Goal: Task Accomplishment & Management: Manage account settings

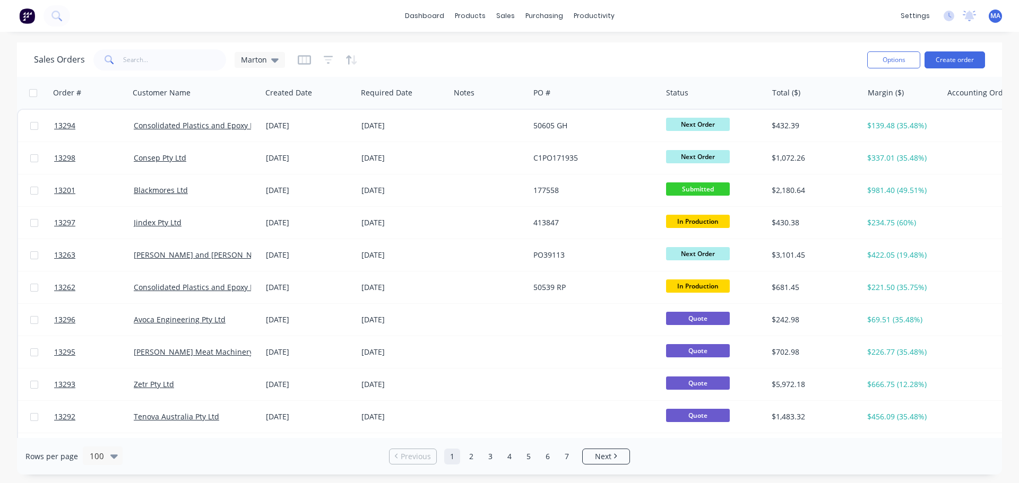
click at [478, 44] on div "Sales Orders Marton Options Create order" at bounding box center [509, 59] width 985 height 34
click at [471, 19] on div "products" at bounding box center [469, 16] width 41 height 16
click at [481, 44] on link "Product Catalogue" at bounding box center [522, 50] width 141 height 21
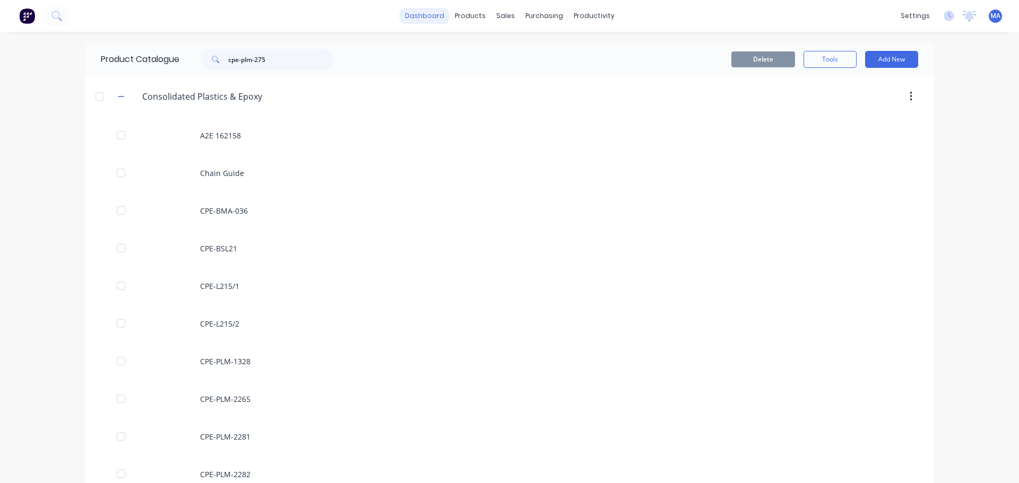
click at [428, 19] on link "dashboard" at bounding box center [425, 16] width 50 height 16
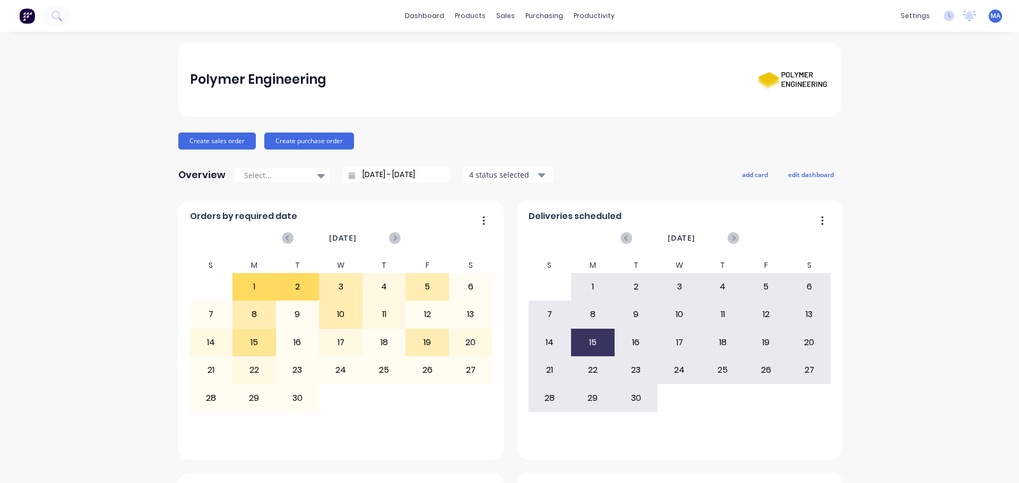
click at [419, 55] on div "Polymer Engineering" at bounding box center [509, 79] width 662 height 74
click at [510, 53] on div at bounding box center [508, 51] width 16 height 10
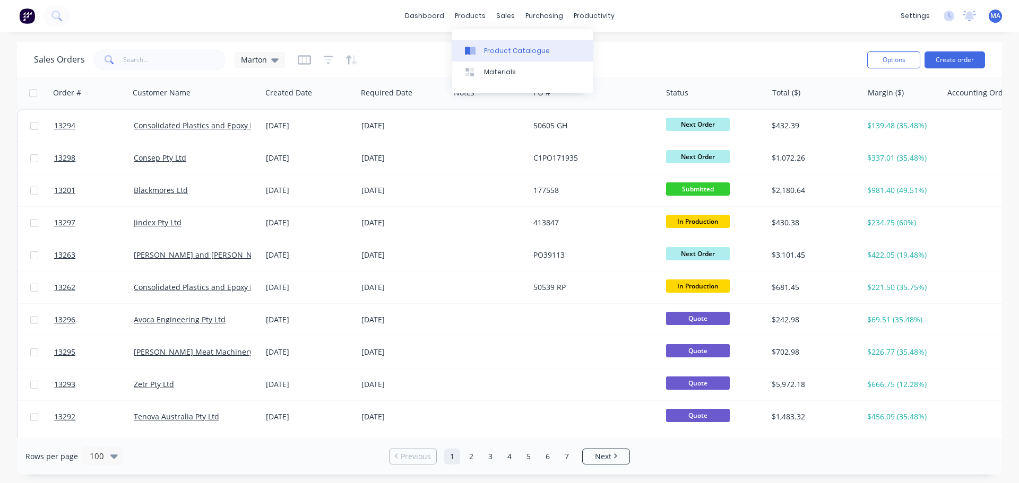
click at [478, 46] on div at bounding box center [473, 51] width 16 height 10
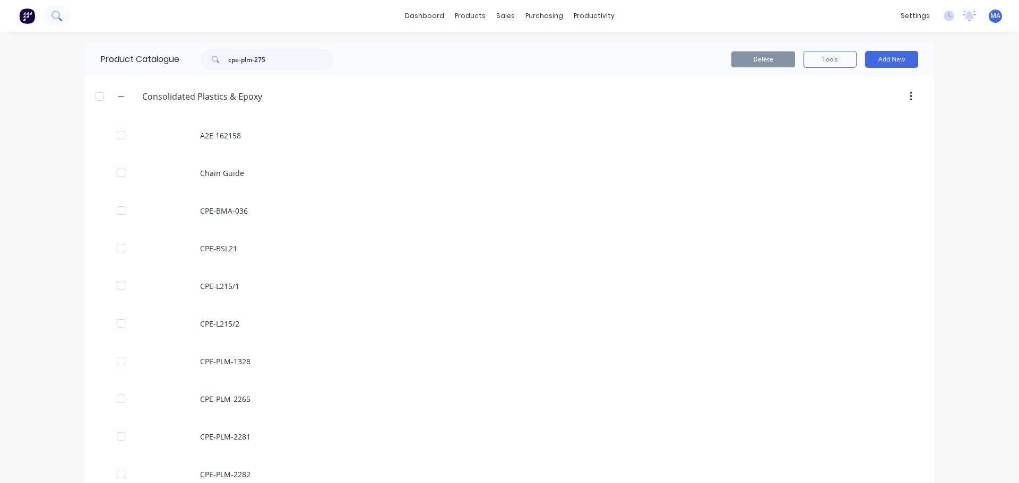
click at [61, 20] on icon at bounding box center [60, 20] width 4 height 4
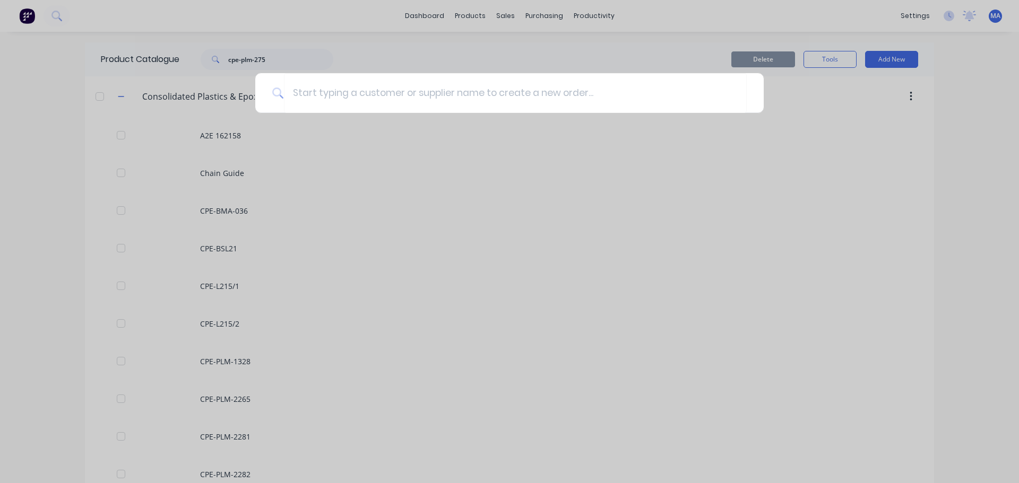
click at [358, 71] on div at bounding box center [509, 241] width 1019 height 483
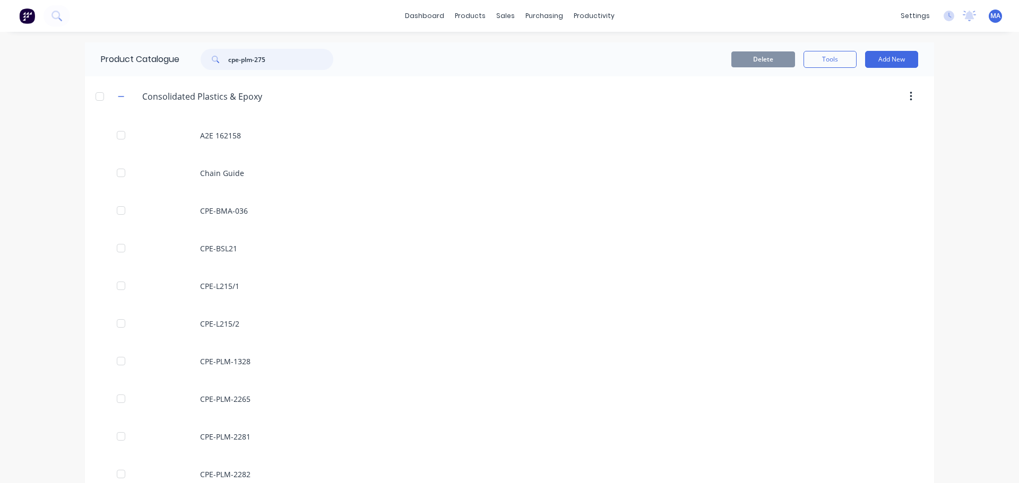
drag, startPoint x: 275, startPoint y: 64, endPoint x: 180, endPoint y: 57, distance: 94.7
click at [180, 57] on div "cpe-plm-275" at bounding box center [264, 59] width 170 height 21
click at [65, 16] on button at bounding box center [57, 15] width 27 height 21
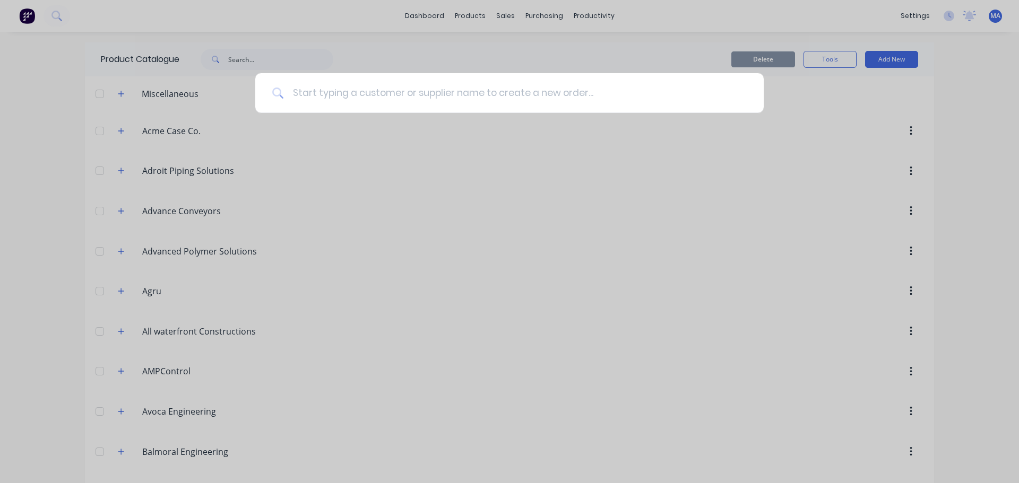
click at [334, 90] on input at bounding box center [515, 93] width 463 height 40
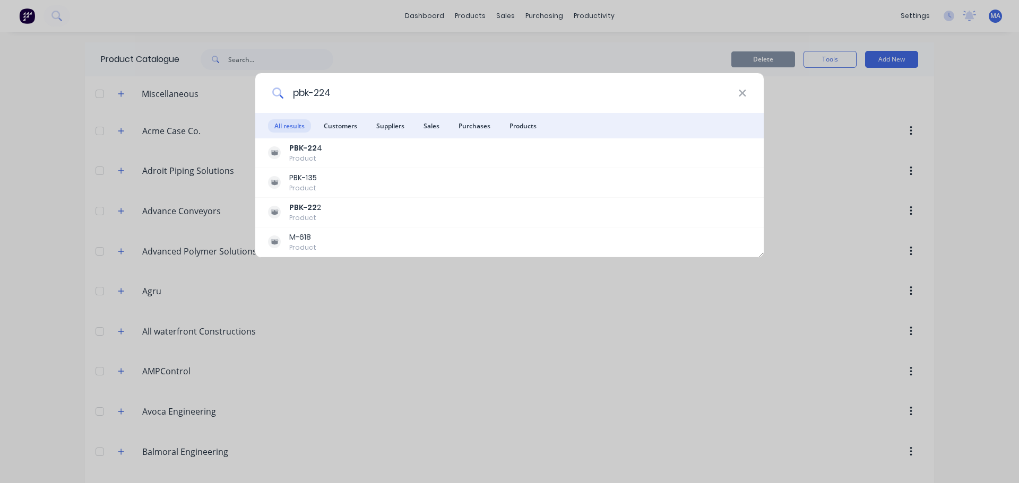
type input "pbk-224"
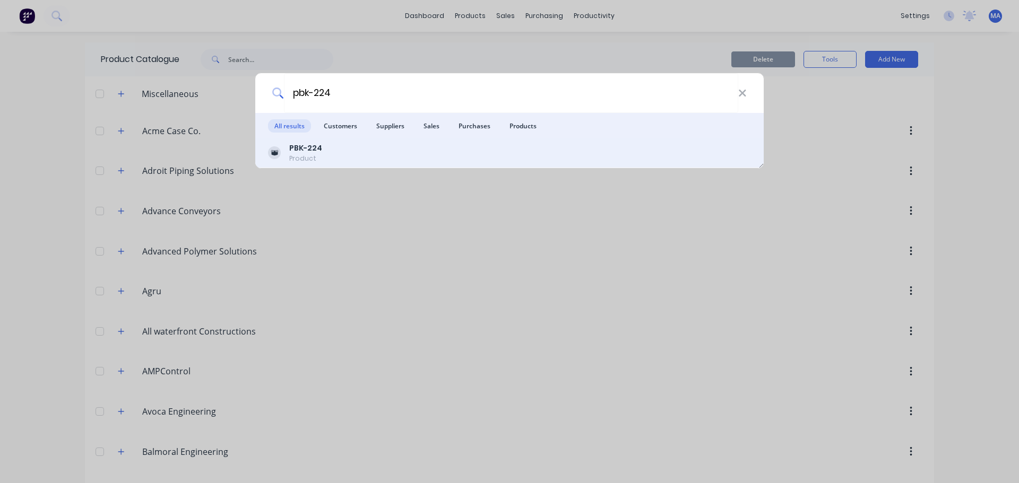
click at [338, 148] on div "PBK-224 Product" at bounding box center [509, 153] width 483 height 21
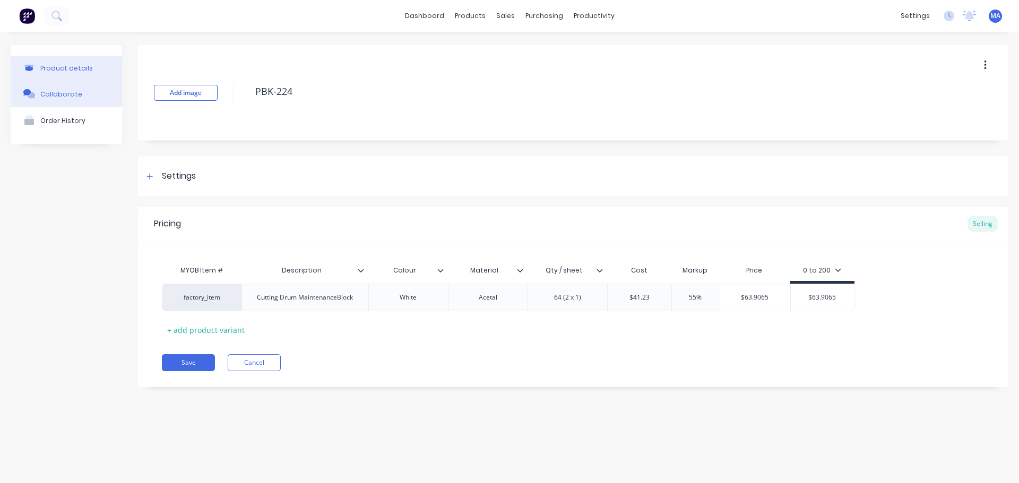
click at [81, 104] on button "Collaborate" at bounding box center [66, 94] width 111 height 27
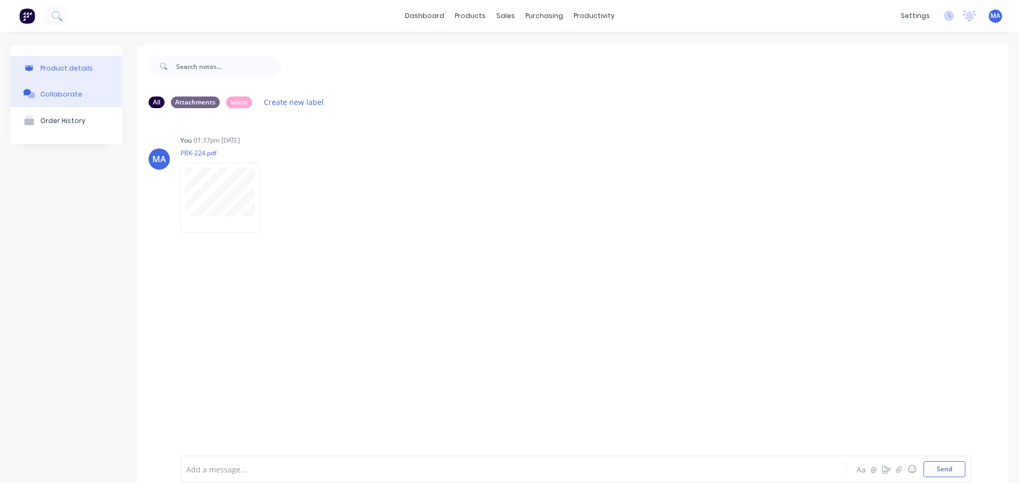
click at [87, 69] on div "Product details" at bounding box center [66, 68] width 53 height 8
type textarea "x"
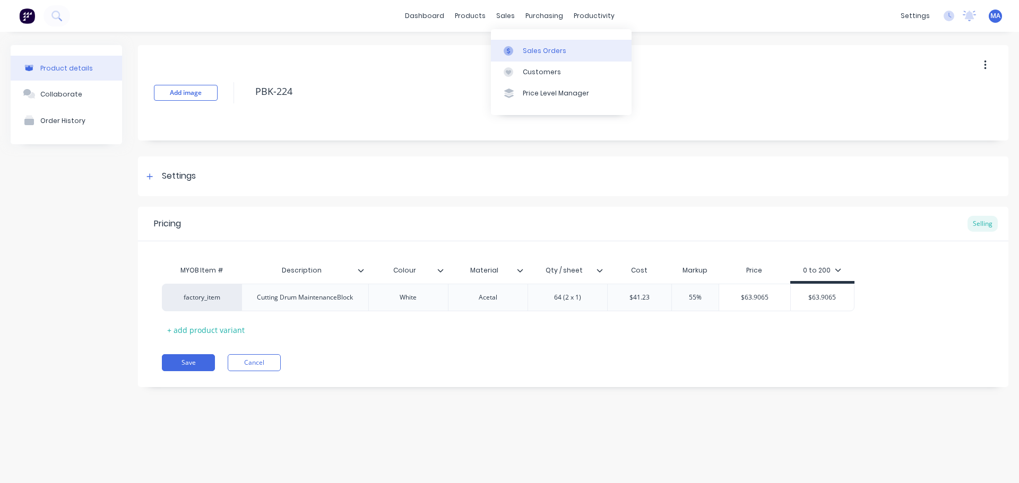
click at [515, 42] on link "Sales Orders" at bounding box center [561, 50] width 141 height 21
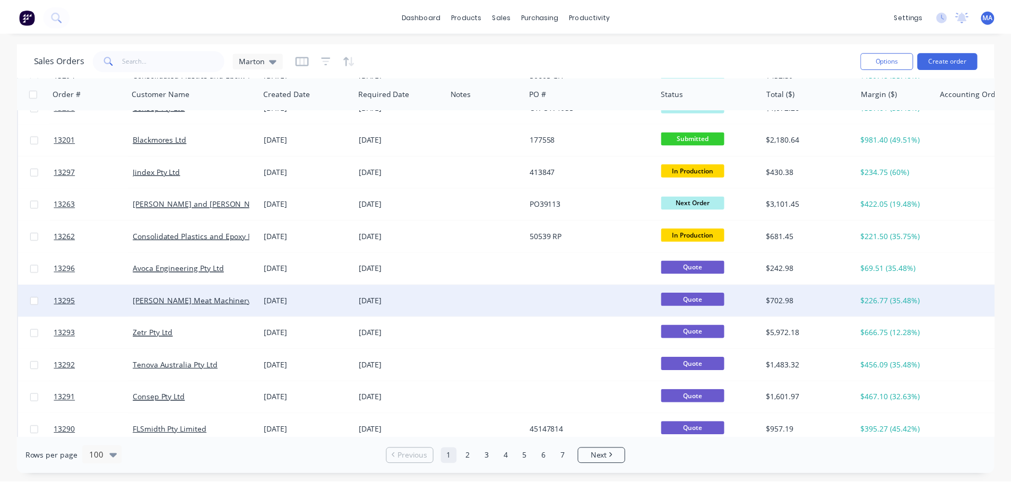
scroll to position [53, 0]
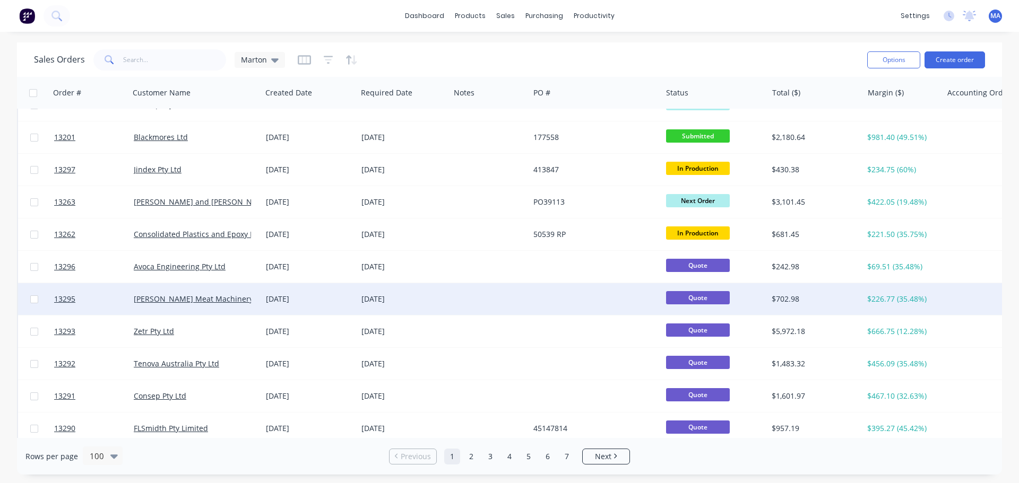
click at [291, 310] on div "[DATE]" at bounding box center [310, 299] width 96 height 32
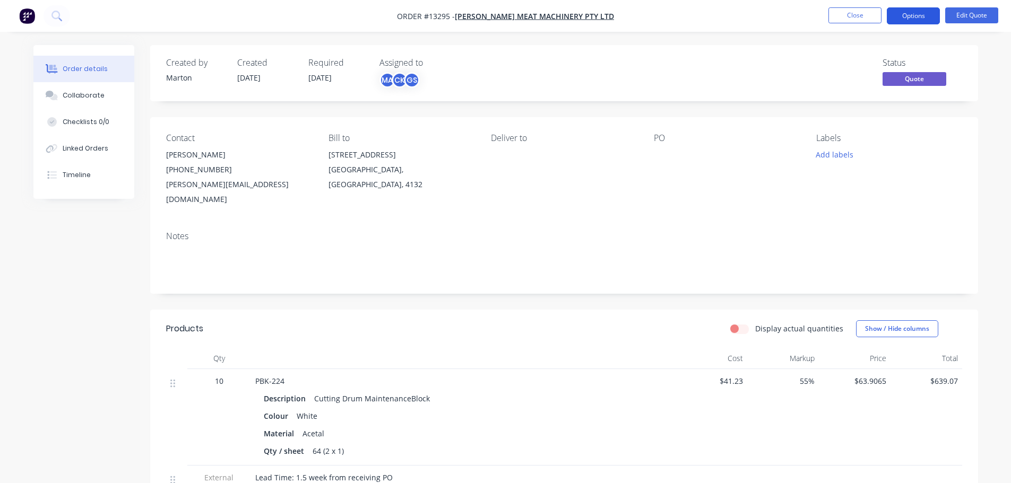
click at [914, 19] on button "Options" at bounding box center [913, 15] width 53 height 17
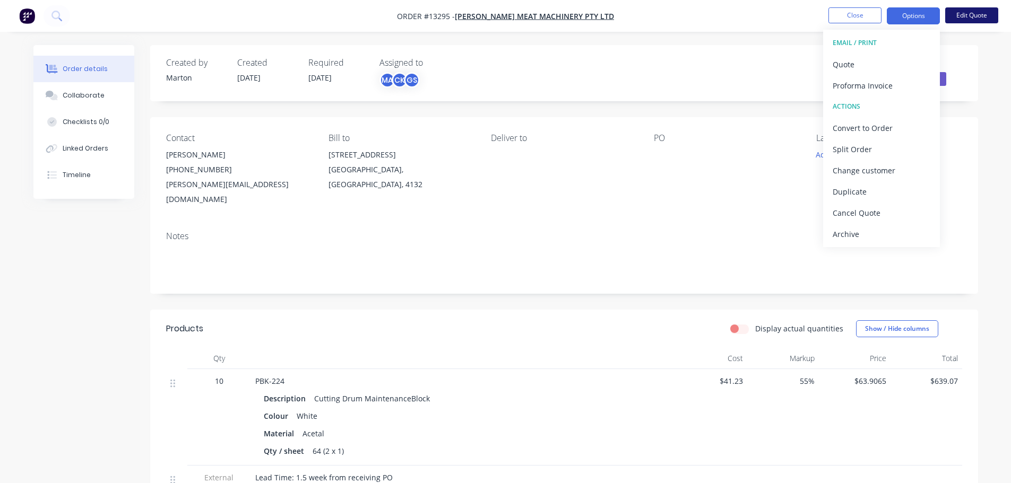
click at [973, 13] on button "Edit Quote" at bounding box center [971, 15] width 53 height 16
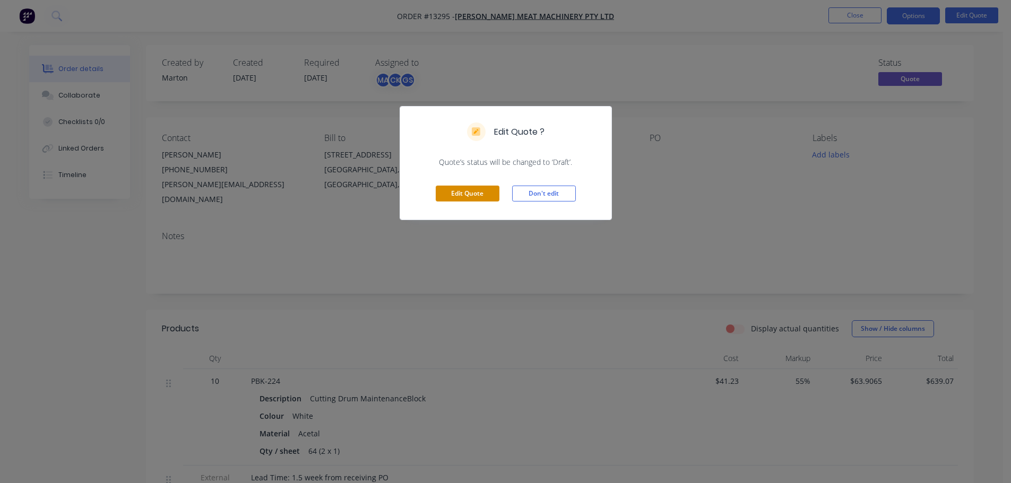
click at [467, 195] on button "Edit Quote" at bounding box center [468, 194] width 64 height 16
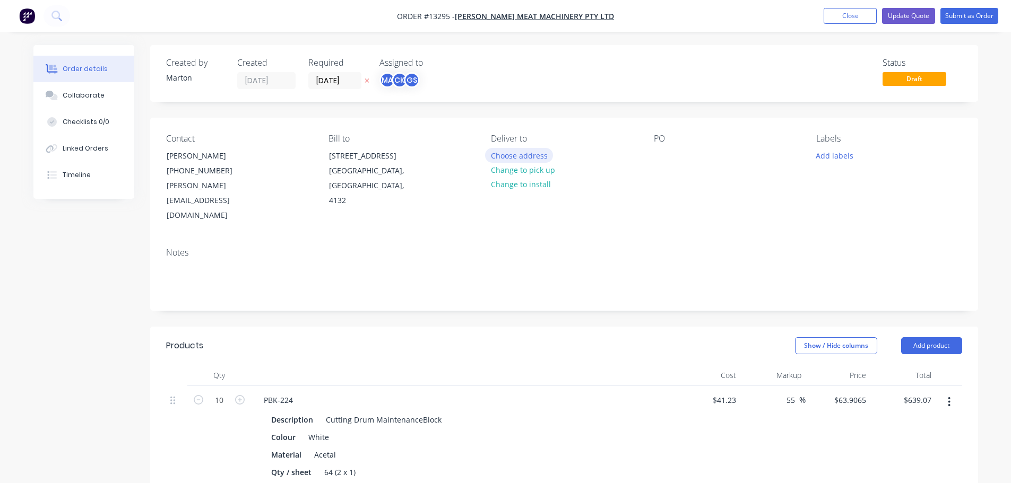
click at [522, 155] on button "Choose address" at bounding box center [519, 155] width 68 height 14
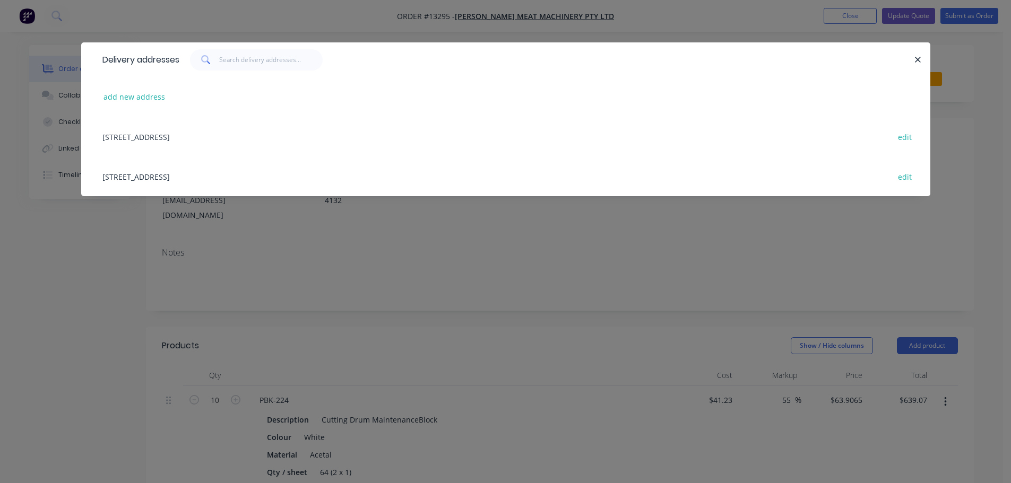
click at [218, 165] on div "[STREET_ADDRESS] edit" at bounding box center [505, 177] width 817 height 40
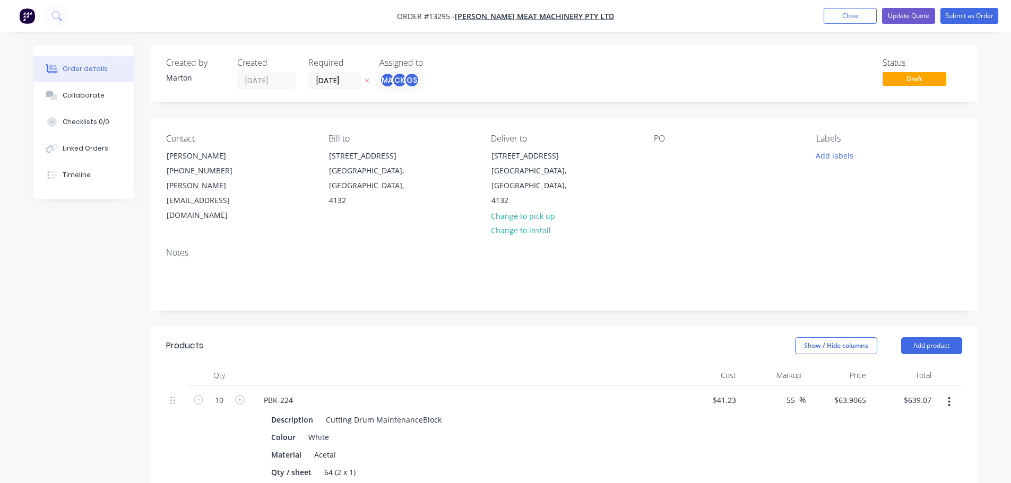
click at [659, 147] on div "PO" at bounding box center [726, 179] width 145 height 90
click at [665, 155] on div at bounding box center [662, 155] width 17 height 15
click at [842, 157] on button "Add labels" at bounding box center [834, 155] width 49 height 14
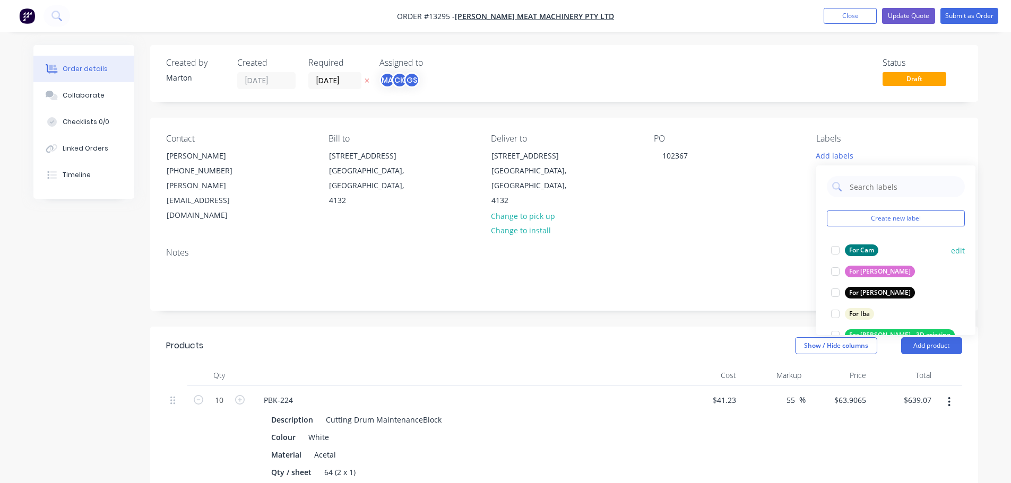
click at [839, 250] on div at bounding box center [835, 250] width 21 height 21
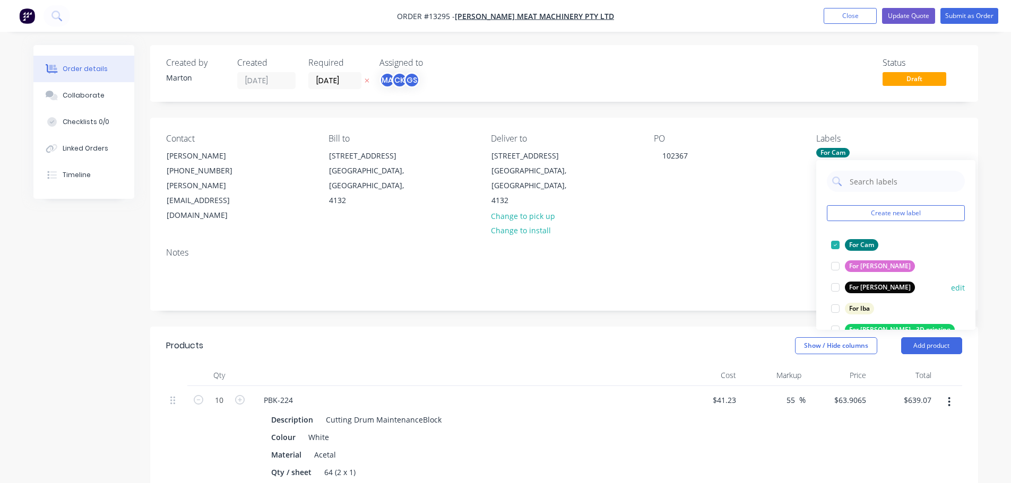
click at [837, 293] on div at bounding box center [835, 287] width 21 height 21
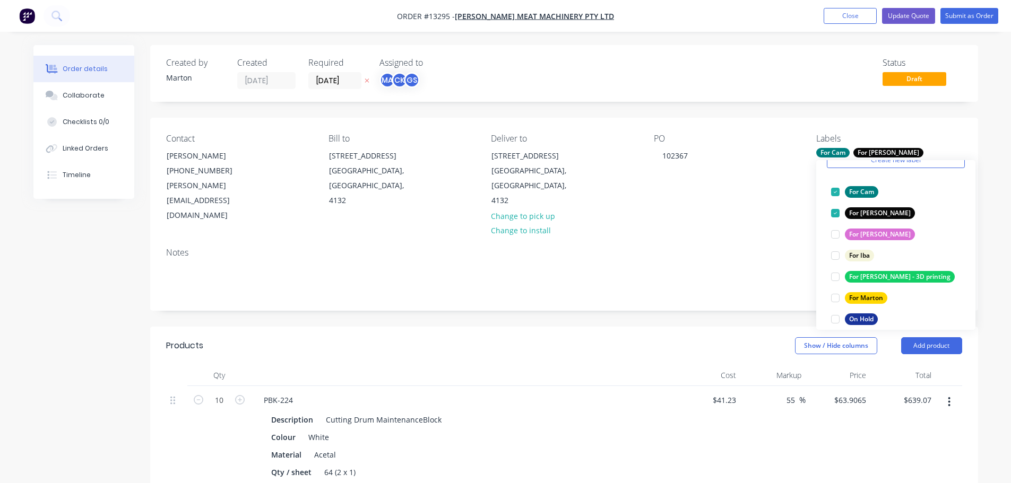
click at [836, 295] on div at bounding box center [835, 298] width 21 height 21
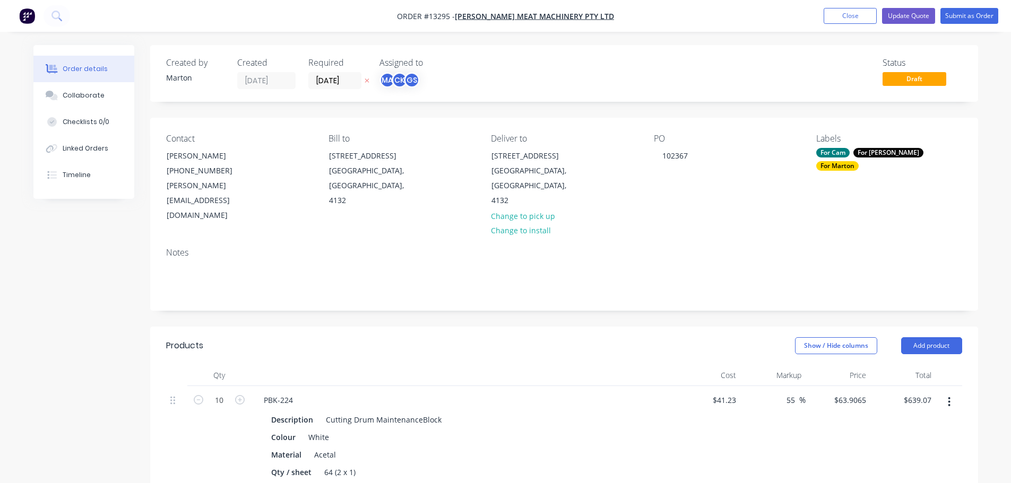
click at [607, 337] on div "Show / Hide columns Add product" at bounding box center [648, 345] width 627 height 17
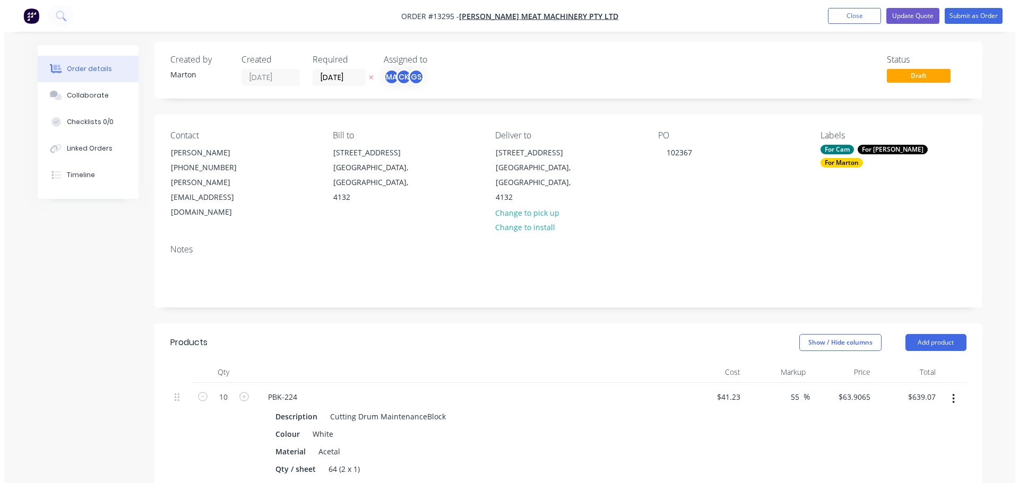
scroll to position [0, 0]
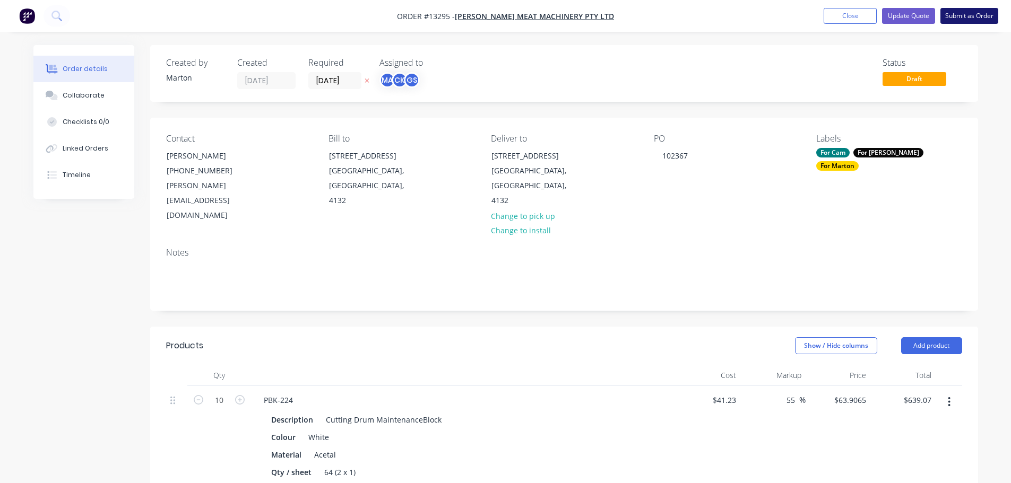
click at [963, 18] on button "Submit as Order" at bounding box center [969, 16] width 58 height 16
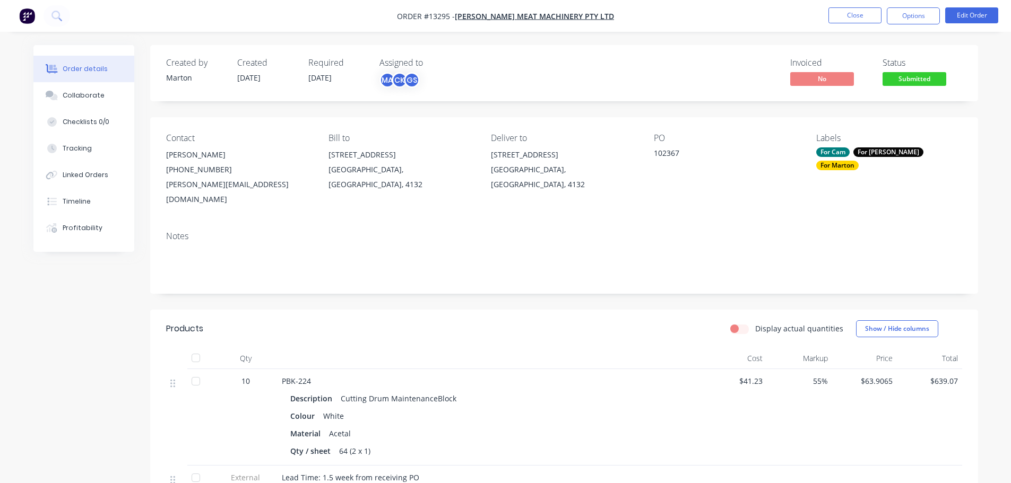
click at [920, 76] on span "Submitted" at bounding box center [914, 78] width 64 height 13
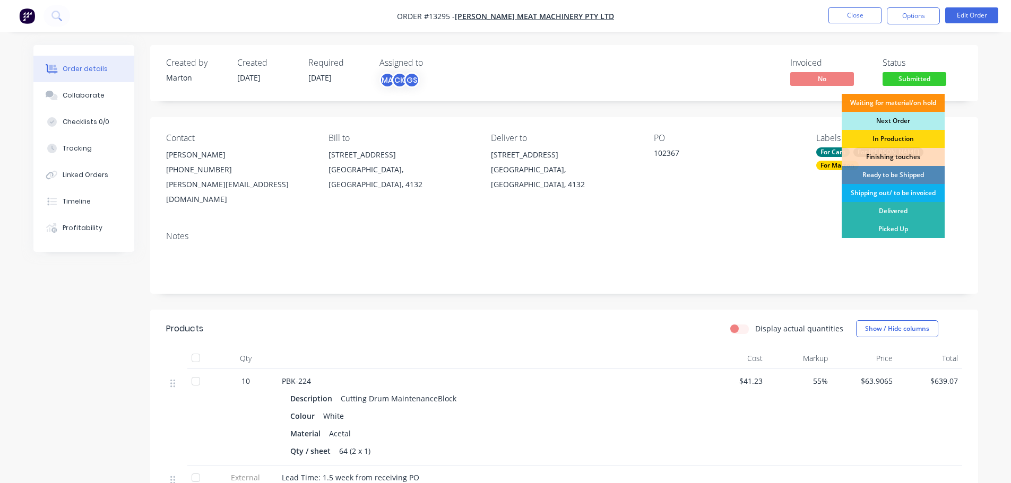
click at [901, 118] on div "Next Order" at bounding box center [893, 121] width 103 height 18
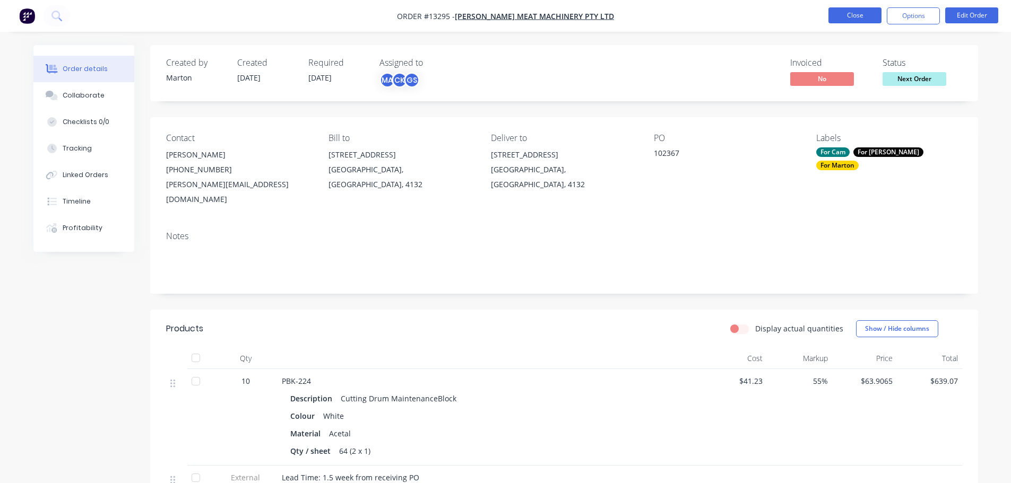
click at [843, 10] on button "Close" at bounding box center [854, 15] width 53 height 16
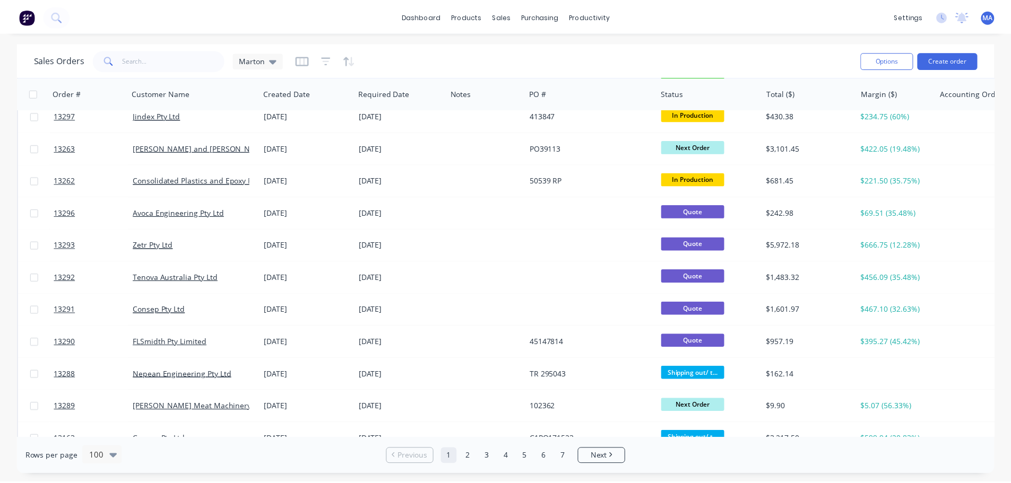
scroll to position [159, 0]
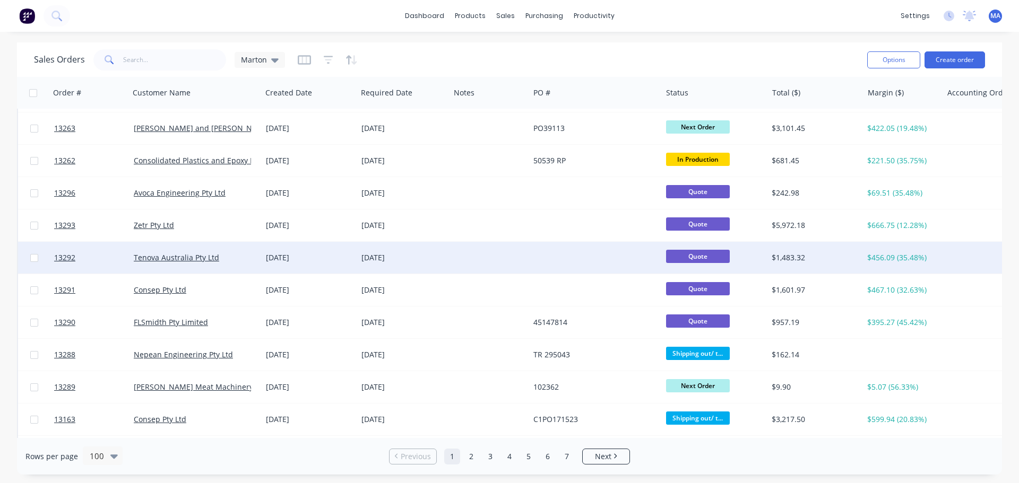
click at [513, 263] on div at bounding box center [490, 258] width 80 height 32
click at [247, 254] on div "Tenova Australia Pty Ltd" at bounding box center [193, 258] width 118 height 11
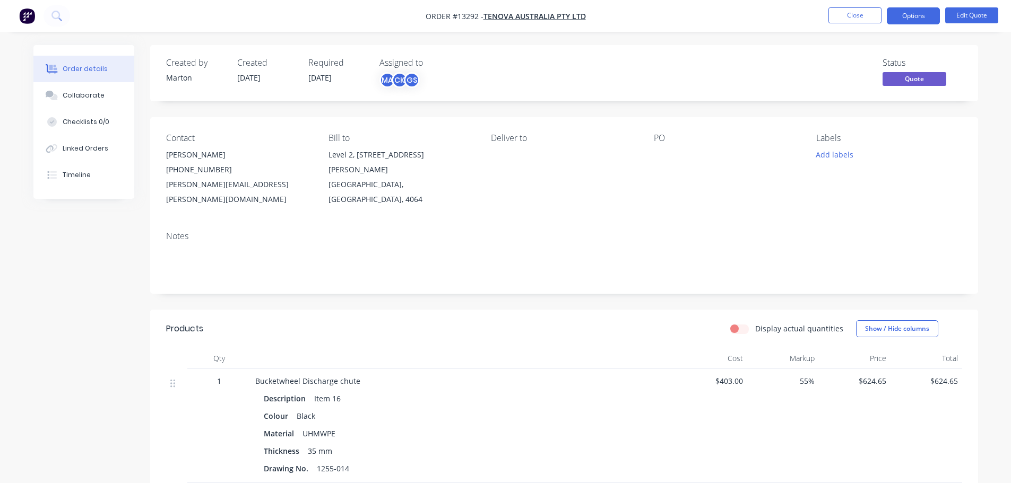
click at [849, 24] on li "Close" at bounding box center [854, 15] width 53 height 17
click at [865, 23] on li "Close" at bounding box center [854, 15] width 53 height 17
click at [864, 20] on button "Close" at bounding box center [854, 15] width 53 height 16
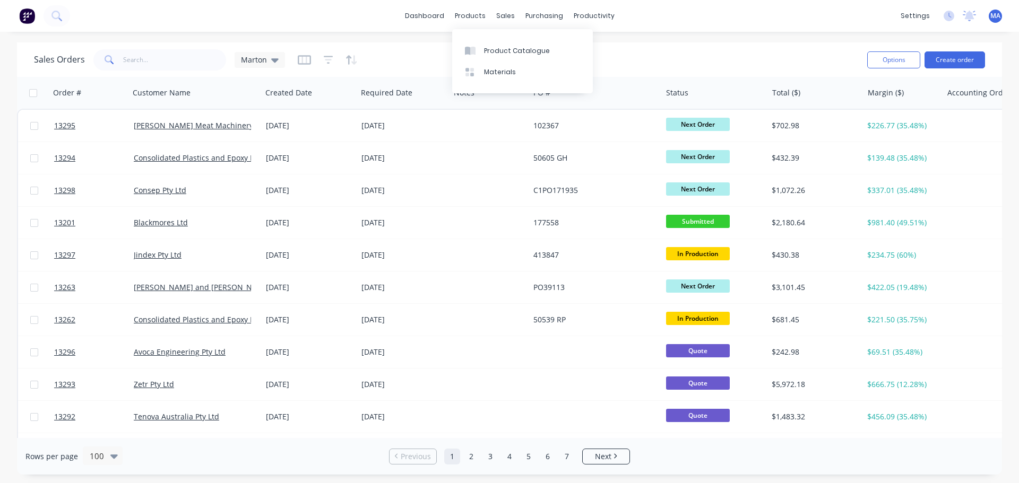
click at [435, 7] on div "dashboard products sales purchasing productivity dashboard products Product Cat…" at bounding box center [509, 16] width 1019 height 32
click at [431, 20] on link "dashboard" at bounding box center [425, 16] width 50 height 16
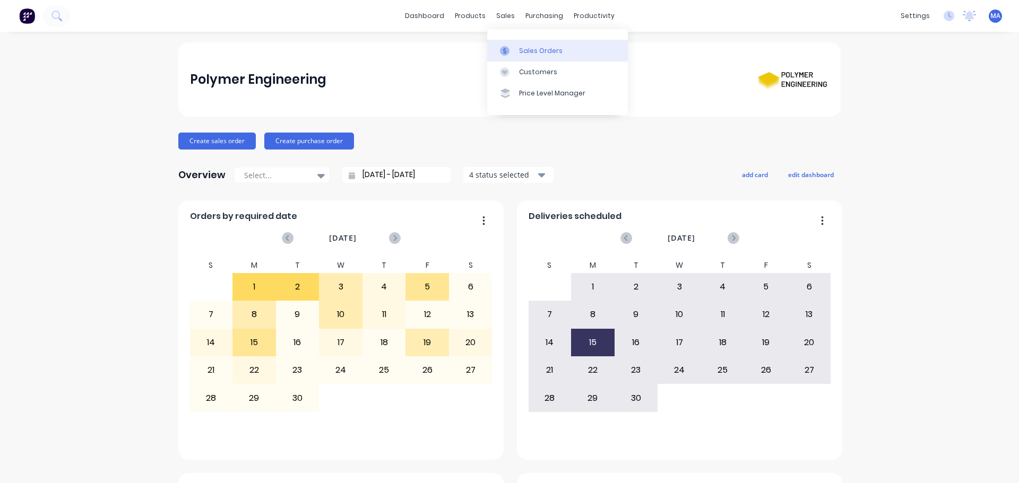
click at [529, 53] on div "Sales Orders" at bounding box center [541, 51] width 44 height 10
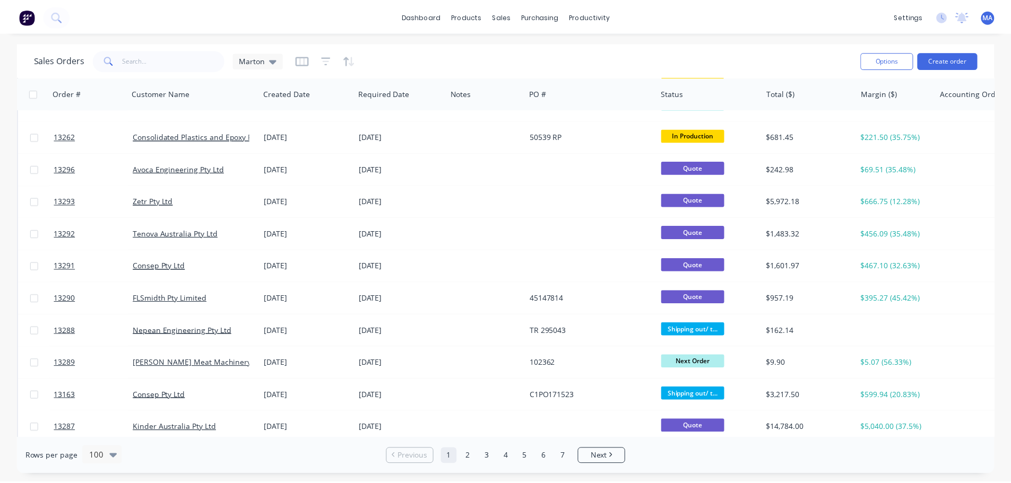
scroll to position [212, 0]
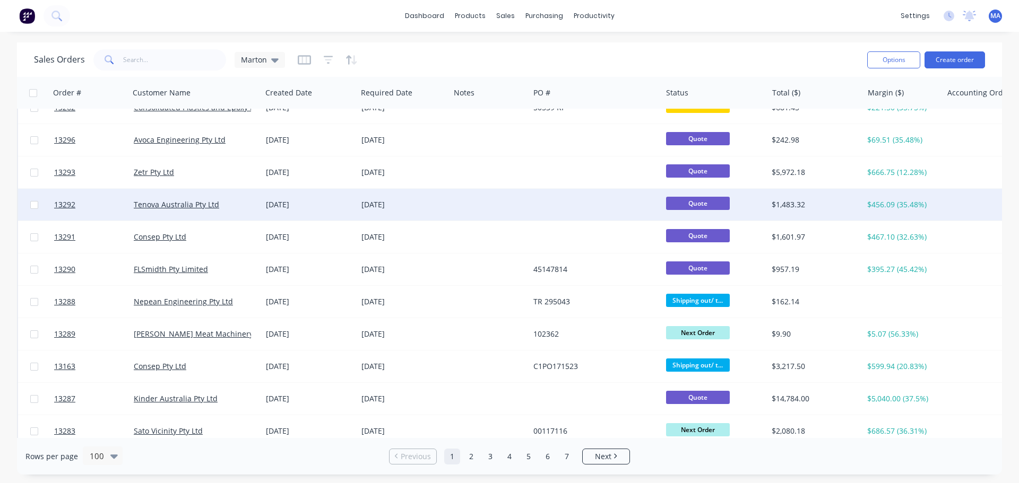
click at [242, 205] on div "Tenova Australia Pty Ltd" at bounding box center [193, 205] width 118 height 11
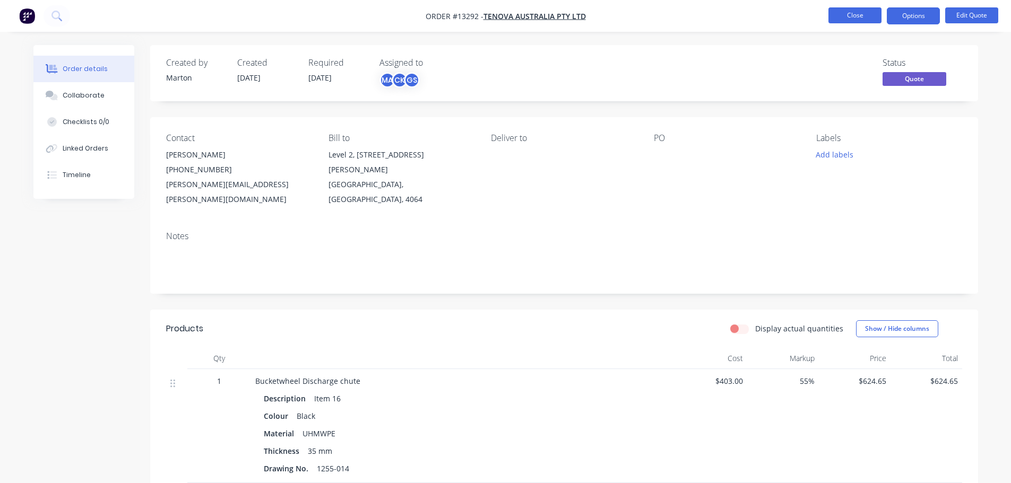
click at [860, 20] on button "Close" at bounding box center [854, 15] width 53 height 16
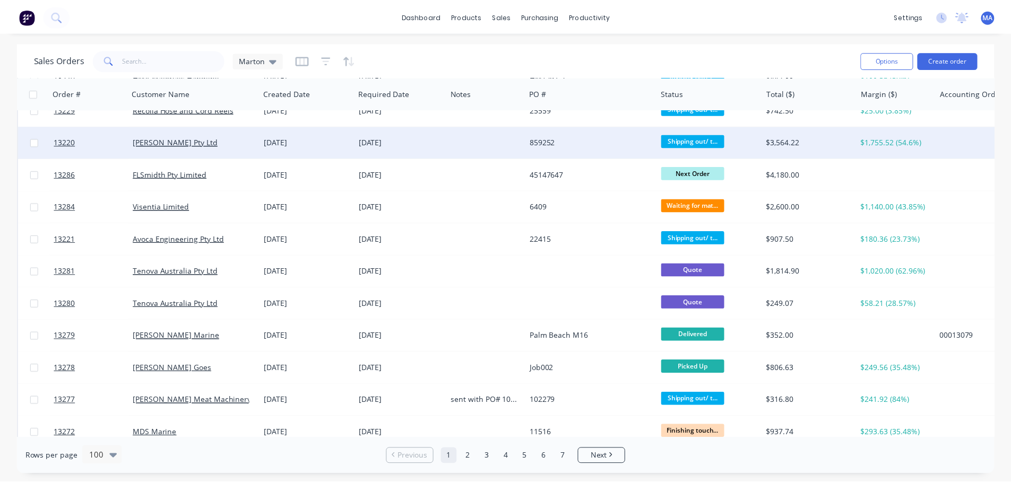
scroll to position [743, 0]
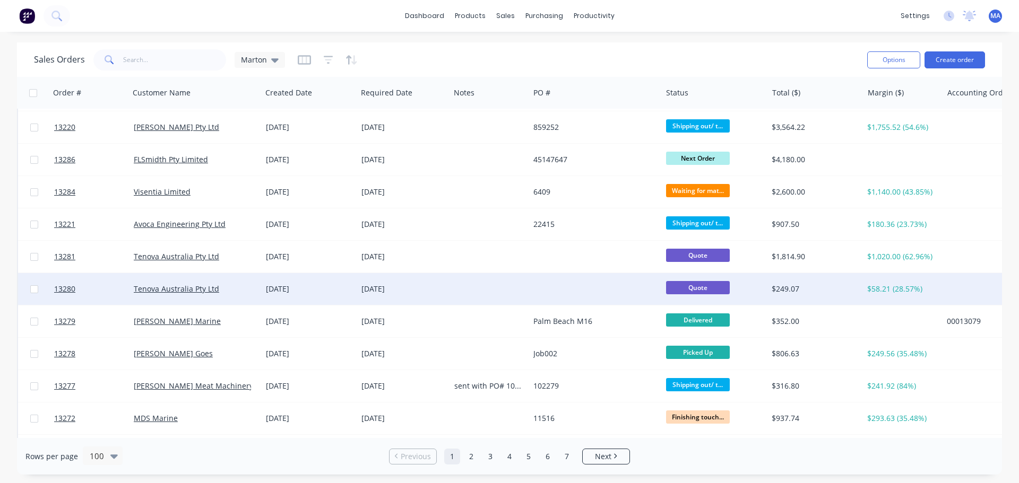
click at [355, 289] on div "[DATE]" at bounding box center [310, 289] width 96 height 32
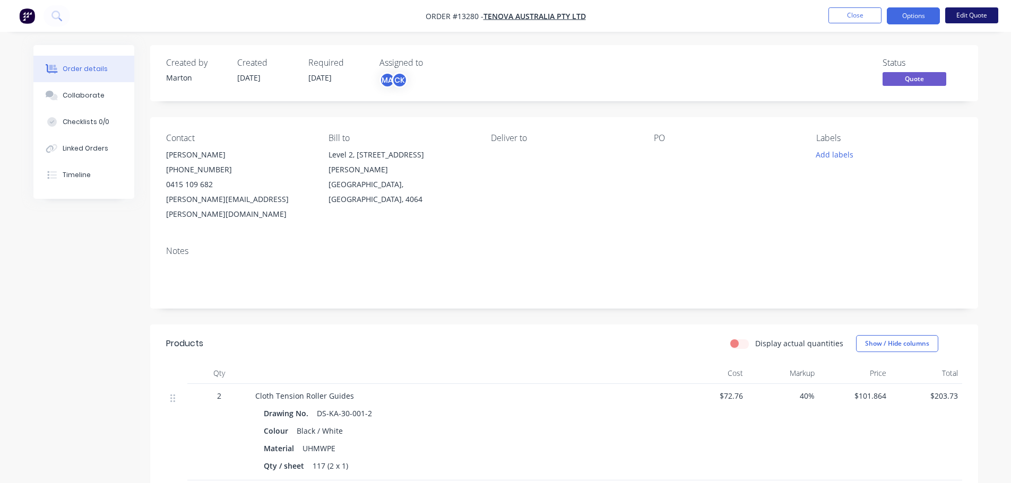
click at [972, 13] on button "Edit Quote" at bounding box center [971, 15] width 53 height 16
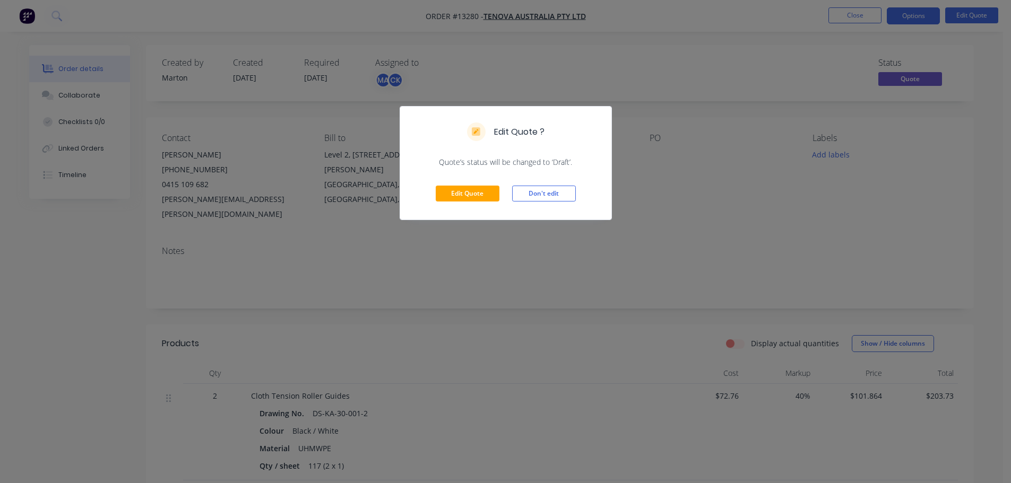
click at [460, 185] on div "Edit Quote Don't edit" at bounding box center [505, 194] width 211 height 52
click at [461, 191] on button "Edit Quote" at bounding box center [468, 194] width 64 height 16
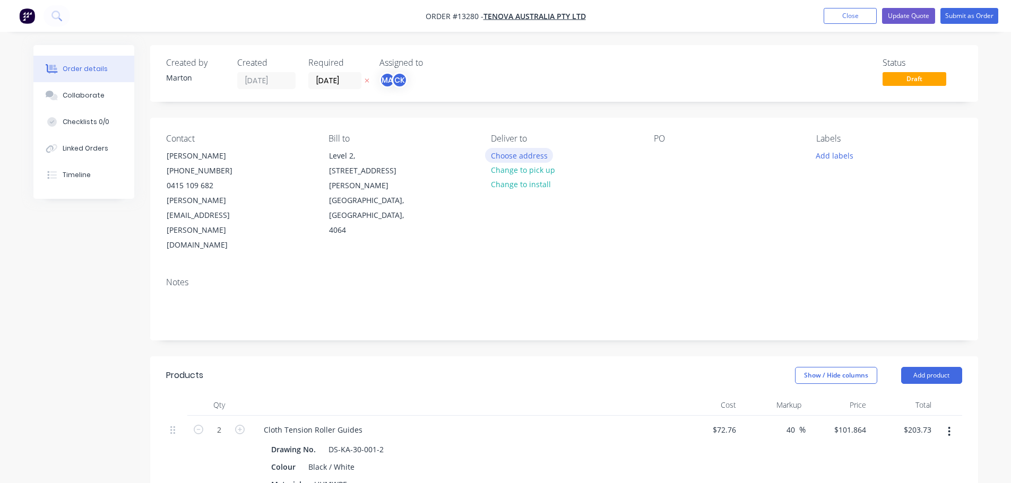
click at [512, 153] on button "Choose address" at bounding box center [519, 155] width 68 height 14
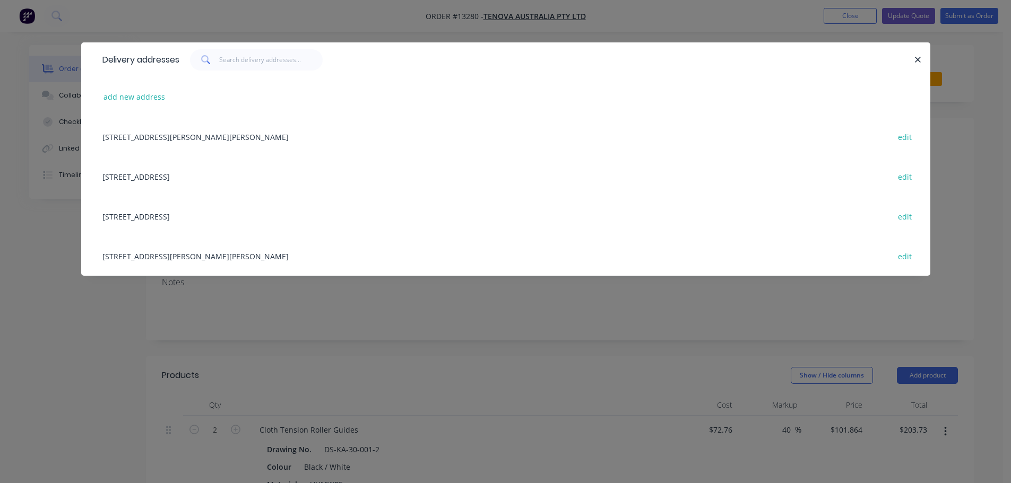
click at [159, 218] on div "[STREET_ADDRESS] edit" at bounding box center [505, 216] width 817 height 40
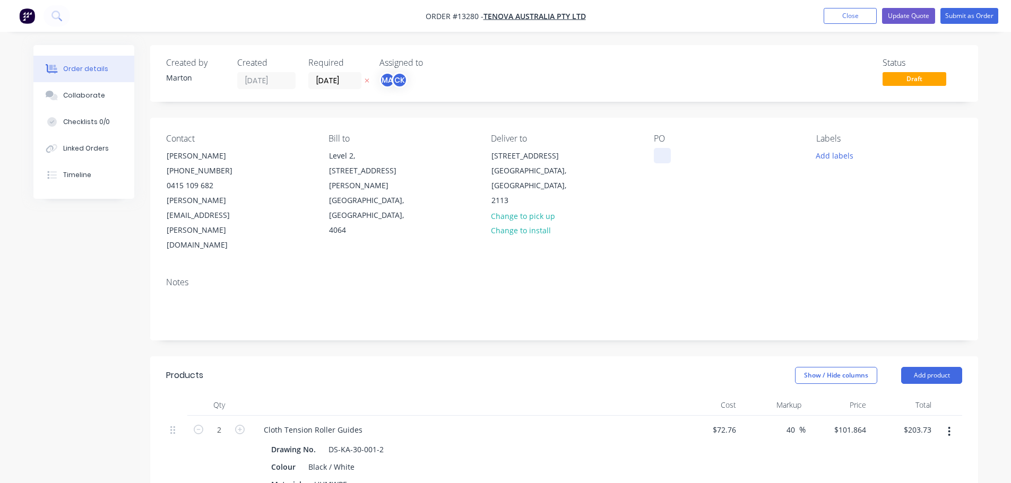
click at [670, 149] on div at bounding box center [662, 155] width 17 height 15
click at [820, 162] on button "Add labels" at bounding box center [834, 155] width 49 height 14
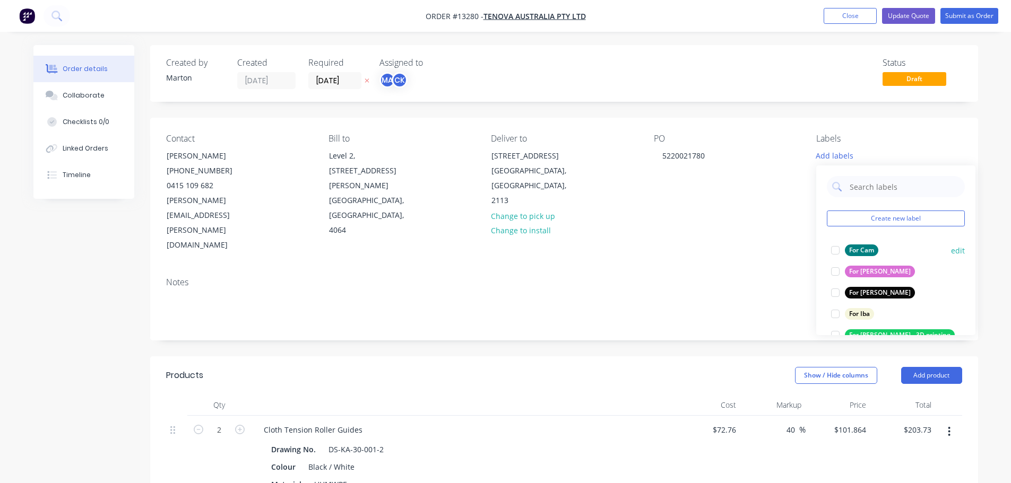
click at [837, 249] on div at bounding box center [835, 250] width 21 height 21
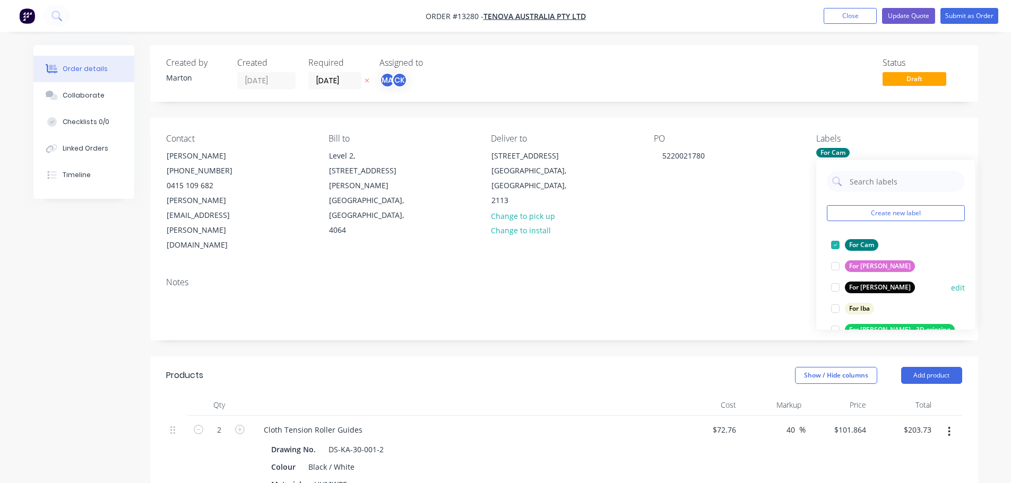
click at [833, 282] on div at bounding box center [835, 287] width 21 height 21
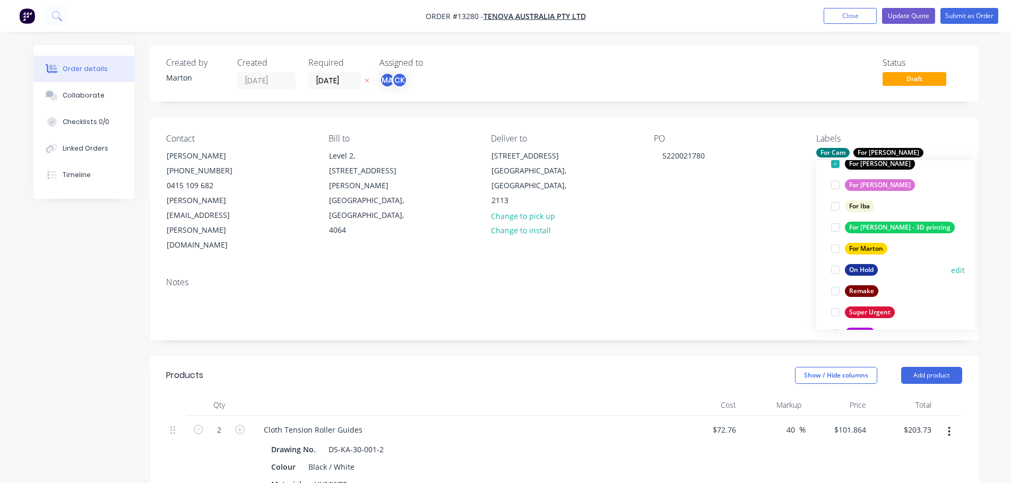
scroll to position [106, 0]
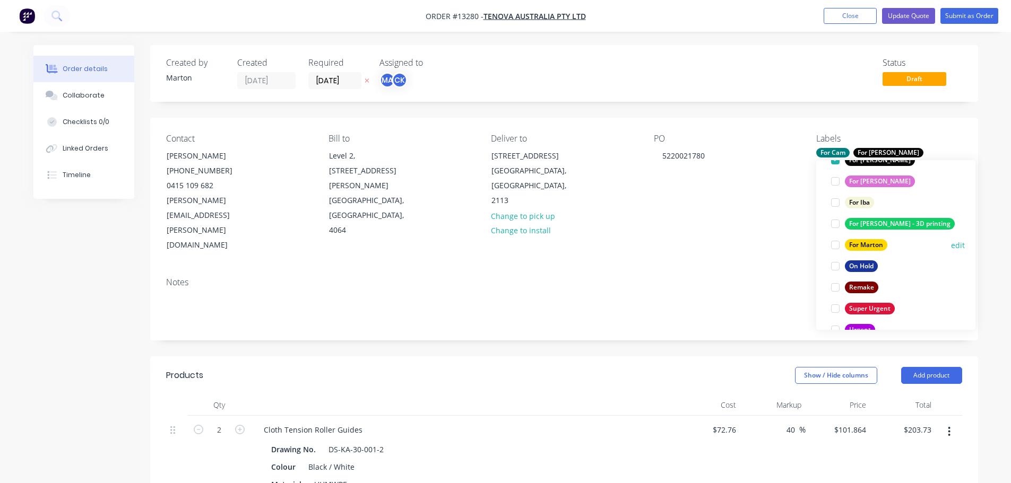
click at [835, 246] on div at bounding box center [835, 245] width 21 height 21
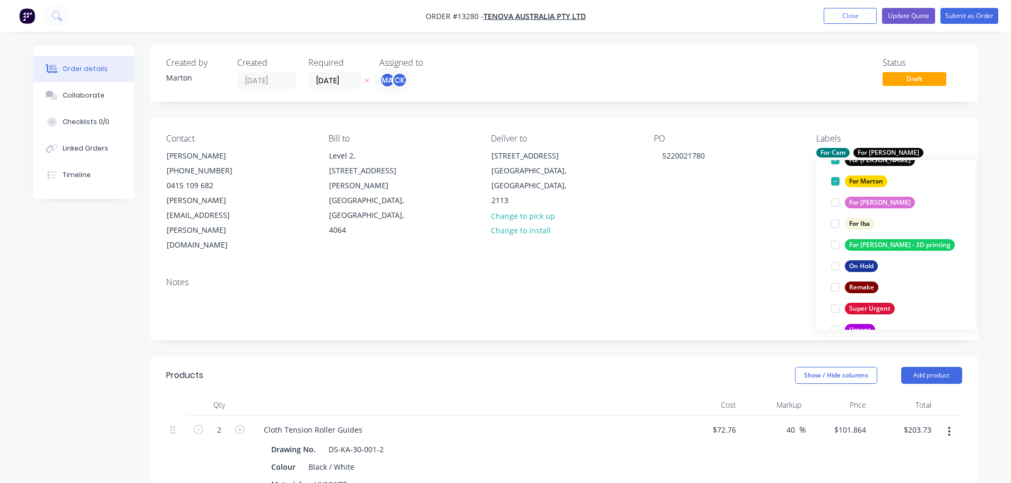
click at [729, 269] on div "Notes" at bounding box center [564, 304] width 828 height 71
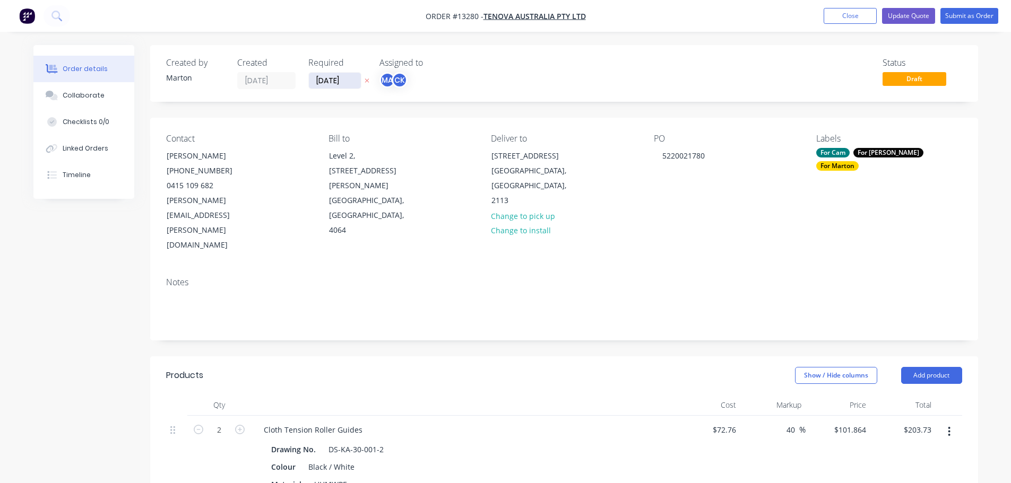
click at [337, 75] on input "[DATE]" at bounding box center [335, 81] width 52 height 16
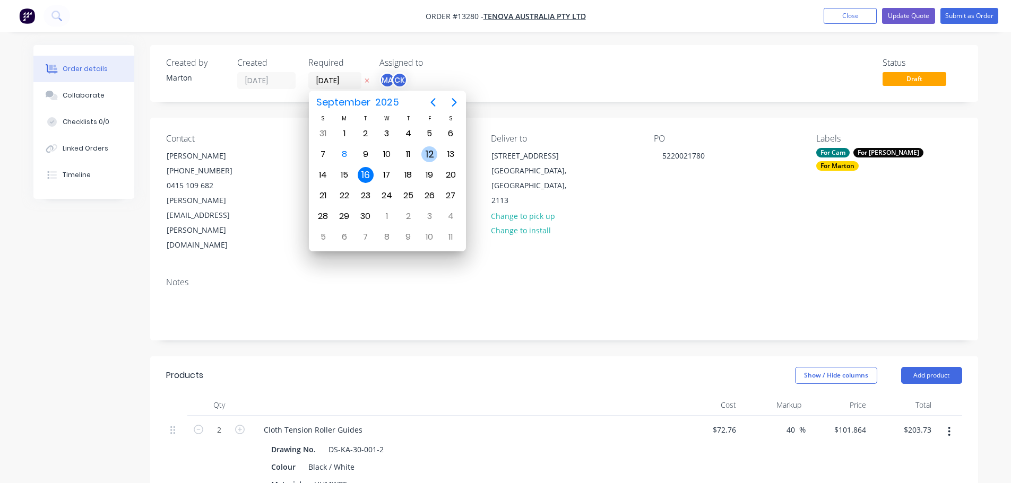
click at [424, 158] on div "12" at bounding box center [429, 154] width 16 height 16
type input "[DATE]"
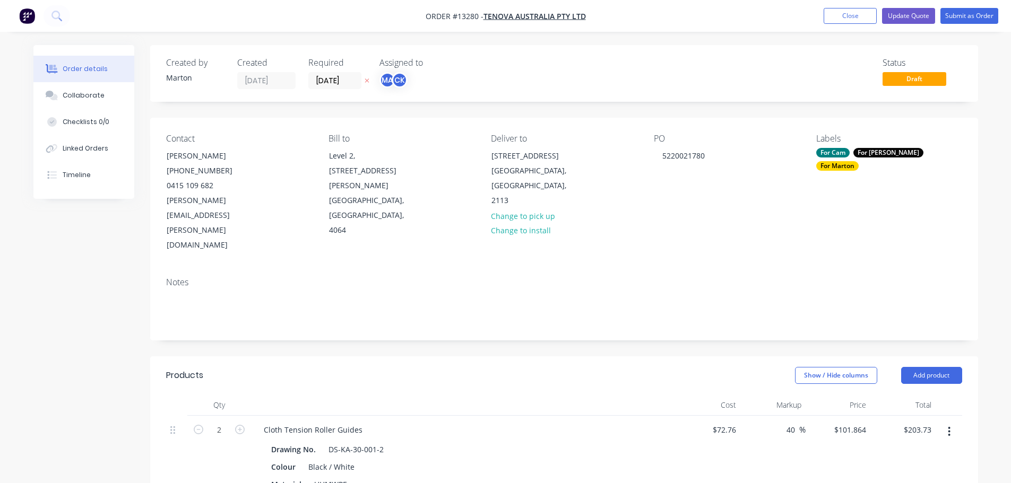
click at [771, 181] on div "PO 5220021780" at bounding box center [726, 193] width 145 height 119
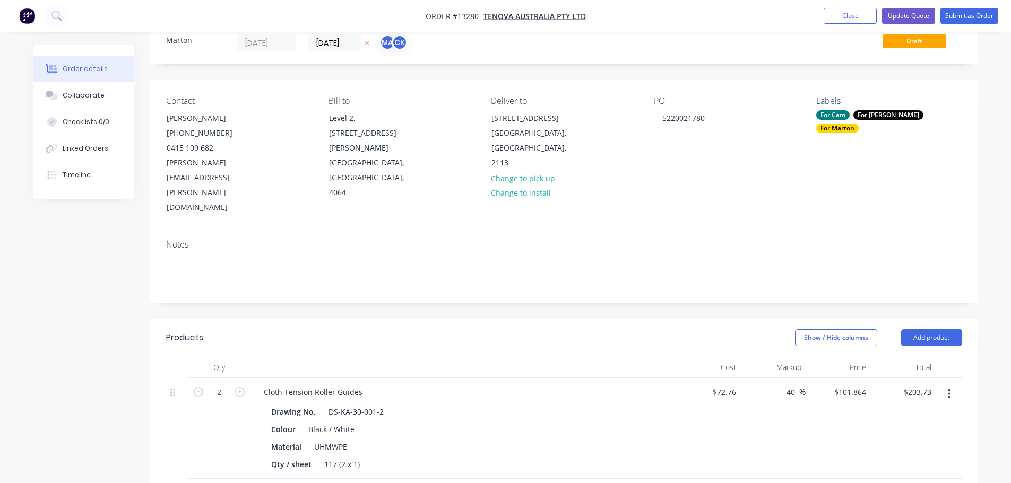
scroll to position [0, 0]
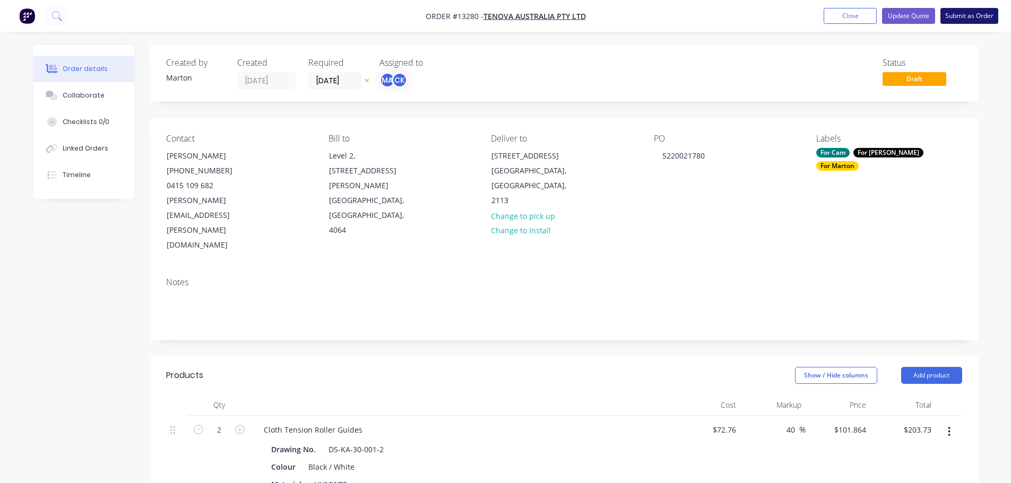
click at [966, 14] on button "Submit as Order" at bounding box center [969, 16] width 58 height 16
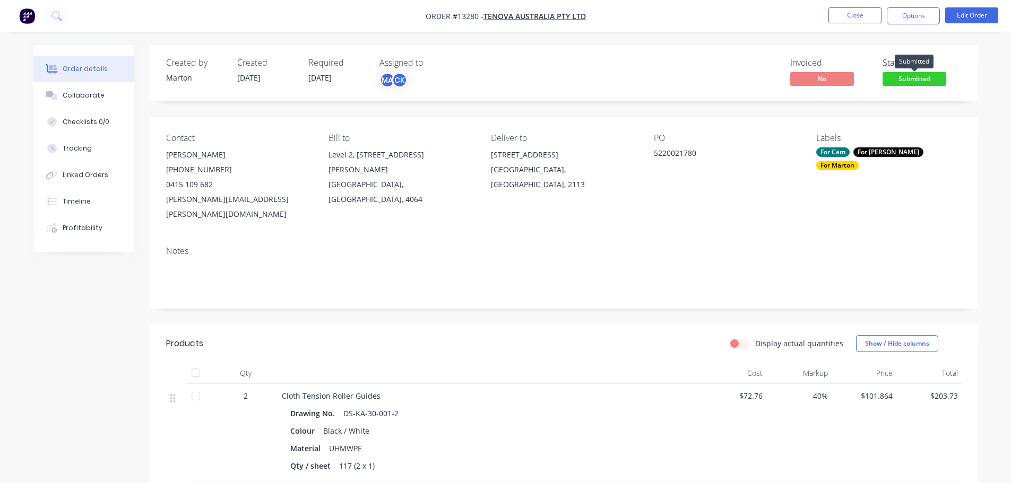
click at [923, 85] on span "Submitted" at bounding box center [914, 78] width 64 height 13
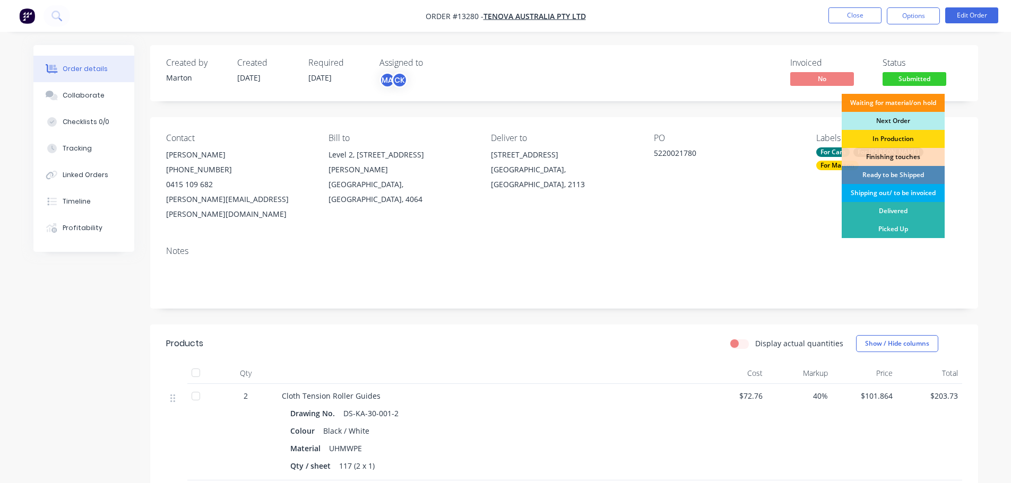
click at [893, 192] on div "Shipping out/ to be invoiced" at bounding box center [893, 193] width 103 height 18
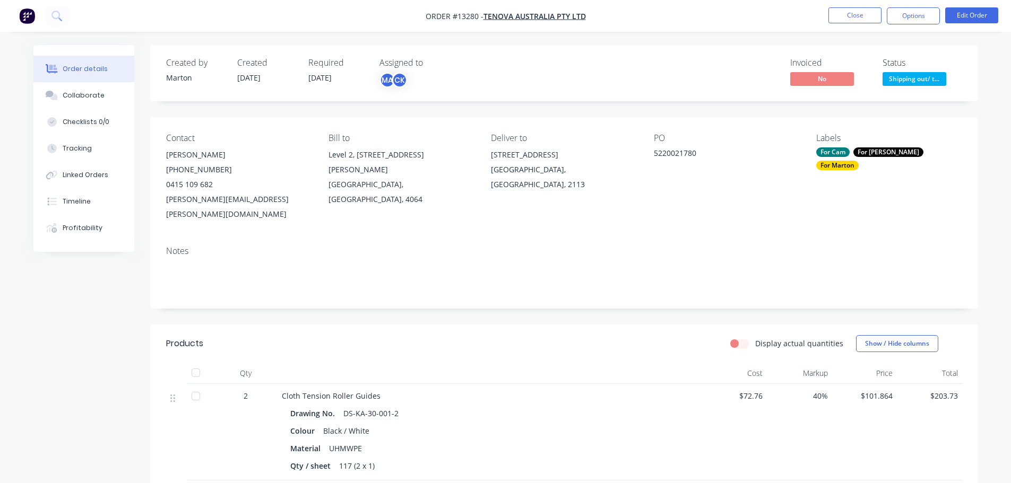
click at [686, 121] on div "Contact [PERSON_NAME] [PHONE_NUMBER] [PERSON_NAME][EMAIL_ADDRESS][PERSON_NAME][…" at bounding box center [564, 177] width 828 height 120
click at [906, 75] on span "Shipping out/ t..." at bounding box center [914, 78] width 64 height 13
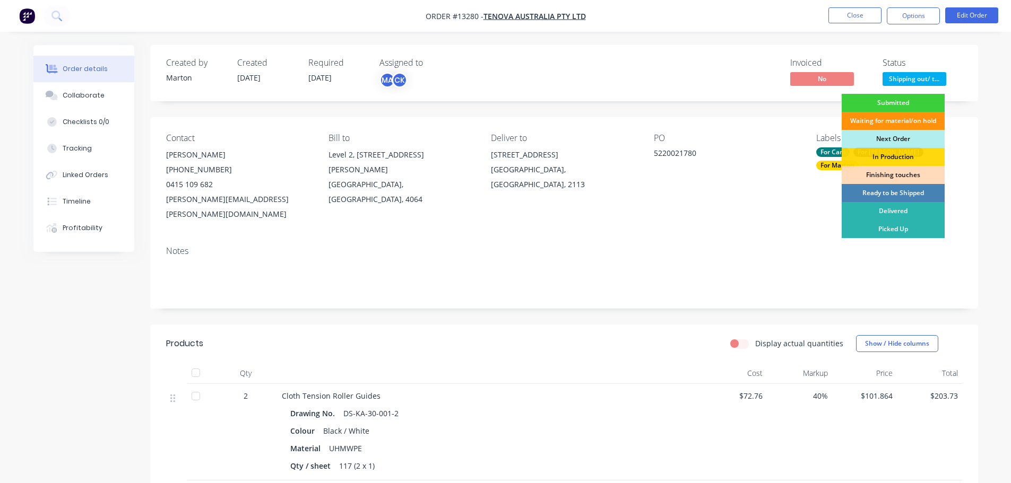
click at [880, 191] on div "Ready to be Shipped" at bounding box center [893, 193] width 103 height 18
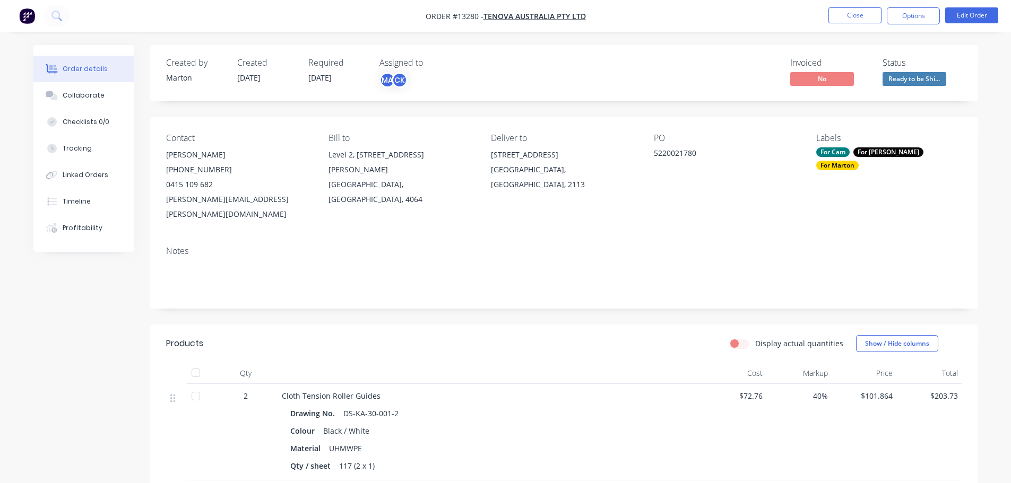
click at [763, 131] on div "Contact [PERSON_NAME] [PHONE_NUMBER] [PERSON_NAME][EMAIL_ADDRESS][PERSON_NAME][…" at bounding box center [564, 177] width 828 height 120
click at [855, 19] on button "Close" at bounding box center [854, 15] width 53 height 16
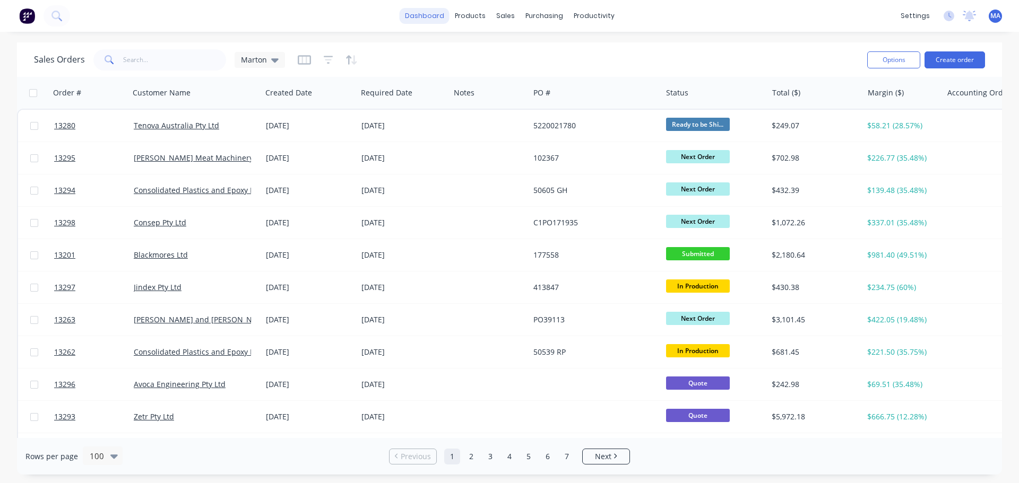
click at [444, 20] on link "dashboard" at bounding box center [425, 16] width 50 height 16
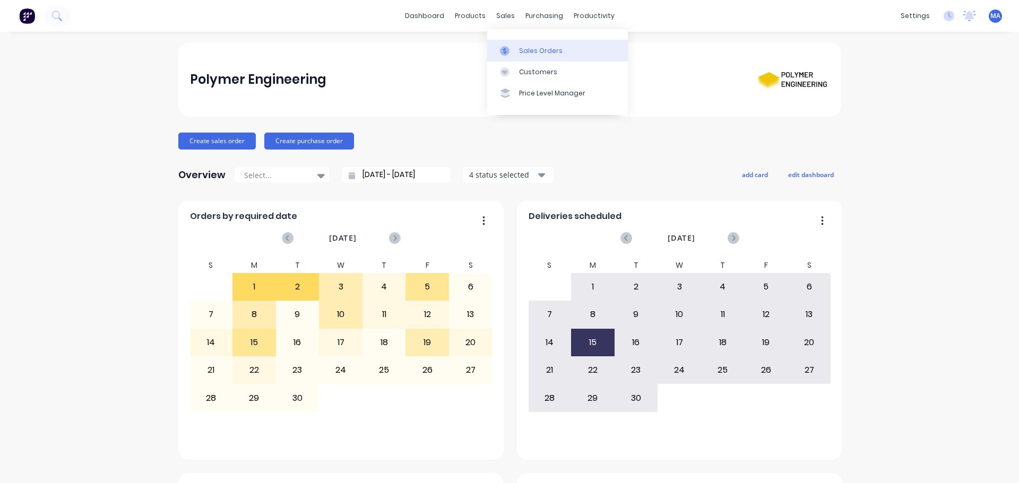
click at [516, 48] on link "Sales Orders" at bounding box center [557, 50] width 141 height 21
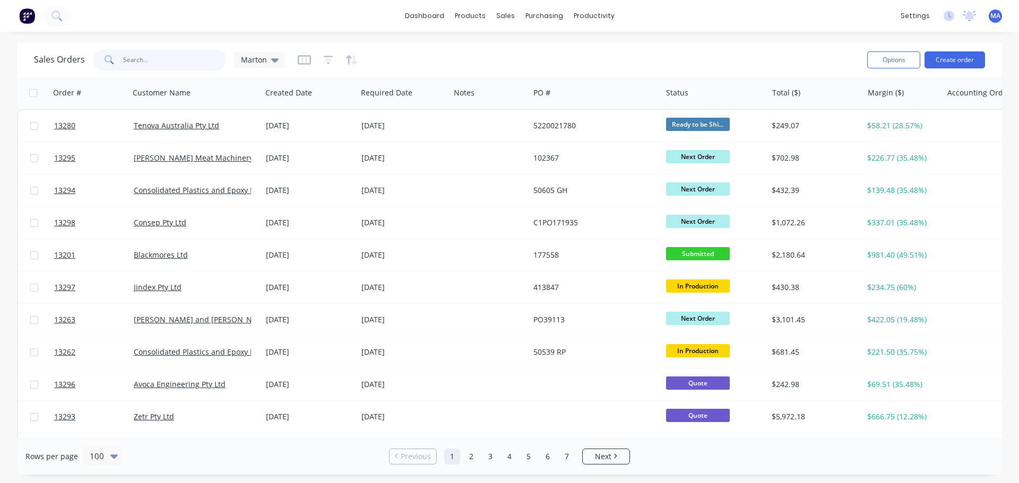
click at [173, 56] on input "text" at bounding box center [174, 59] width 103 height 21
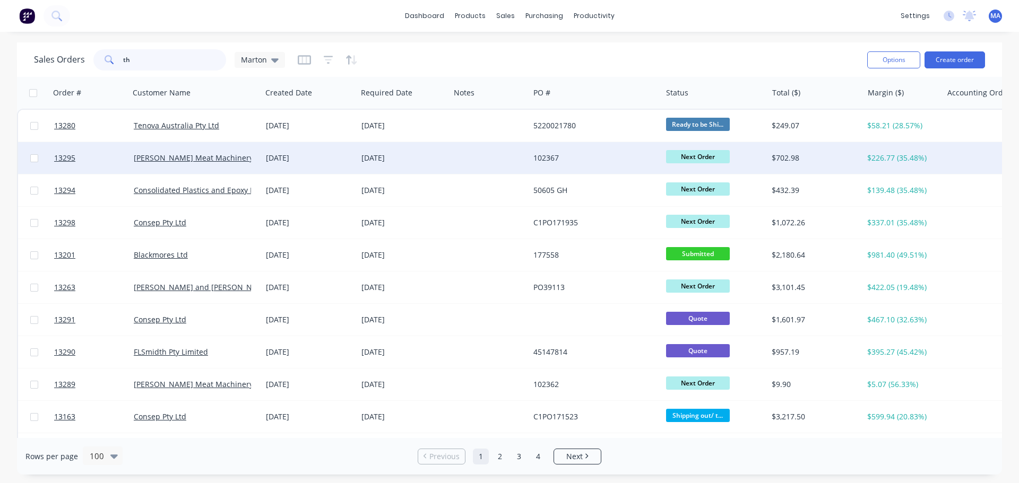
type input "th"
click at [317, 158] on div "[DATE]" at bounding box center [309, 158] width 87 height 11
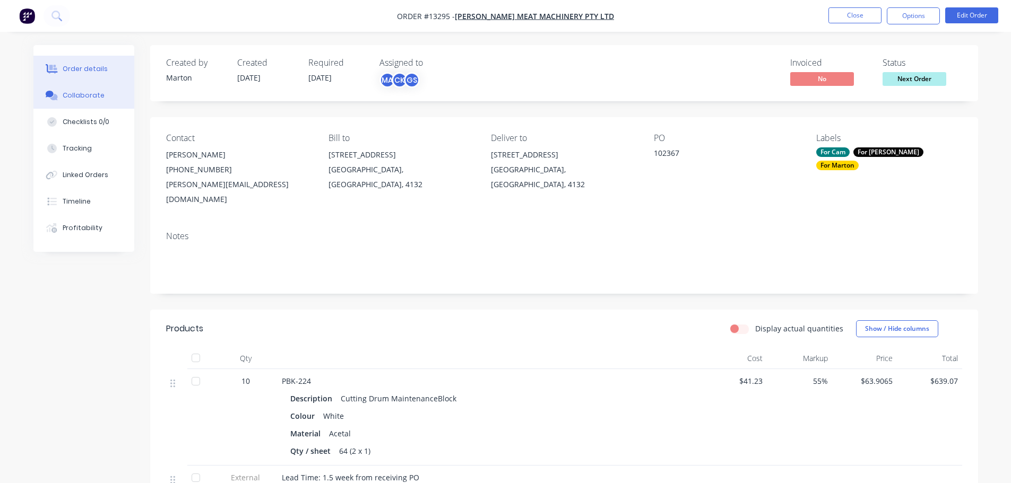
click at [95, 93] on div "Collaborate" at bounding box center [84, 96] width 42 height 10
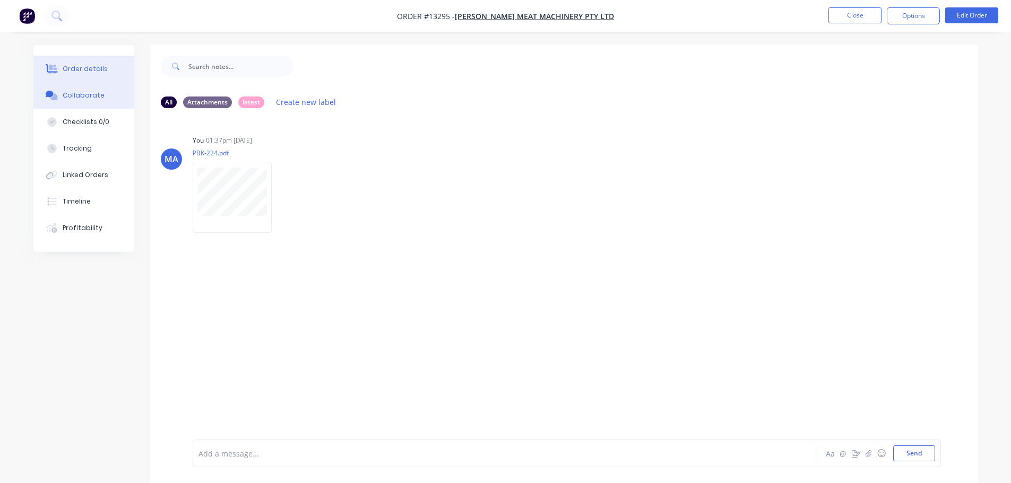
click at [80, 72] on div "Order details" at bounding box center [85, 69] width 45 height 10
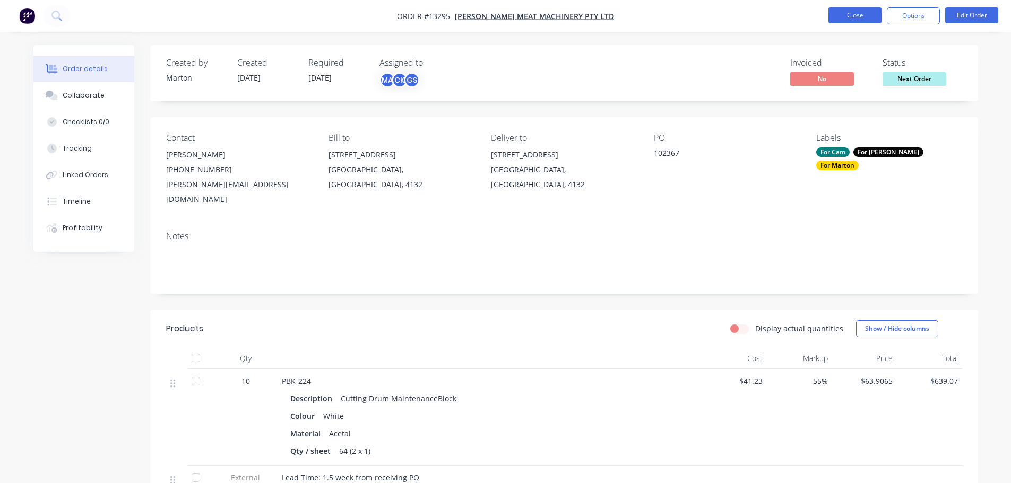
click at [833, 23] on nav "Order #13295 - [PERSON_NAME] Meat Machinery Pty Ltd Close Options Edit Order" at bounding box center [505, 16] width 1011 height 32
click at [837, 18] on button "Close" at bounding box center [854, 15] width 53 height 16
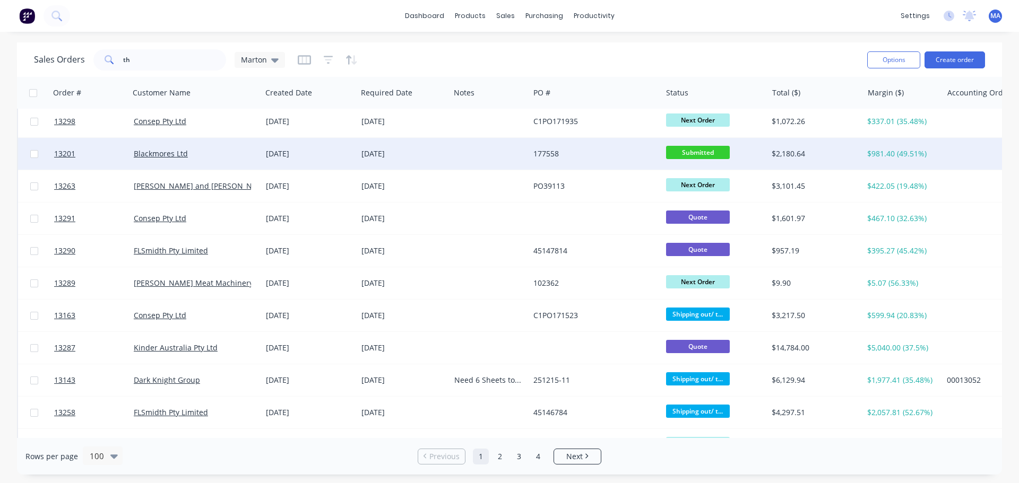
scroll to position [106, 0]
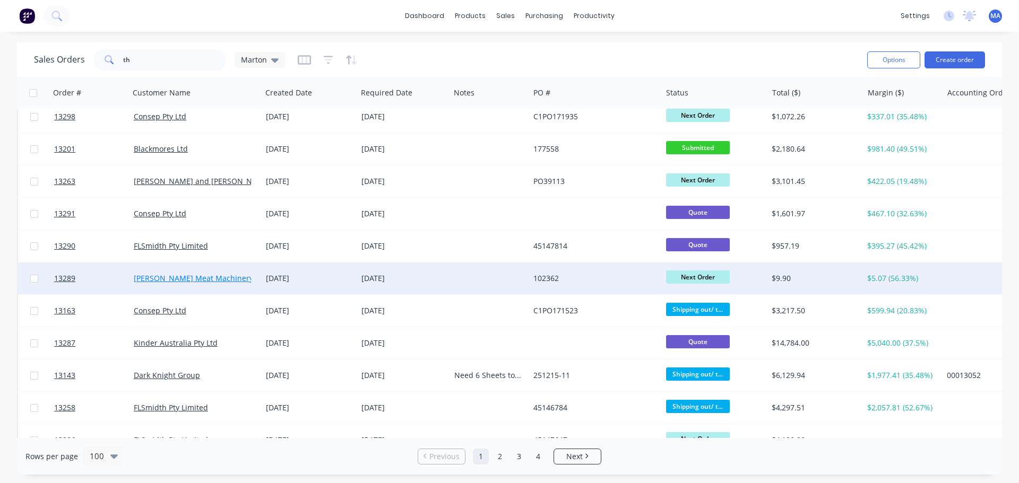
click at [246, 276] on link "[PERSON_NAME] Meat Machinery Pty Ltd" at bounding box center [206, 278] width 145 height 10
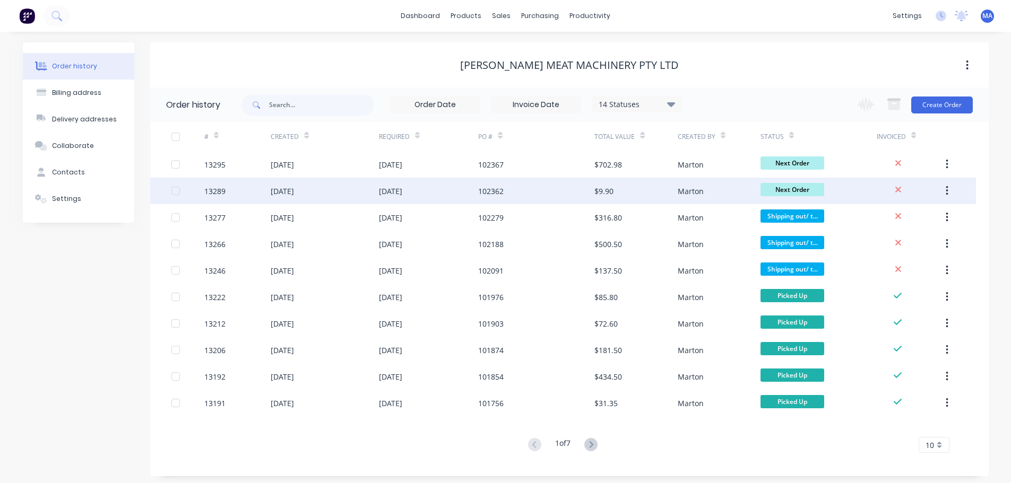
click at [322, 193] on div "[DATE]" at bounding box center [325, 191] width 108 height 27
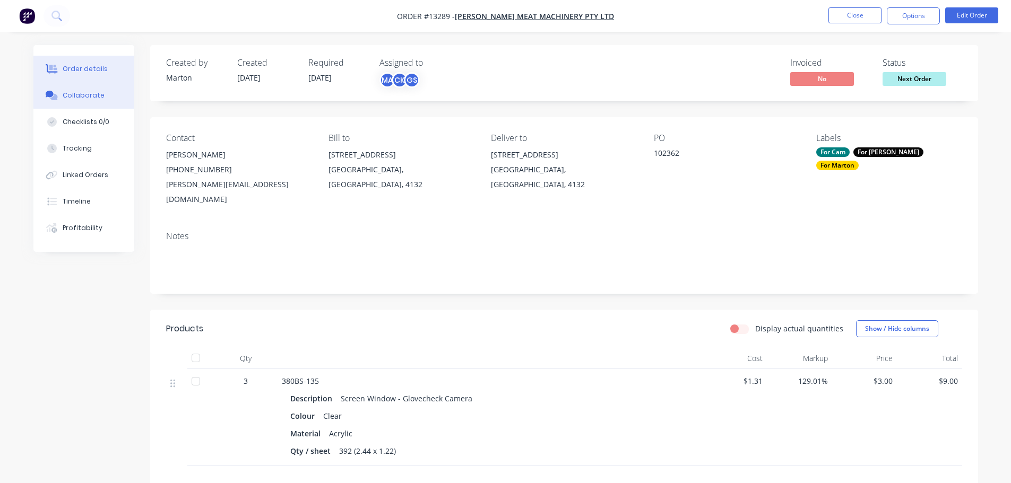
click at [90, 97] on div "Collaborate" at bounding box center [84, 96] width 42 height 10
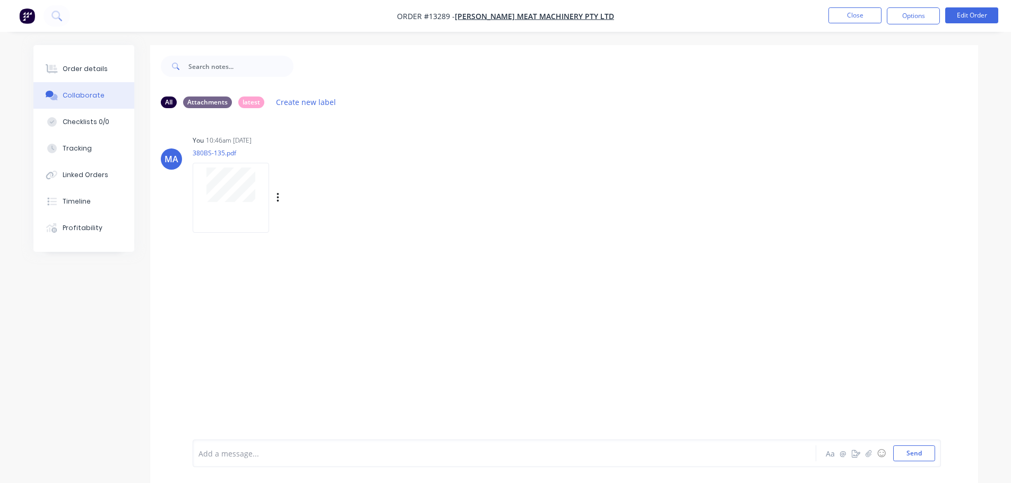
click at [232, 207] on div at bounding box center [231, 198] width 76 height 70
click at [846, 18] on button "Close" at bounding box center [854, 15] width 53 height 16
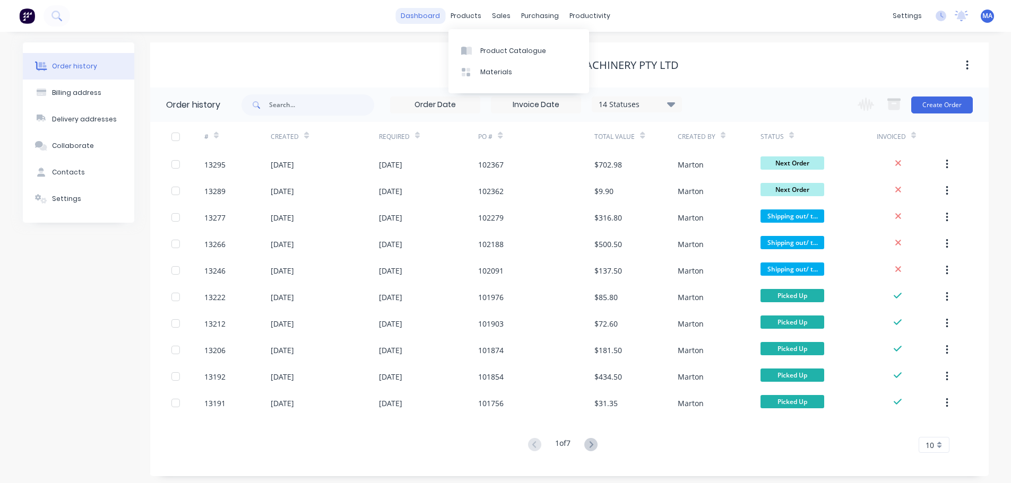
click at [418, 15] on link "dashboard" at bounding box center [420, 16] width 50 height 16
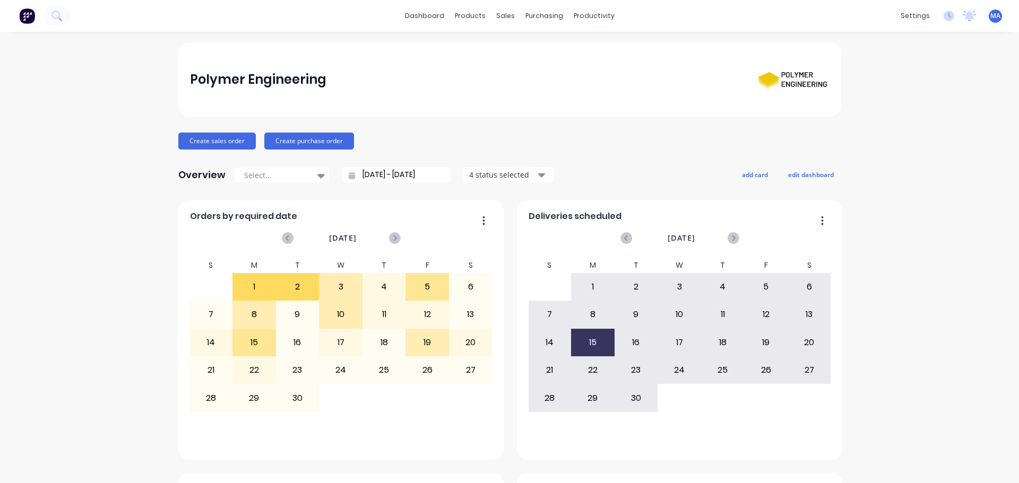
click at [679, 61] on div "Polymer Engineering" at bounding box center [509, 79] width 639 height 41
click at [554, 52] on div "Purchase Orders" at bounding box center [574, 51] width 56 height 10
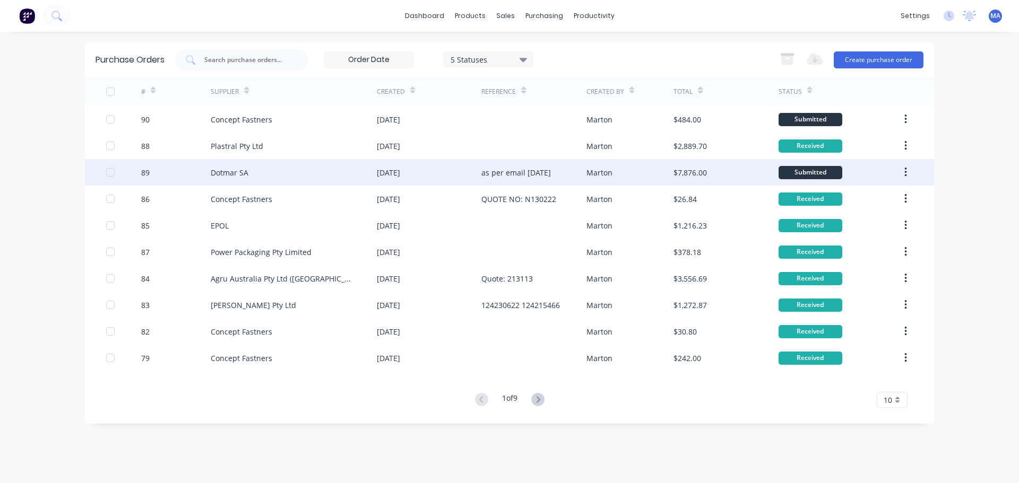
click at [272, 177] on div "Dotmar SA" at bounding box center [294, 172] width 166 height 27
type textarea "x"
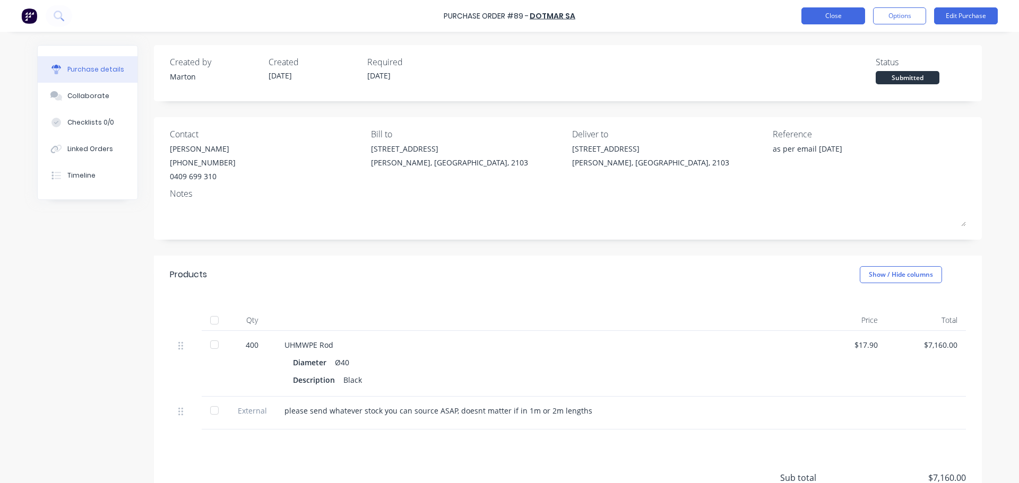
click at [820, 20] on button "Close" at bounding box center [833, 15] width 64 height 17
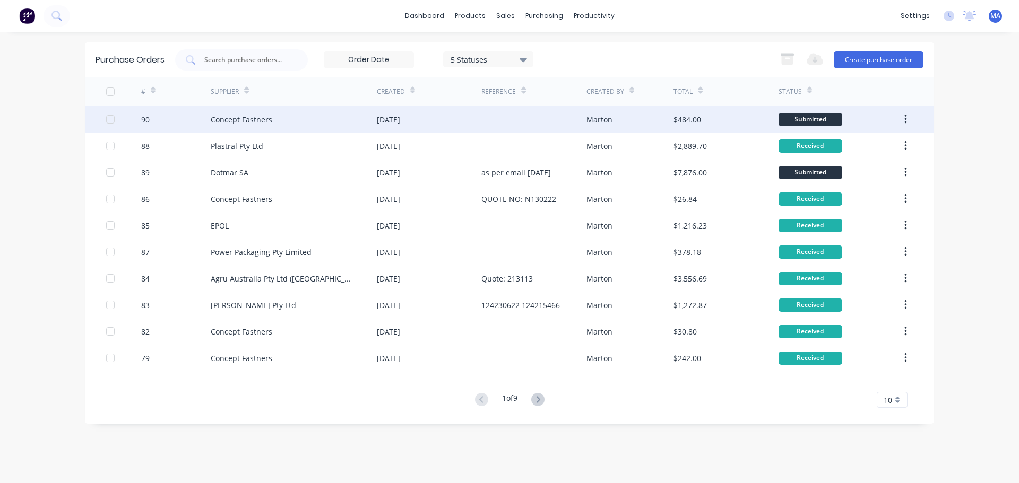
click at [304, 124] on div "Concept Fastners" at bounding box center [294, 119] width 166 height 27
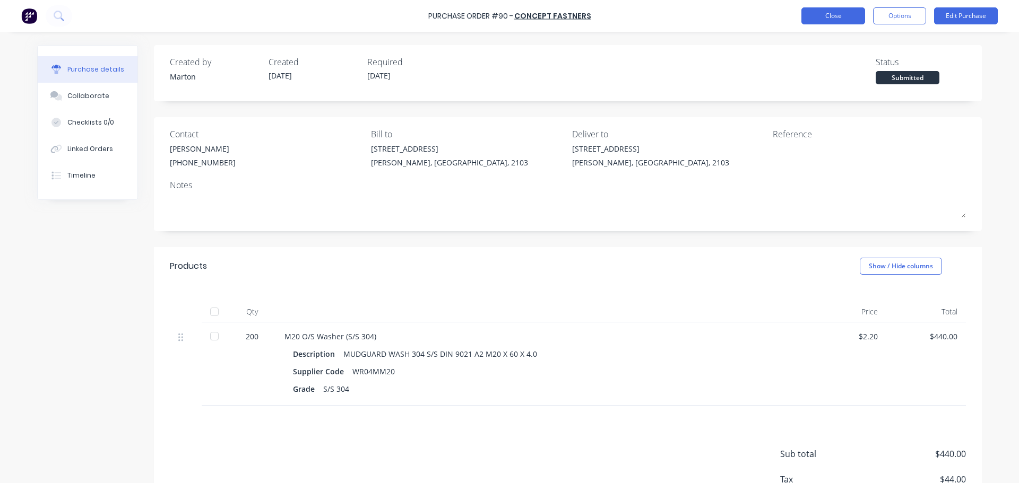
click at [855, 17] on button "Close" at bounding box center [833, 15] width 64 height 17
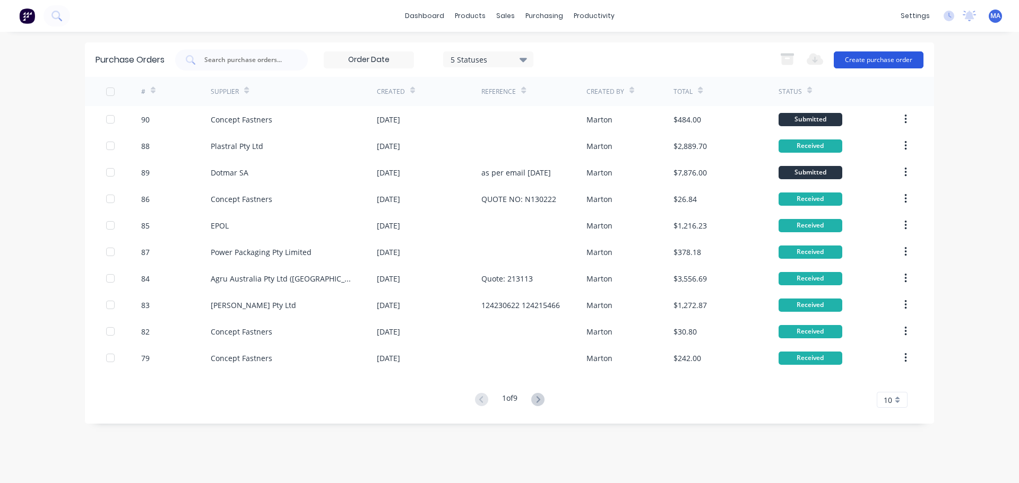
click at [875, 62] on button "Create purchase order" at bounding box center [879, 59] width 90 height 17
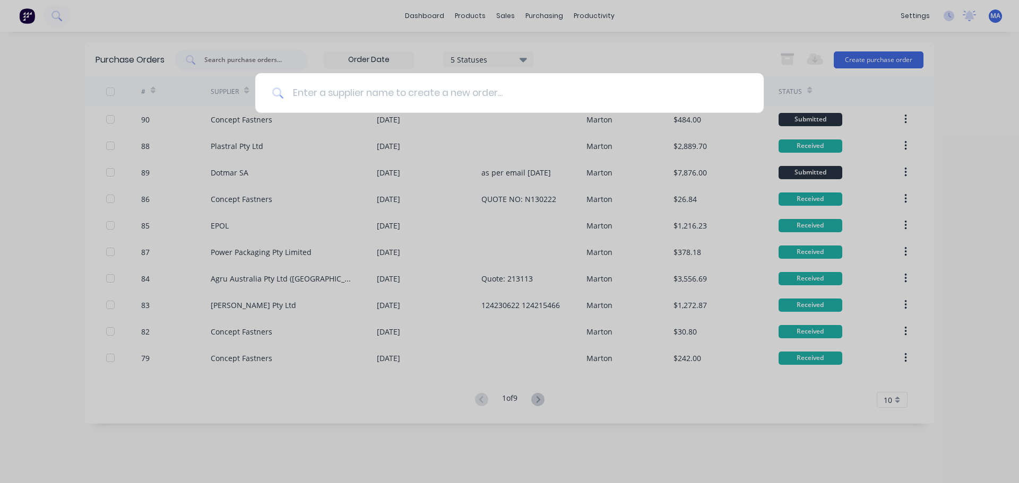
click at [413, 96] on input at bounding box center [515, 93] width 463 height 40
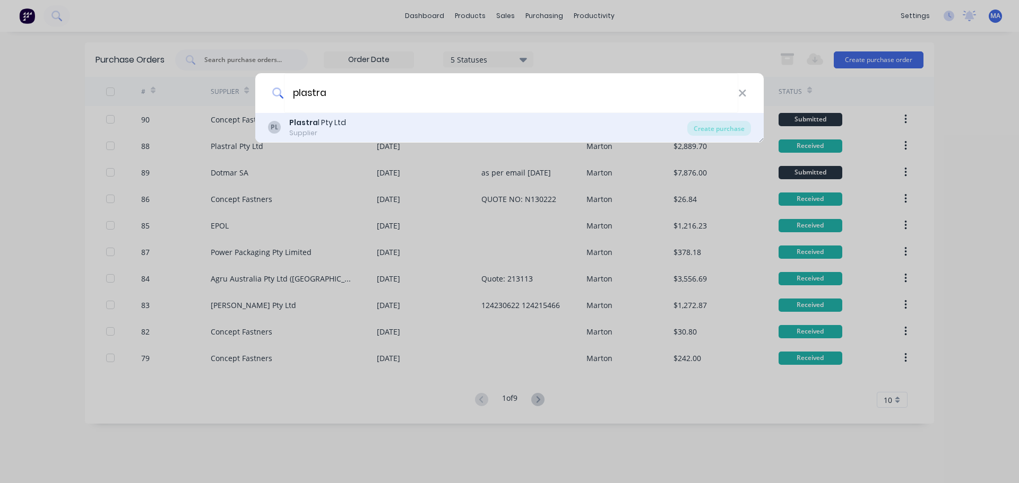
type input "plastra"
click at [330, 134] on div "Supplier" at bounding box center [317, 133] width 57 height 10
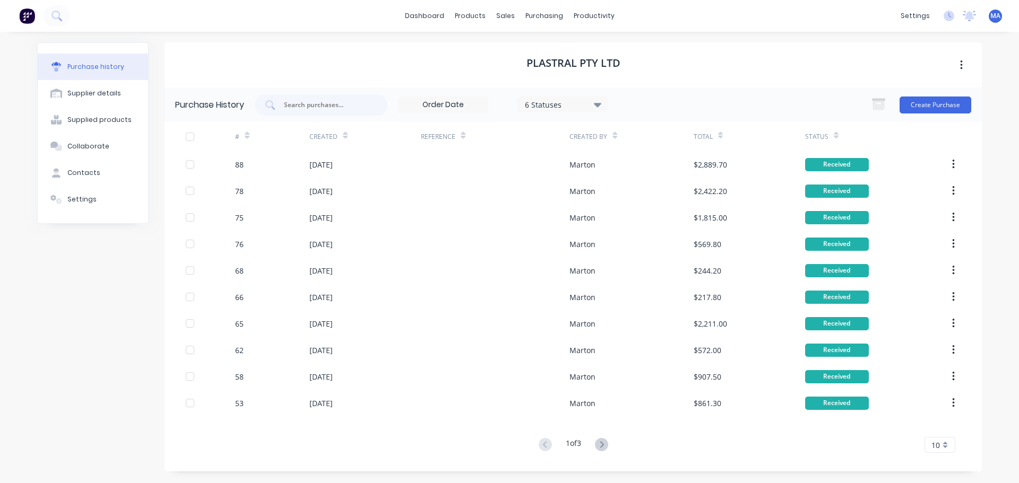
click at [937, 93] on div "Purchase History 6 Statuses 6 Statuses Create Purchase" at bounding box center [573, 105] width 817 height 34
click at [931, 106] on button "Create Purchase" at bounding box center [935, 105] width 72 height 17
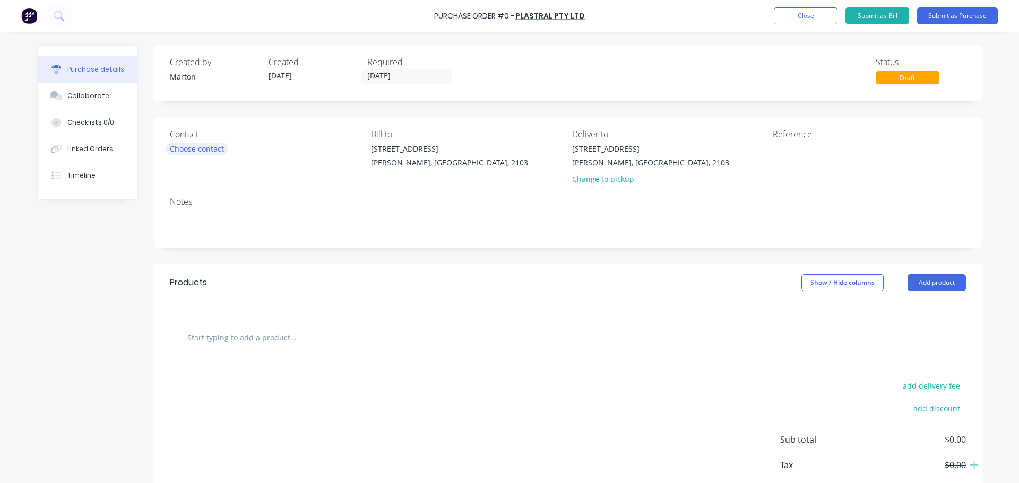
click at [203, 144] on div "Choose contact" at bounding box center [197, 148] width 54 height 11
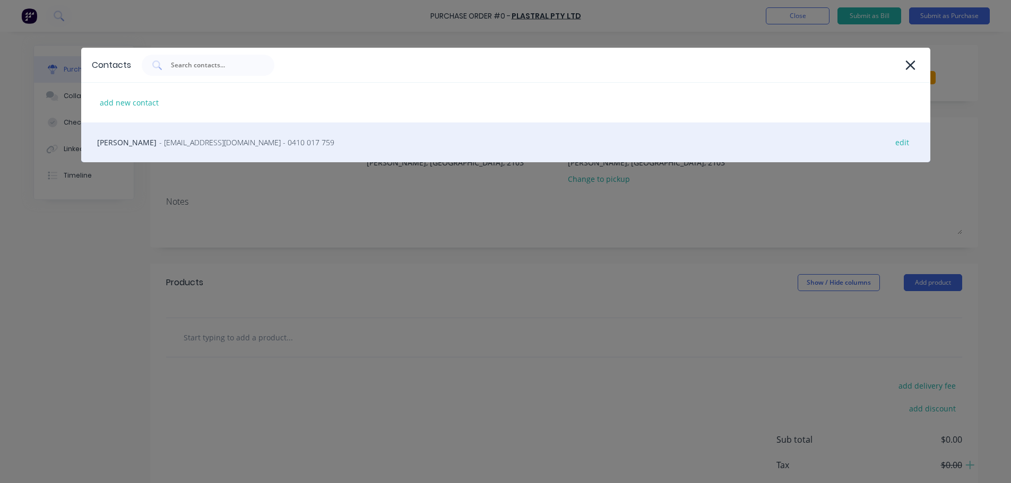
click at [181, 143] on span "- [EMAIL_ADDRESS][DOMAIN_NAME] - 0410 017 759" at bounding box center [246, 142] width 175 height 11
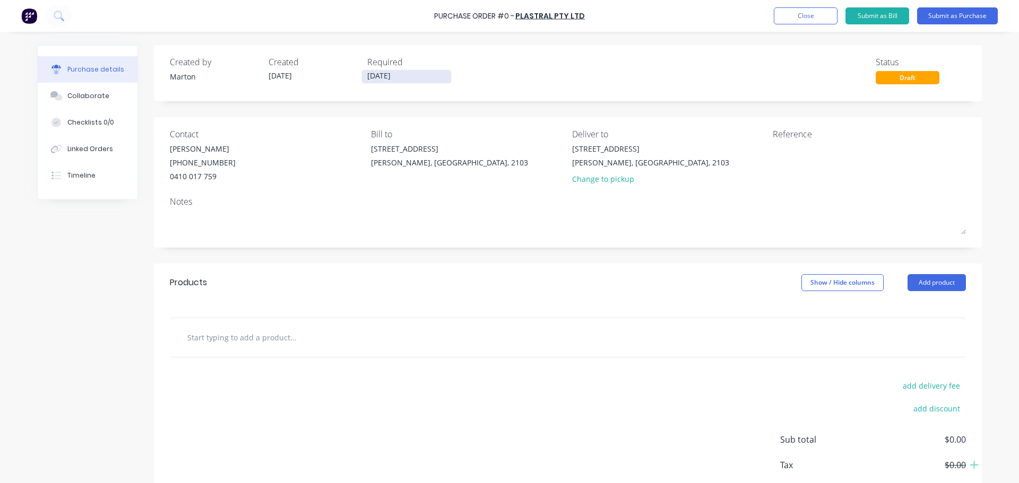
click at [400, 73] on input "[DATE]" at bounding box center [406, 76] width 89 height 13
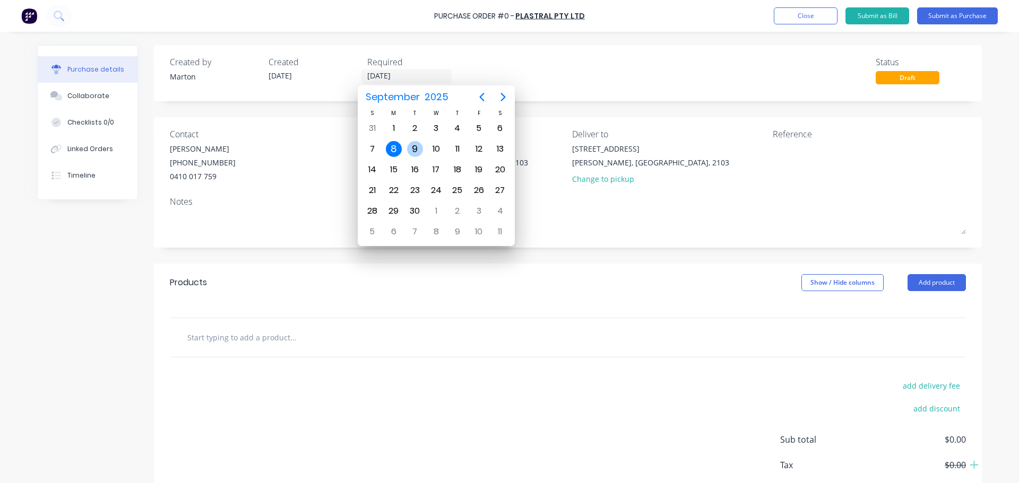
click at [417, 146] on div "9" at bounding box center [415, 149] width 16 height 16
type input "[DATE]"
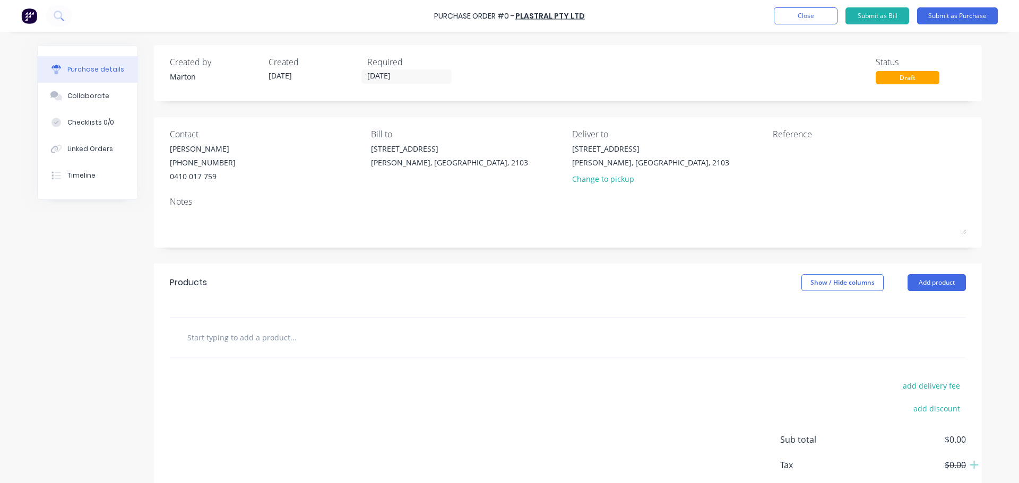
click at [506, 266] on div "Products Show / Hide columns Add product" at bounding box center [568, 283] width 828 height 38
click at [934, 285] on button "Add product" at bounding box center [936, 282] width 58 height 17
click at [714, 295] on div "Products Show / Hide columns Add product Product catalogue Basic product Lineal…" at bounding box center [568, 283] width 828 height 38
click at [661, 255] on div "Created by [PERSON_NAME] Created [DATE] Required [DATE] Status Draft Contact [P…" at bounding box center [568, 288] width 828 height 487
click at [673, 266] on div "Products Show / Hide columns Add product" at bounding box center [568, 283] width 828 height 38
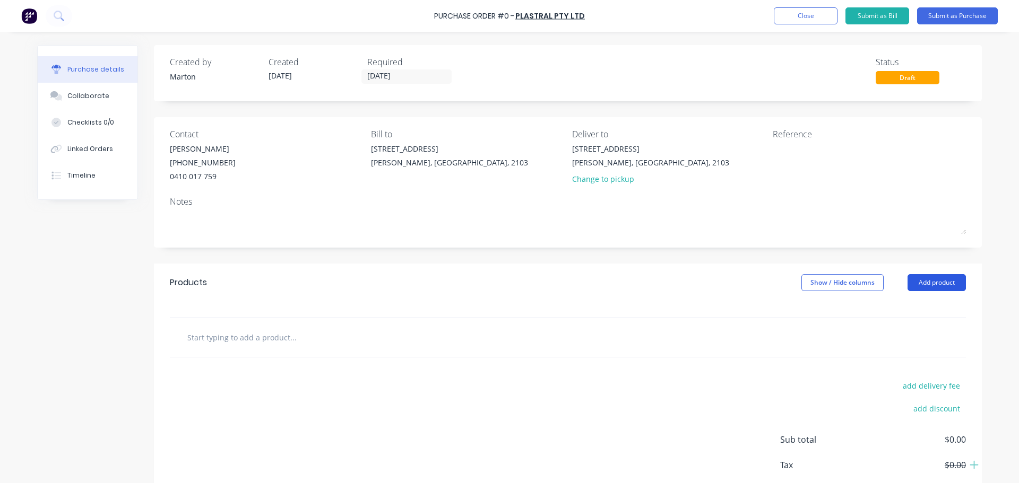
click at [910, 281] on button "Add product" at bounding box center [936, 282] width 58 height 17
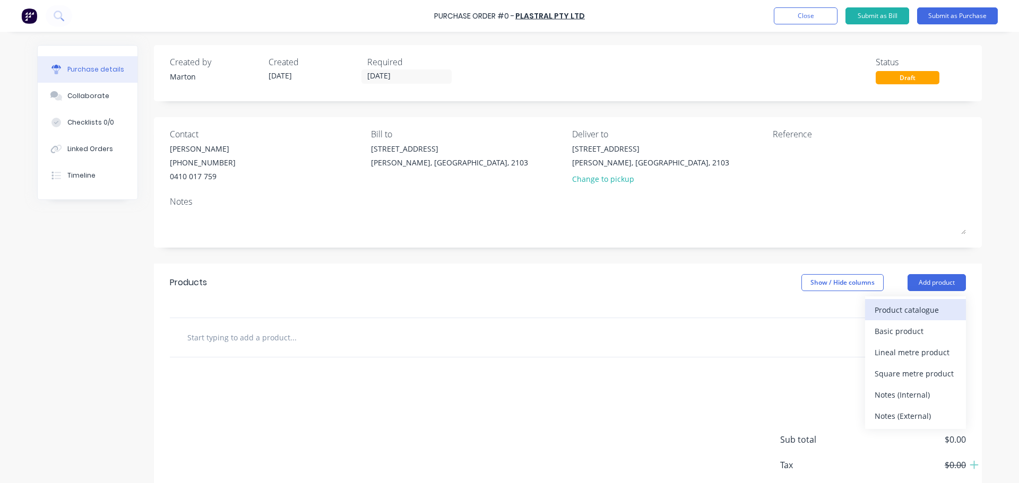
click at [880, 311] on div "Product catalogue" at bounding box center [916, 309] width 82 height 15
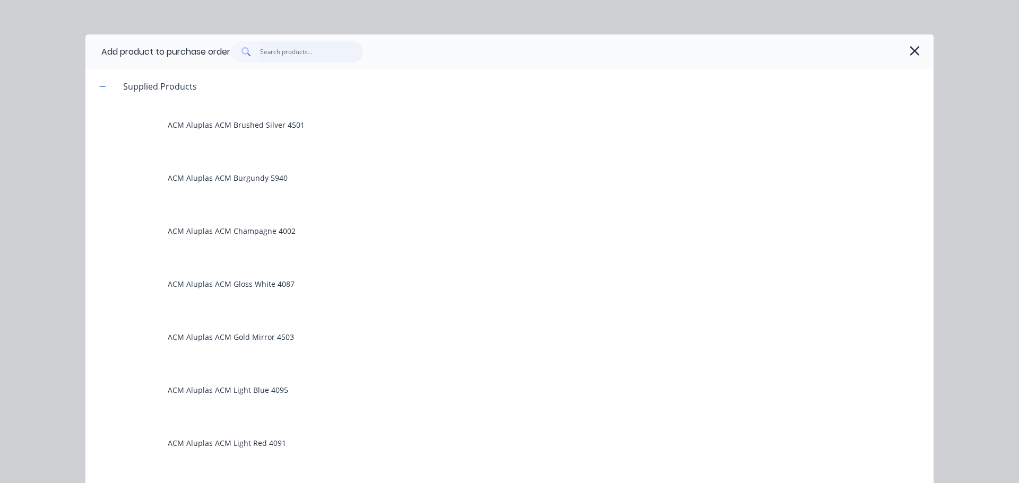
click at [282, 54] on input "text" at bounding box center [311, 51] width 103 height 21
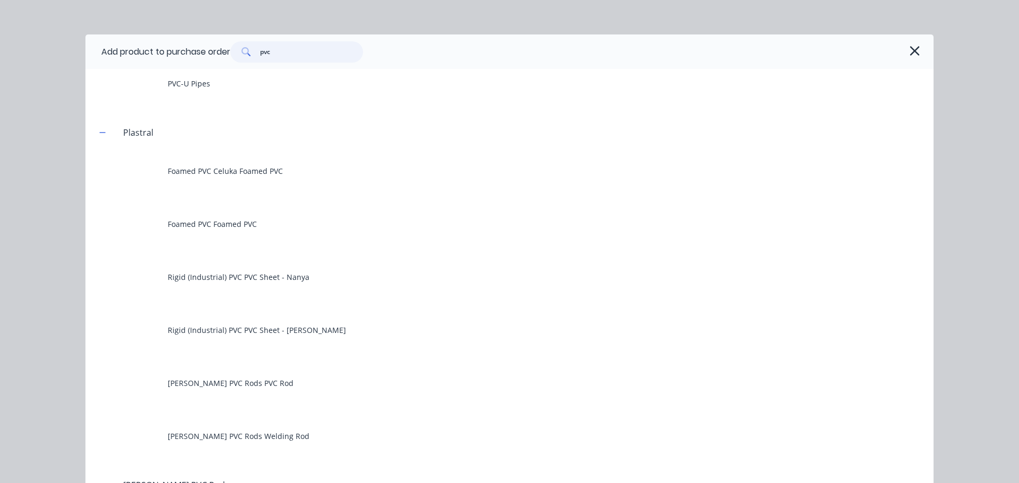
scroll to position [159, 0]
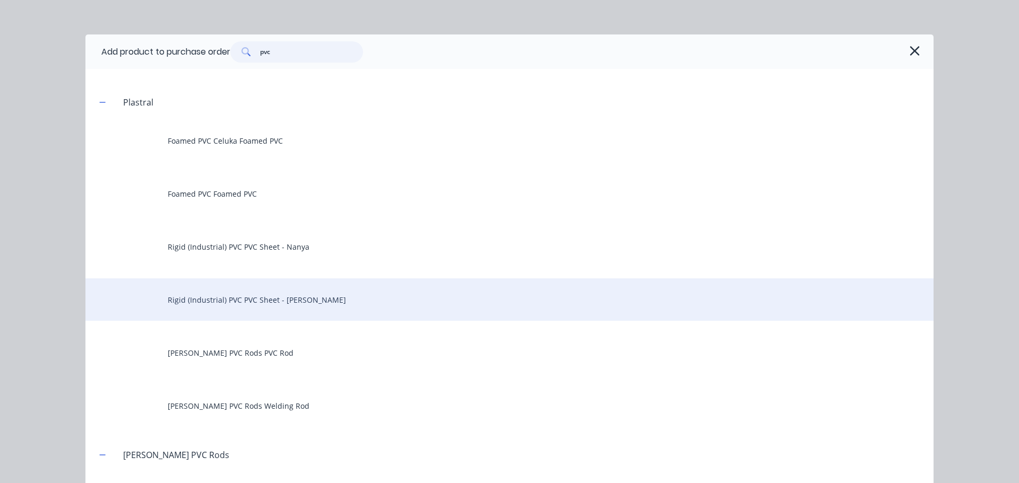
type input "pvc"
click at [332, 312] on div "Rigid (Industrial) PVC PVC Sheet - [PERSON_NAME]" at bounding box center [509, 300] width 848 height 42
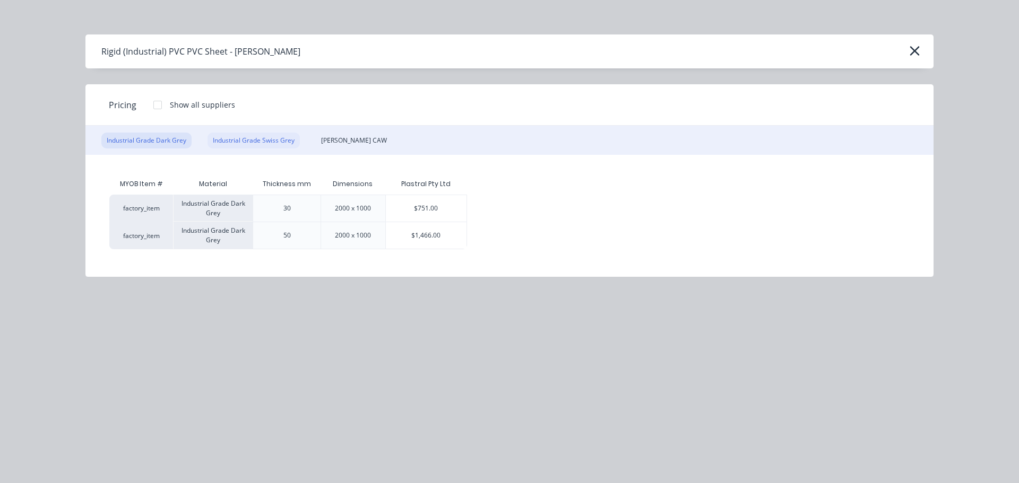
click at [261, 146] on div "Industrial Grade Swiss Grey" at bounding box center [253, 141] width 92 height 16
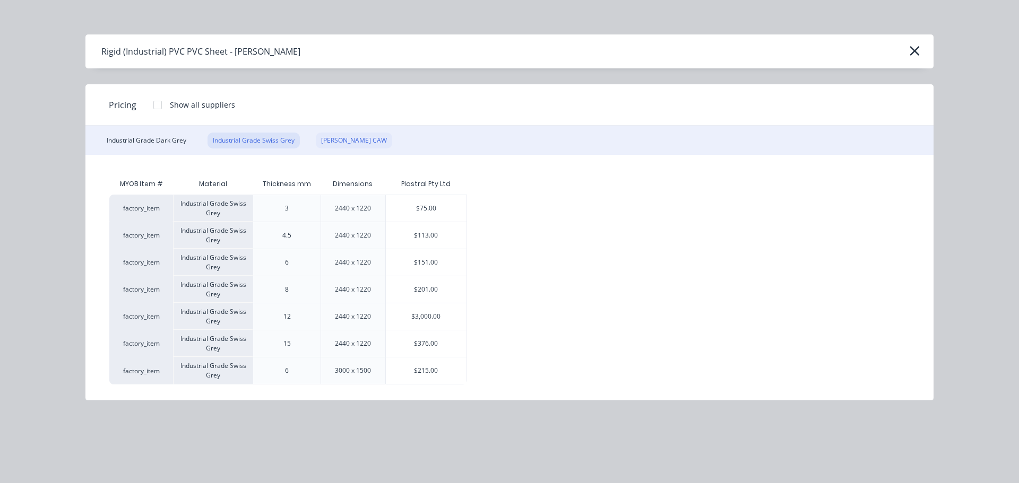
click at [347, 143] on div "[PERSON_NAME] CAW" at bounding box center [354, 141] width 76 height 16
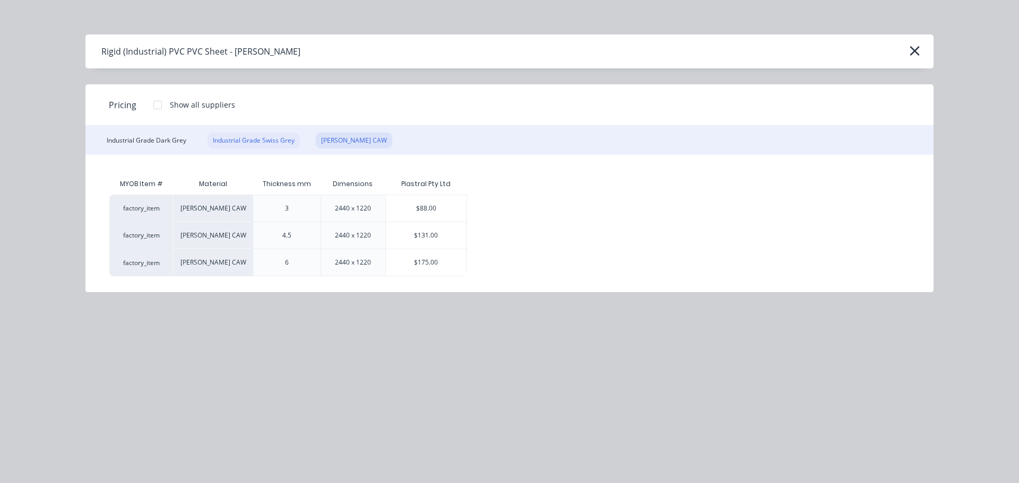
click at [273, 139] on div "Industrial Grade Swiss Grey" at bounding box center [253, 141] width 92 height 16
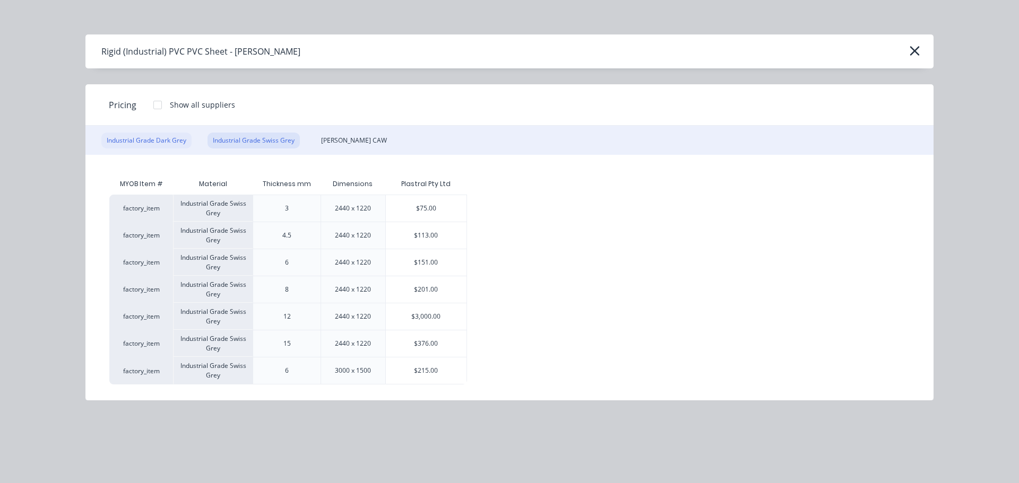
click at [176, 141] on div "Industrial Grade Dark Grey" at bounding box center [146, 141] width 90 height 16
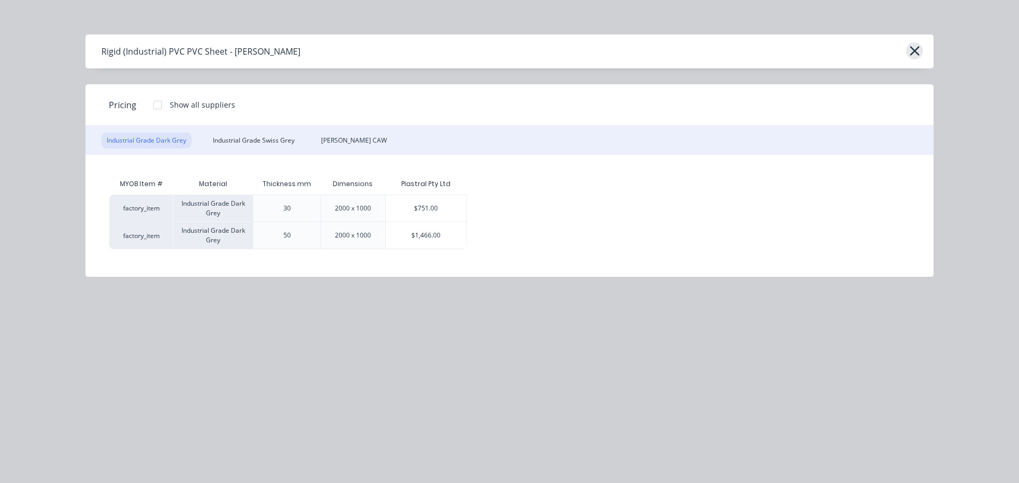
click at [911, 56] on icon "button" at bounding box center [914, 51] width 11 height 15
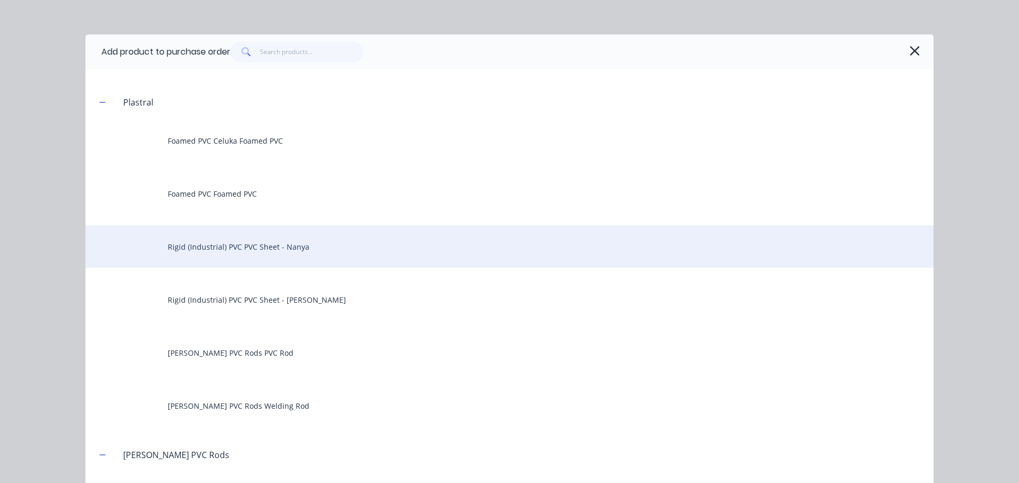
click at [310, 253] on div "Rigid (Industrial) PVC PVC Sheet - Nanya" at bounding box center [509, 247] width 848 height 42
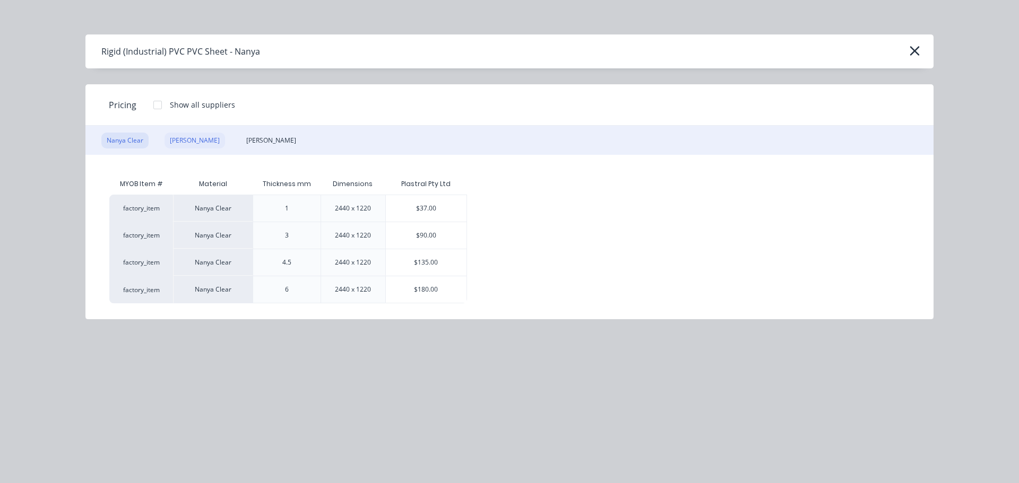
click at [189, 143] on div "[PERSON_NAME]" at bounding box center [195, 141] width 60 height 16
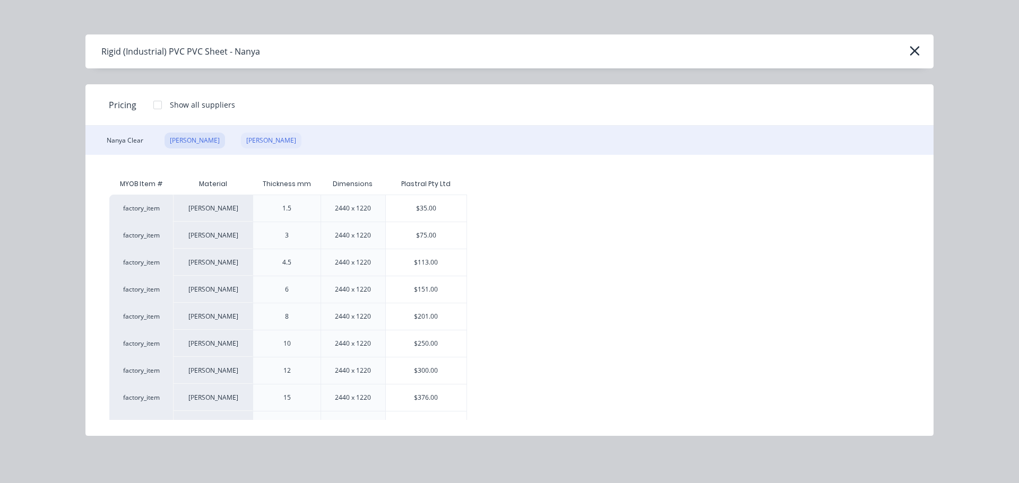
click at [248, 145] on div "[PERSON_NAME]" at bounding box center [271, 141] width 60 height 16
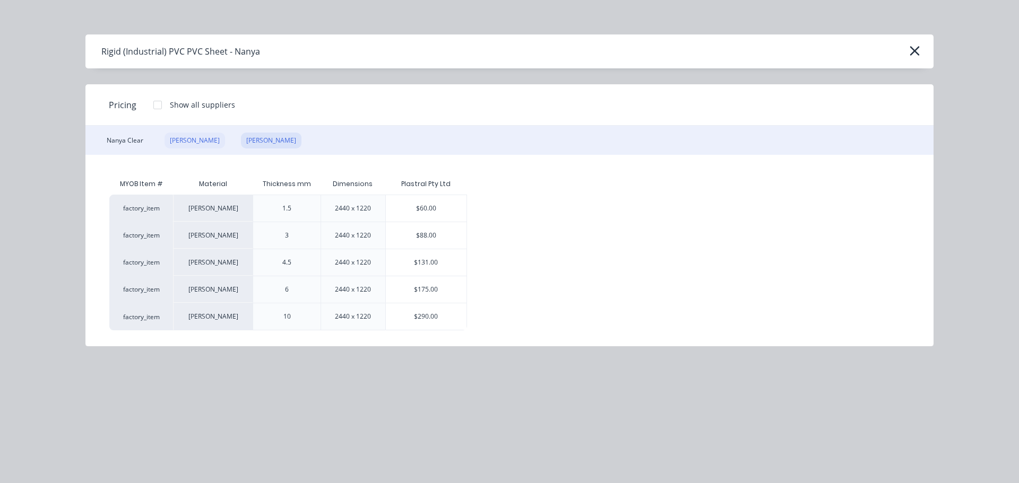
click at [198, 138] on div "[PERSON_NAME]" at bounding box center [195, 141] width 60 height 16
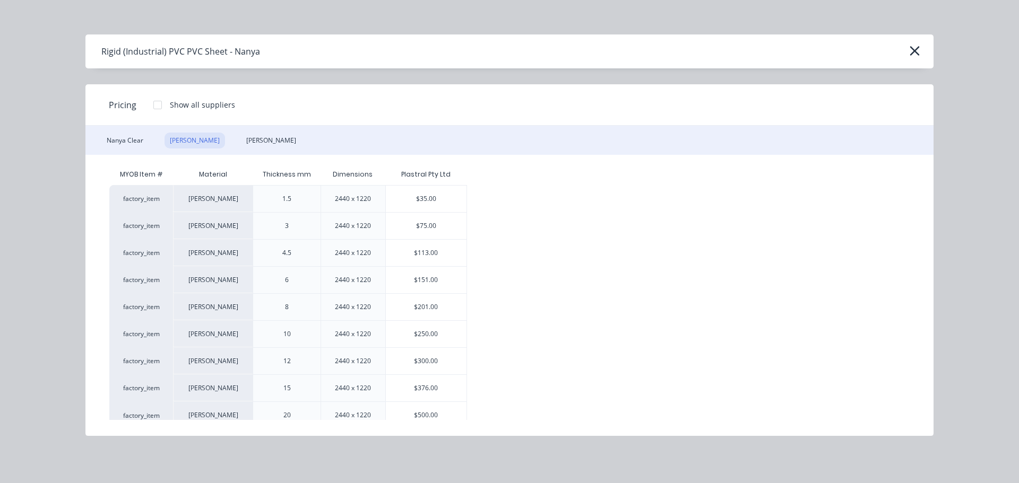
scroll to position [19, 0]
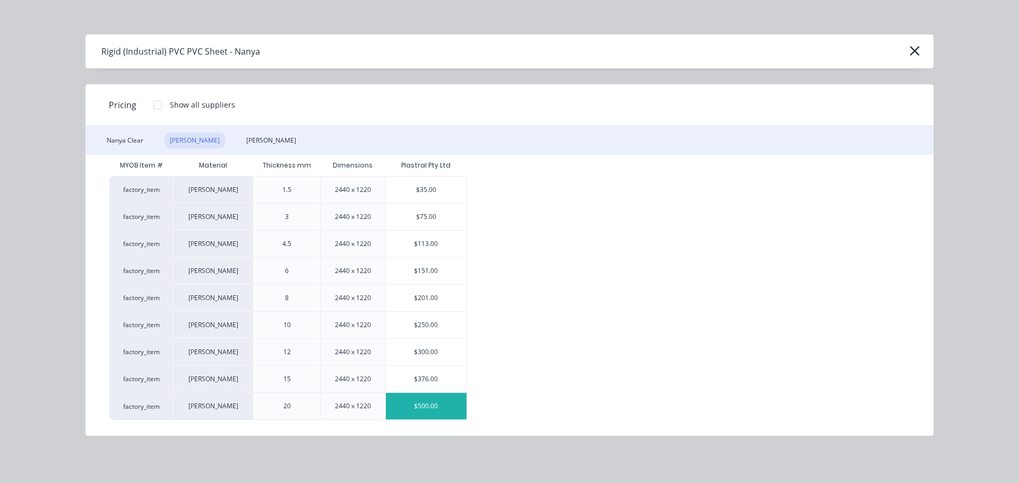
click at [438, 414] on div "$500.00" at bounding box center [426, 406] width 81 height 27
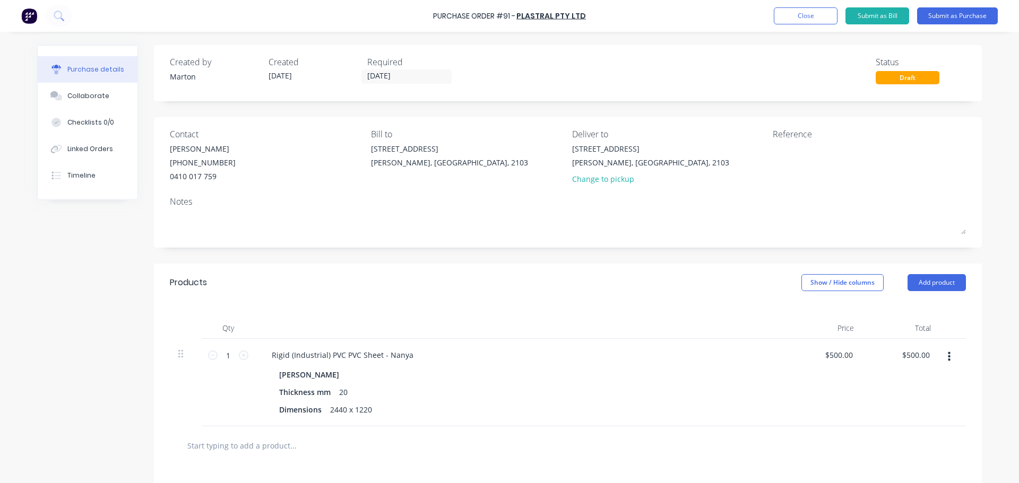
click at [248, 354] on div "1 1" at bounding box center [228, 383] width 53 height 88
click at [241, 354] on icon at bounding box center [244, 356] width 10 height 10
type input "2"
type input "$1,000.00"
click at [333, 306] on div "Qty Price Total 2 2 Rigid (Industrial) PVC PVC Sheet - Nanya Nanya Grey Thickne…" at bounding box center [568, 364] width 828 height 125
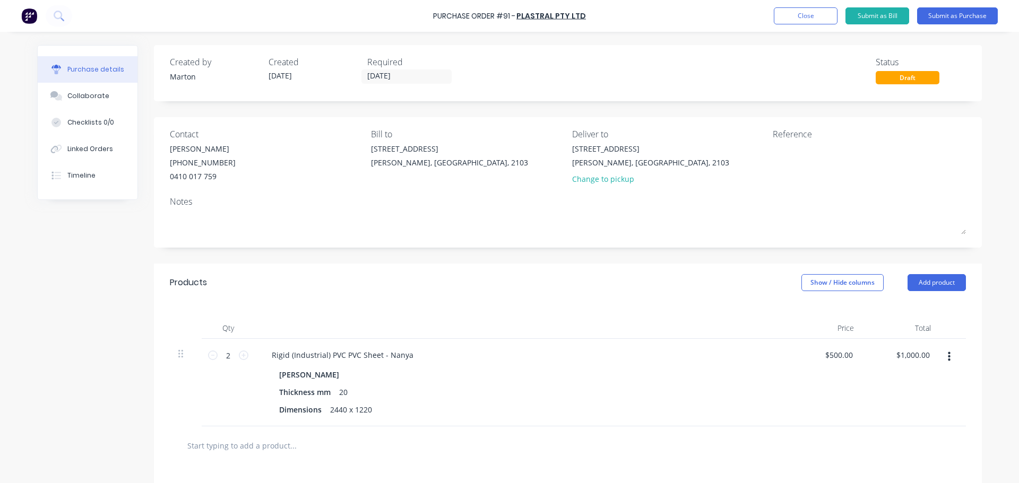
click at [332, 289] on div "Products Show / Hide columns Add product" at bounding box center [568, 283] width 828 height 38
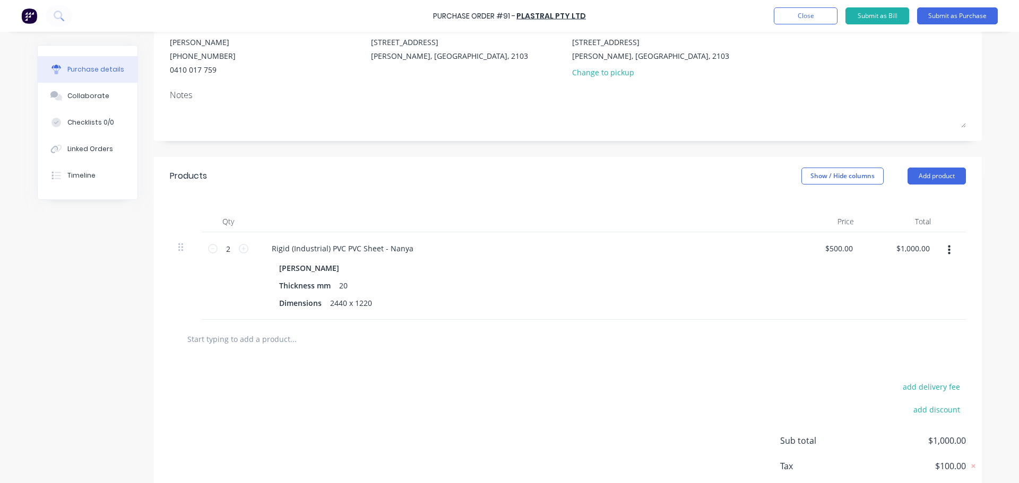
scroll to position [106, 0]
click at [678, 352] on div at bounding box center [568, 340] width 796 height 39
click at [206, 150] on div "Created by Marton Created [DATE] Required [DATE] Status Draft Contact [PERSON_N…" at bounding box center [568, 236] width 828 height 595
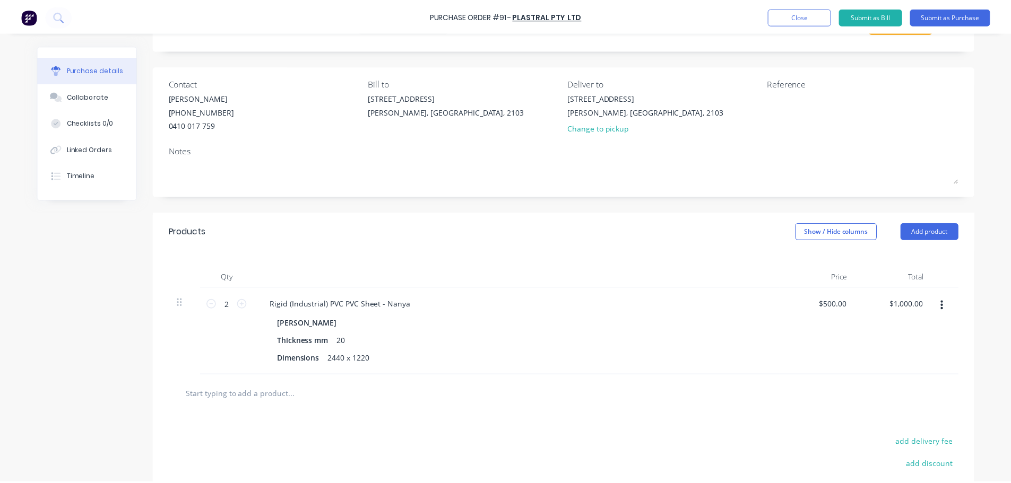
scroll to position [0, 0]
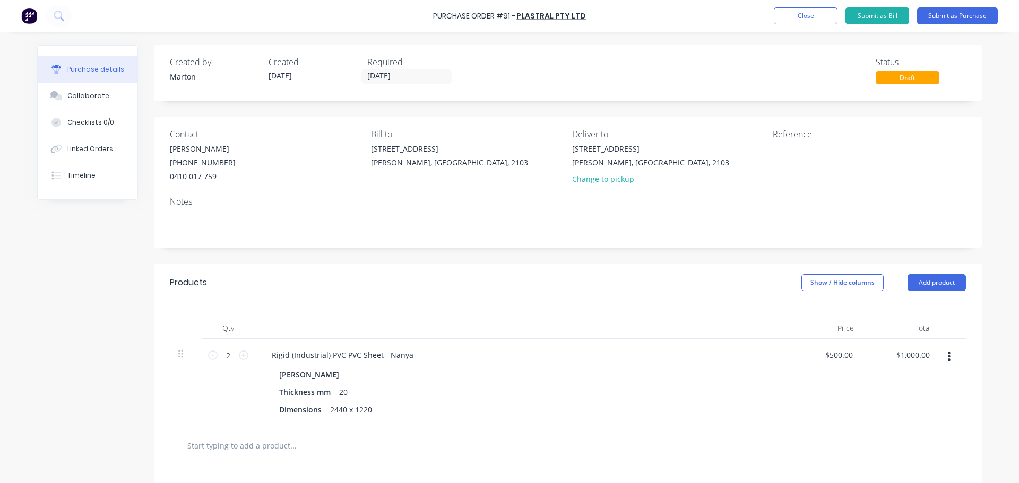
click at [333, 109] on div "Created by Marton Created [DATE] Required [DATE] Status Draft Contact [PERSON_N…" at bounding box center [568, 342] width 828 height 595
click at [117, 238] on div "Created by Marton Created [DATE] Required [DATE] Status Draft Contact [PERSON_N…" at bounding box center [509, 342] width 945 height 595
click at [489, 59] on div "Created by [PERSON_NAME] Created [DATE] Required [DATE] Status Draft" at bounding box center [568, 70] width 796 height 29
click at [811, 14] on button "Close" at bounding box center [806, 15] width 64 height 17
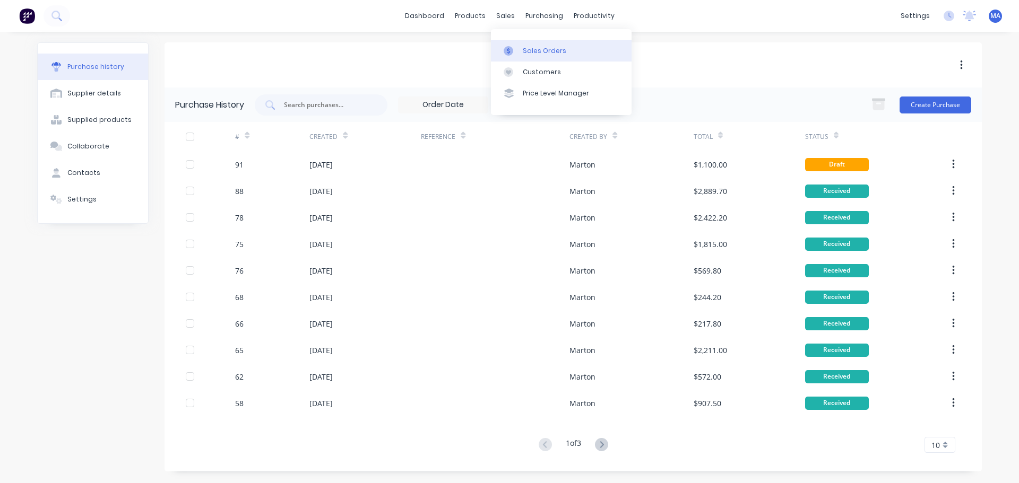
click at [527, 50] on div "Sales Orders" at bounding box center [545, 51] width 44 height 10
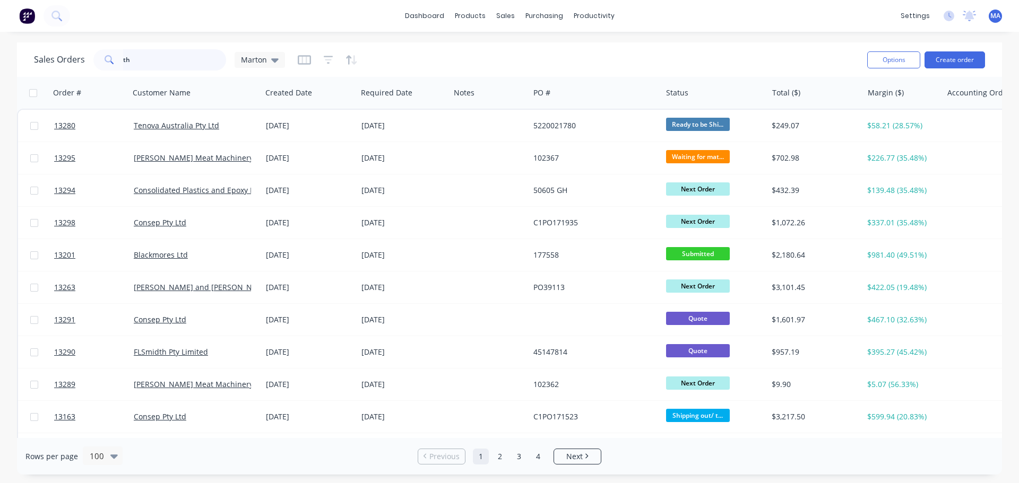
click at [191, 62] on input "th" at bounding box center [174, 59] width 103 height 21
type input "t"
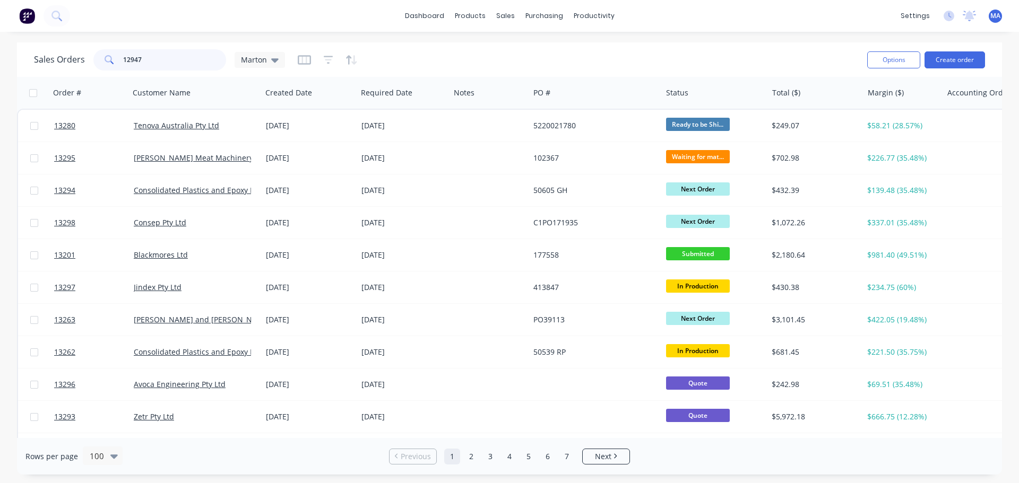
type input "12947"
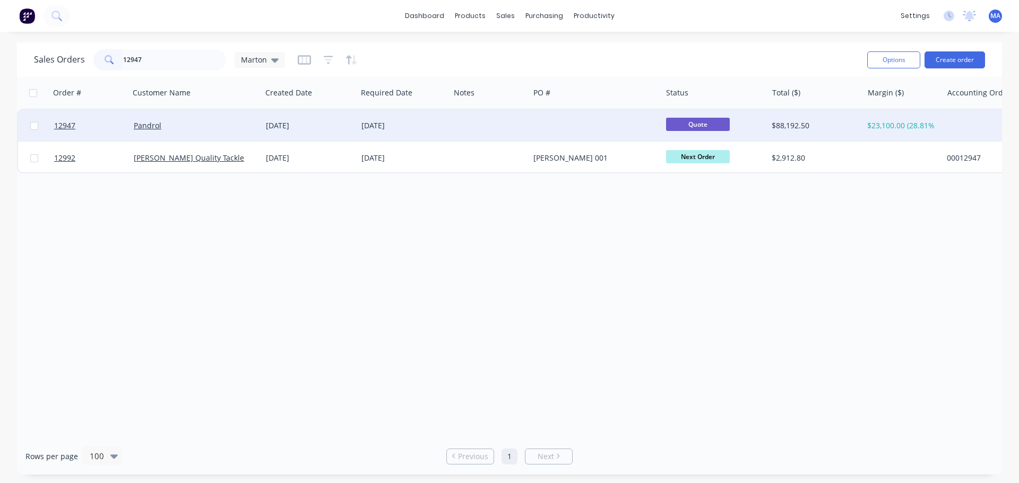
click at [391, 132] on div "[DATE]" at bounding box center [403, 126] width 93 height 32
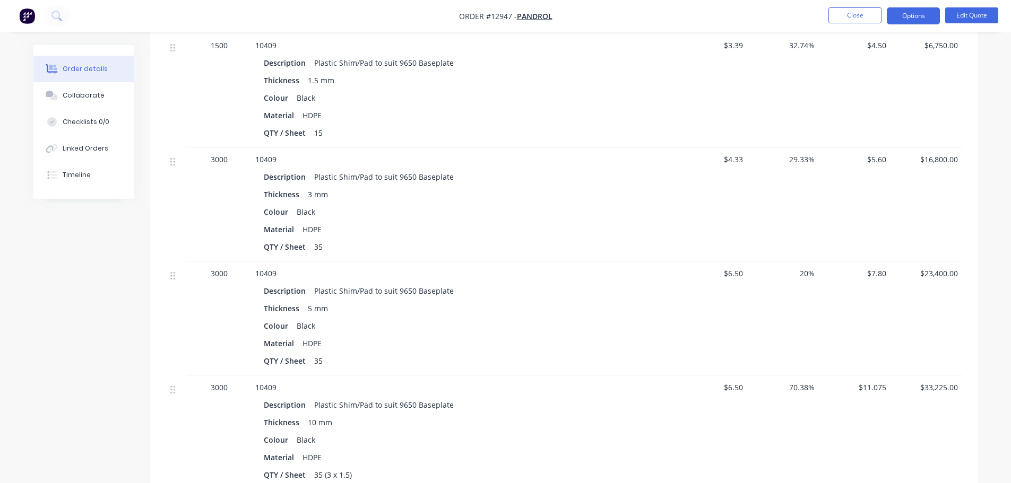
scroll to position [282, 0]
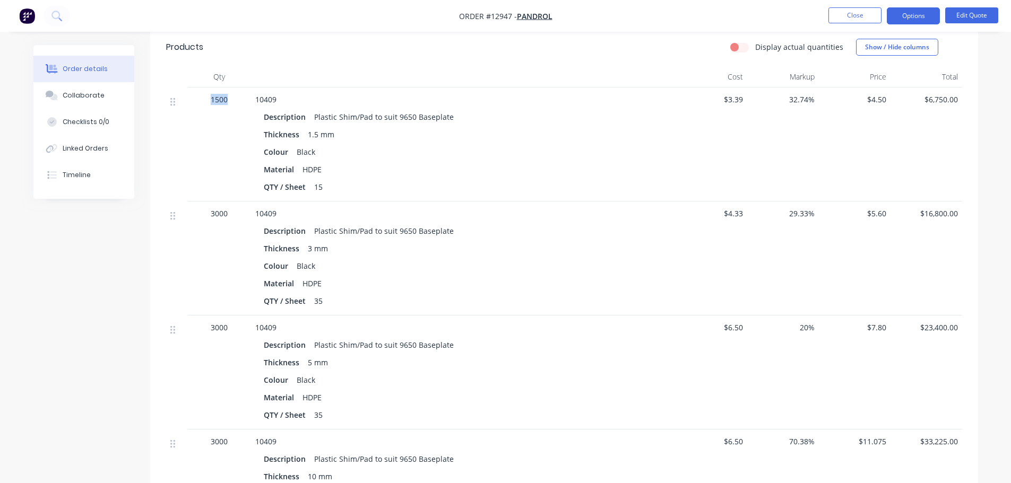
drag, startPoint x: 211, startPoint y: 85, endPoint x: 239, endPoint y: 85, distance: 27.6
click at [239, 94] on div "1500" at bounding box center [219, 99] width 55 height 11
click at [376, 163] on div "Description Plastic Shim/Pad to suit 9650 Baseplate Thickness 1.5 mm Colour Bla…" at bounding box center [463, 151] width 416 height 88
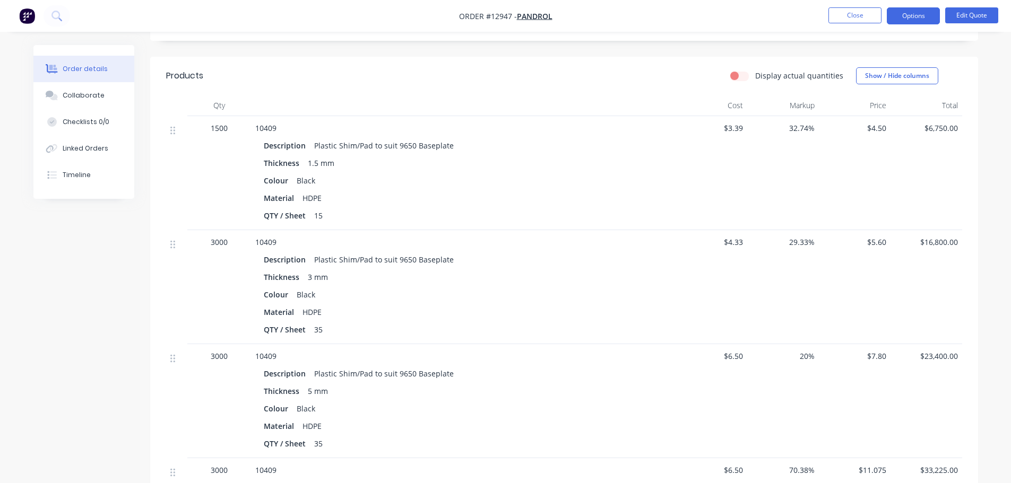
scroll to position [176, 0]
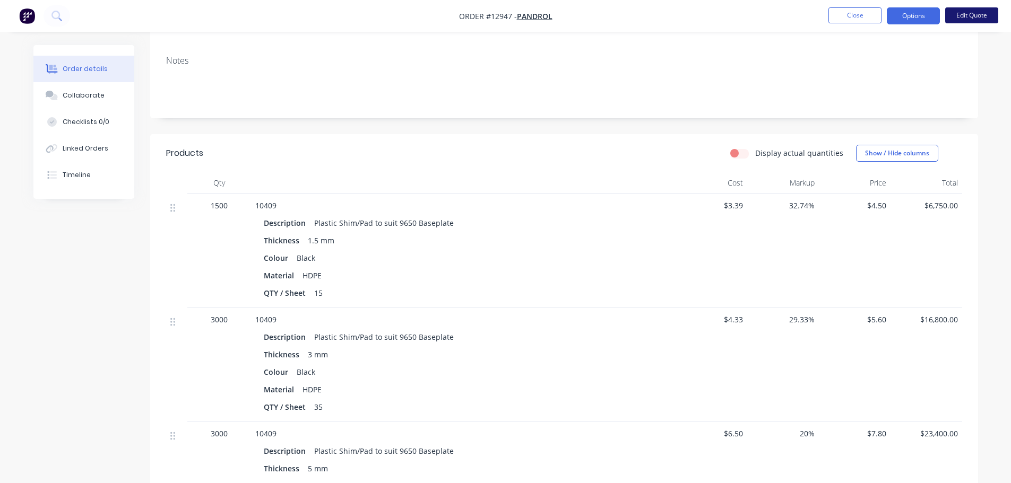
click at [972, 16] on button "Edit Quote" at bounding box center [971, 15] width 53 height 16
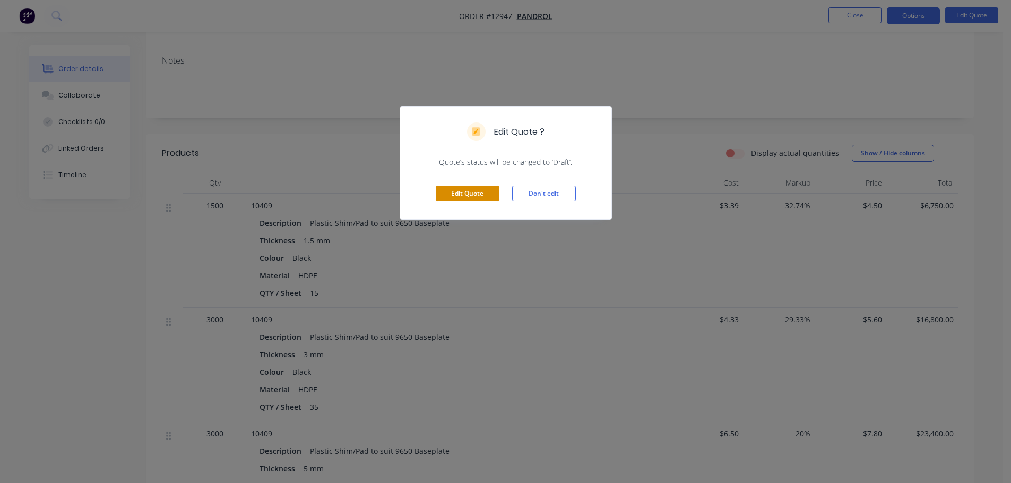
click at [487, 190] on button "Edit Quote" at bounding box center [468, 194] width 64 height 16
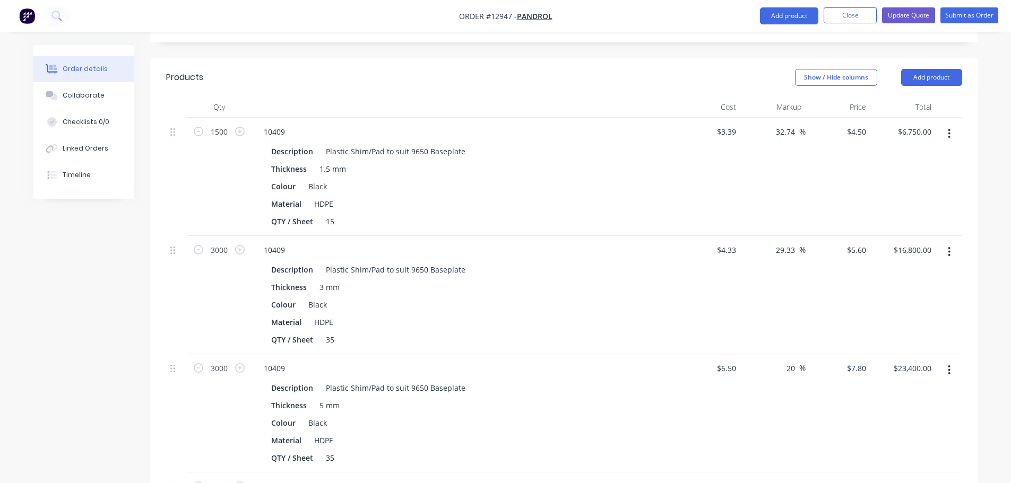
scroll to position [318, 0]
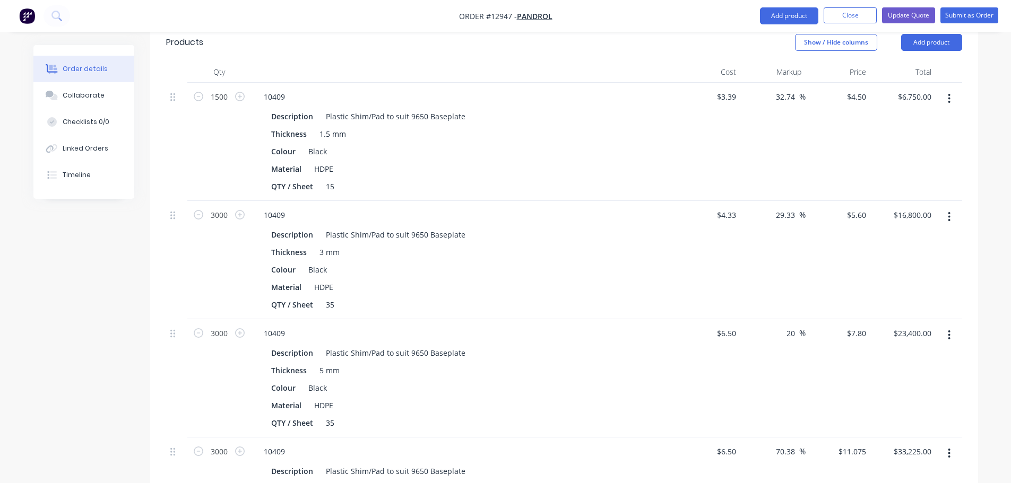
click at [950, 211] on icon "button" at bounding box center [949, 217] width 3 height 12
click at [886, 301] on div "Delete" at bounding box center [912, 308] width 82 height 15
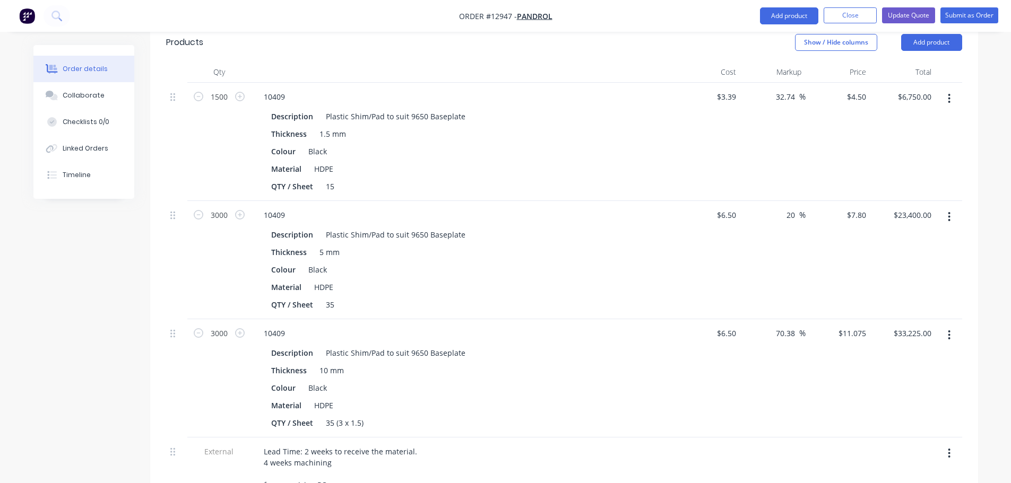
click at [955, 207] on button "button" at bounding box center [949, 216] width 25 height 19
click at [886, 301] on div "Delete" at bounding box center [912, 308] width 82 height 15
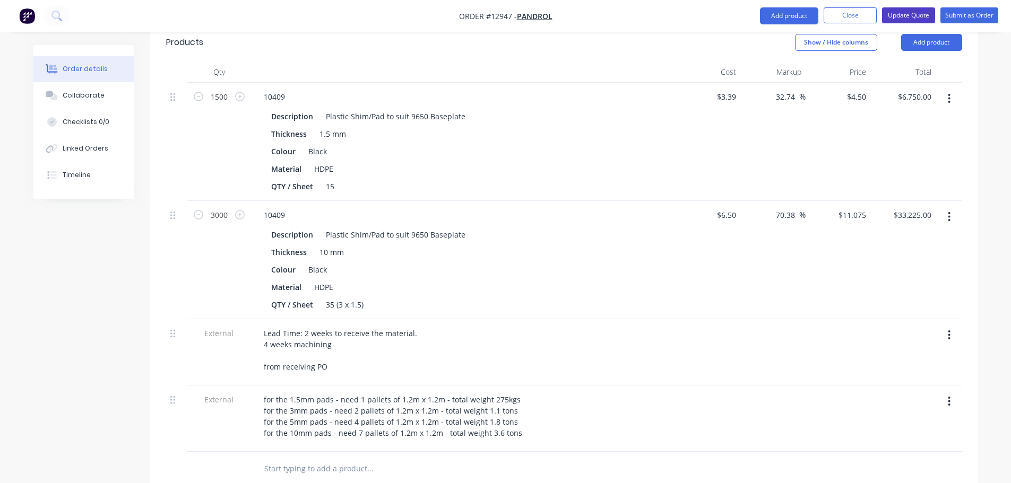
click at [906, 13] on button "Update Quote" at bounding box center [908, 15] width 53 height 16
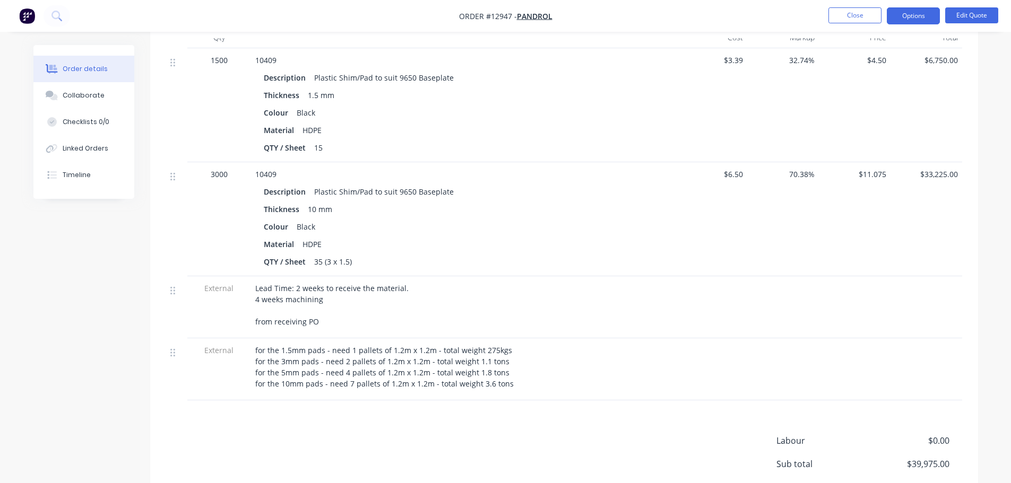
scroll to position [319, 0]
click at [975, 8] on button "Edit Quote" at bounding box center [971, 15] width 53 height 16
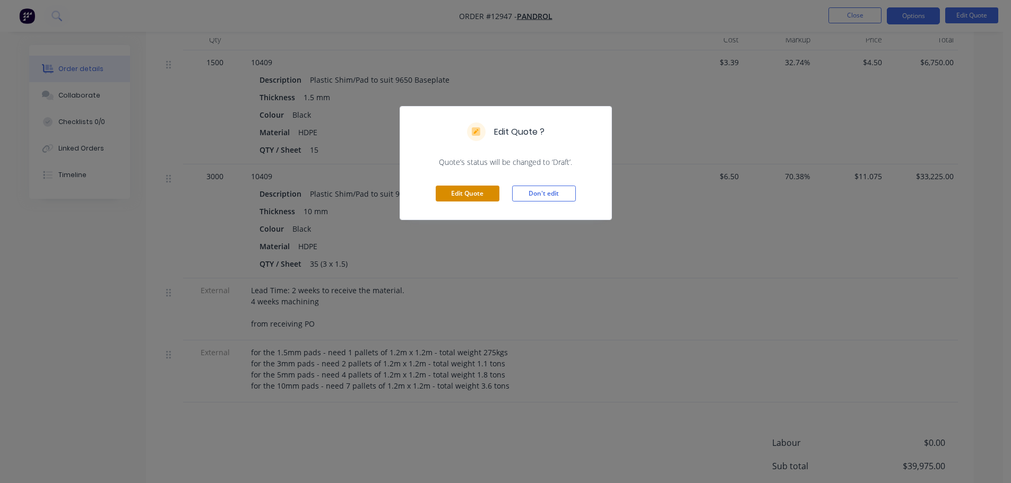
click at [477, 196] on button "Edit Quote" at bounding box center [468, 194] width 64 height 16
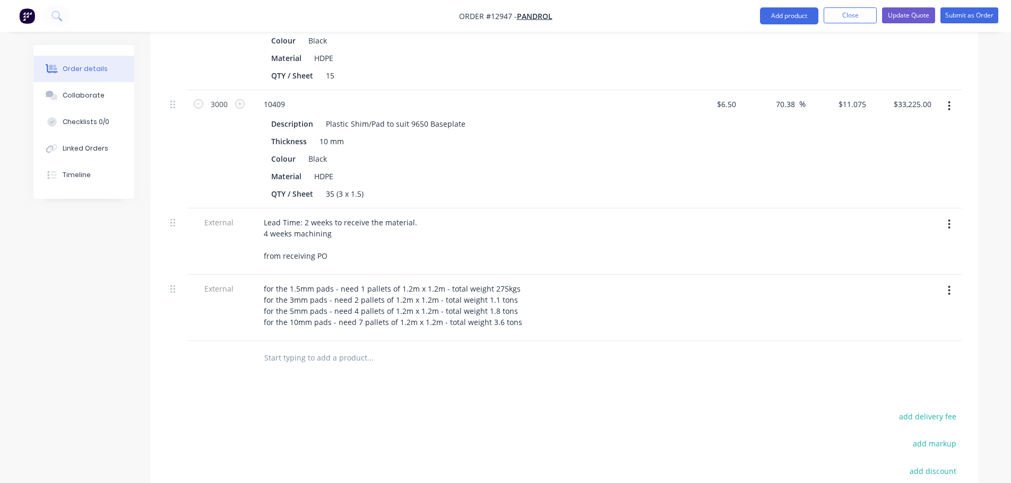
scroll to position [531, 0]
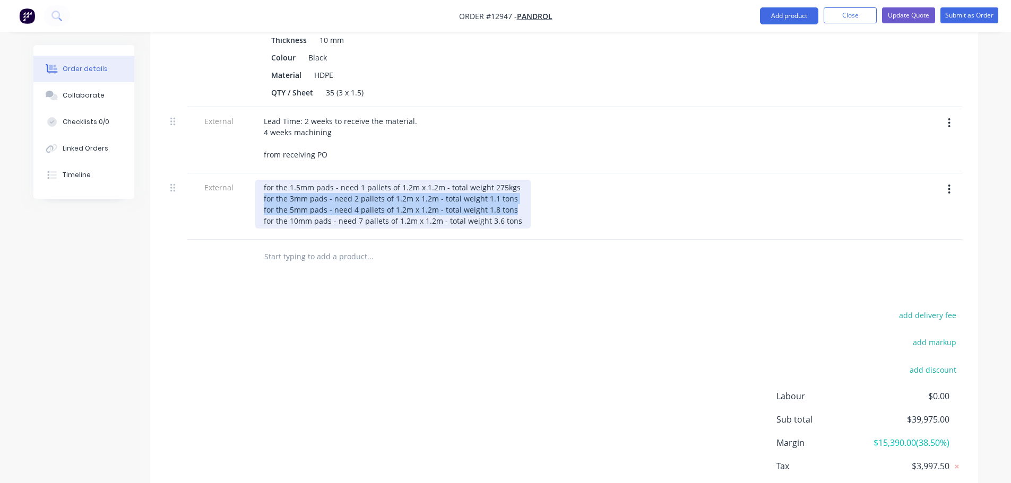
drag, startPoint x: 258, startPoint y: 153, endPoint x: 513, endPoint y: 166, distance: 254.5
click at [513, 180] on div "for the 1.5mm pads - need 1 pallets of 1.2m x 1.2m - total weight 275kgs for th…" at bounding box center [392, 204] width 275 height 49
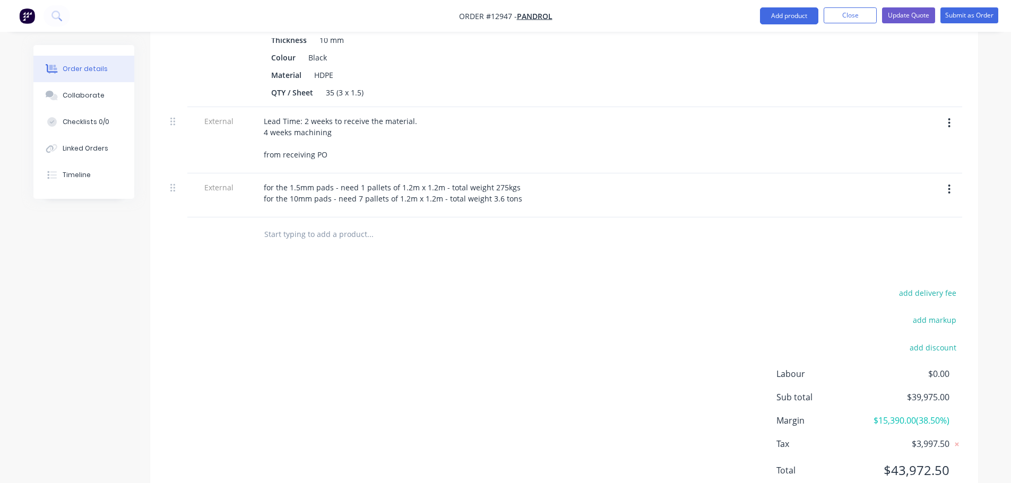
click at [552, 286] on div "add delivery fee add markup add discount Labour $0.00 Sub total $39,975.00 Marg…" at bounding box center [564, 388] width 796 height 205
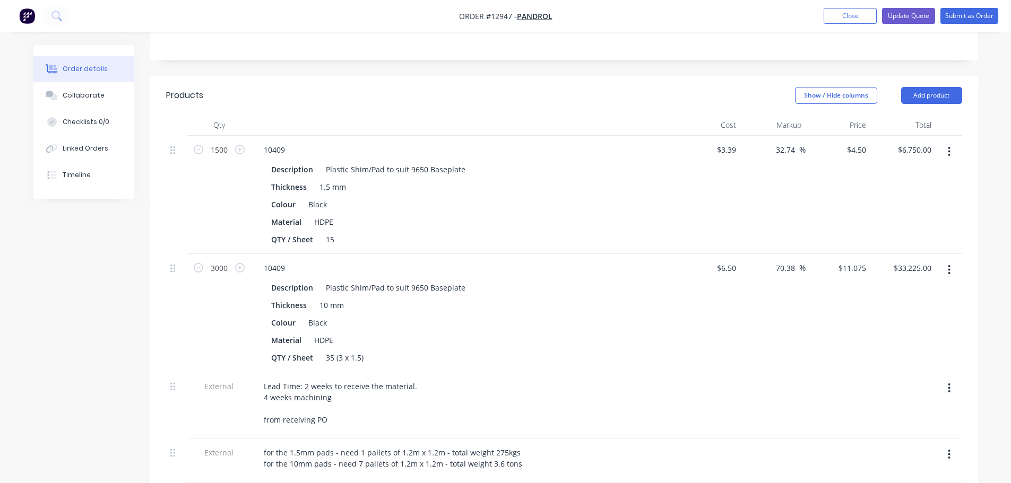
scroll to position [318, 0]
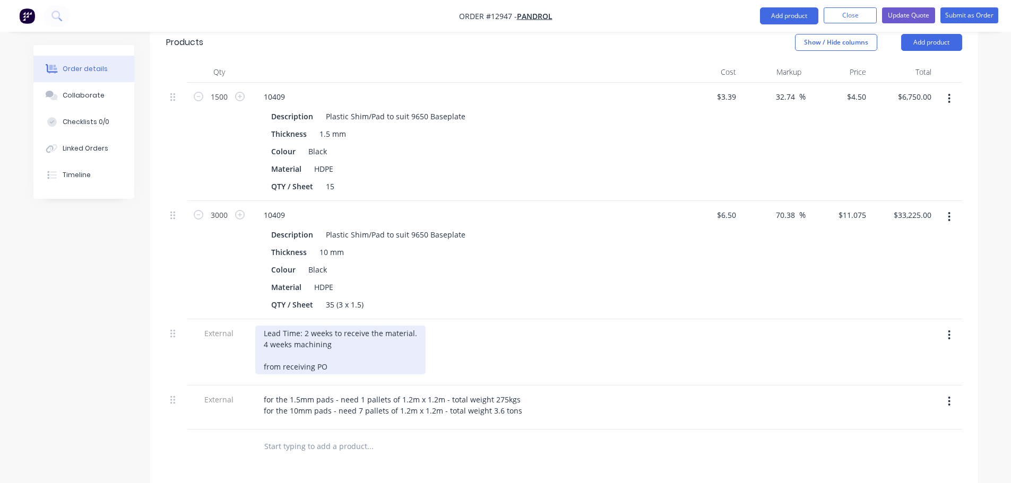
click at [268, 326] on div "Lead Time: 2 weeks to receive the material. 4 weeks machining from receiving PO" at bounding box center [340, 350] width 170 height 49
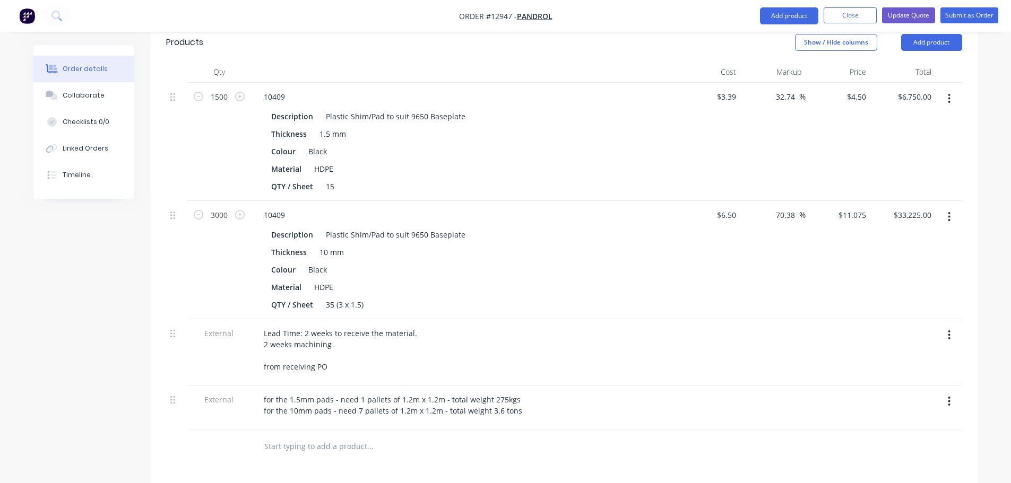
click at [538, 326] on div "Lead Time: 2 weeks to receive the material. 2 weeks machining from receiving PO" at bounding box center [463, 350] width 416 height 49
click at [905, 13] on button "Update Quote" at bounding box center [908, 15] width 53 height 16
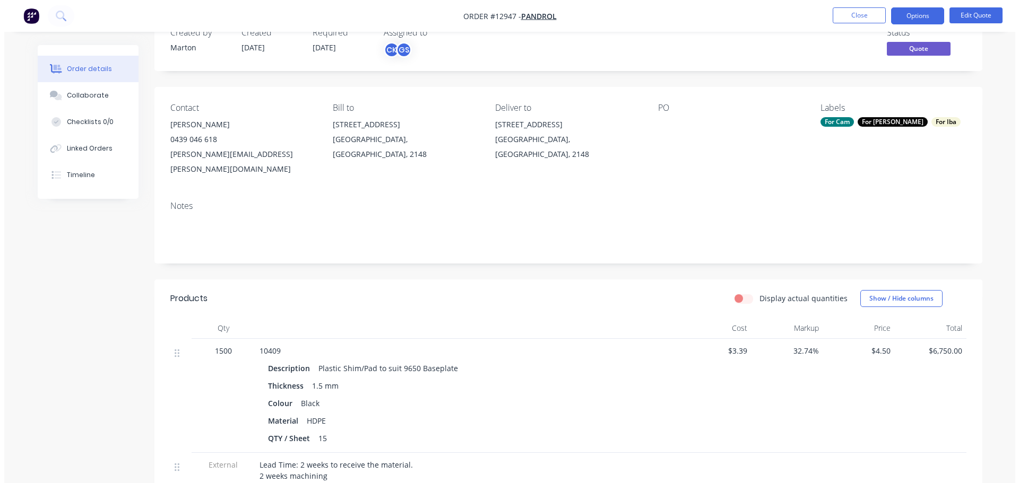
scroll to position [0, 0]
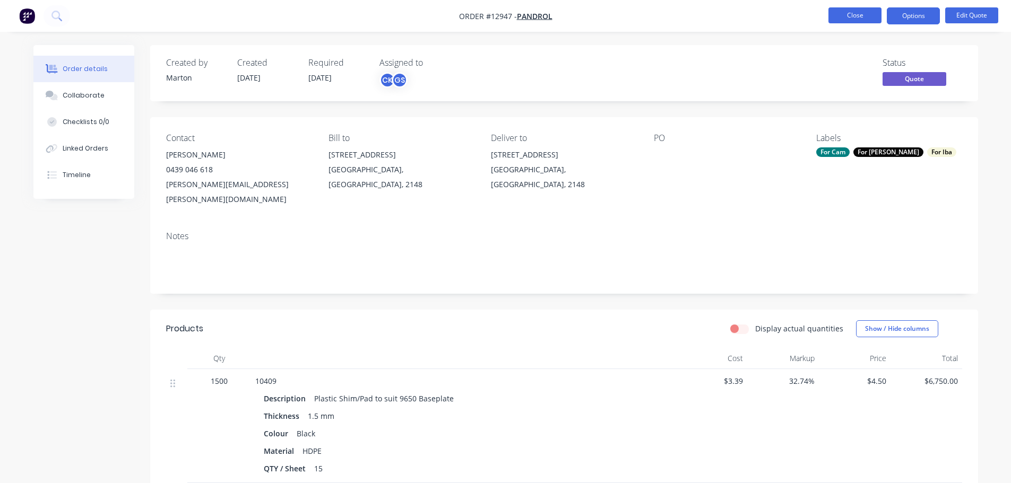
click at [862, 12] on button "Close" at bounding box center [854, 15] width 53 height 16
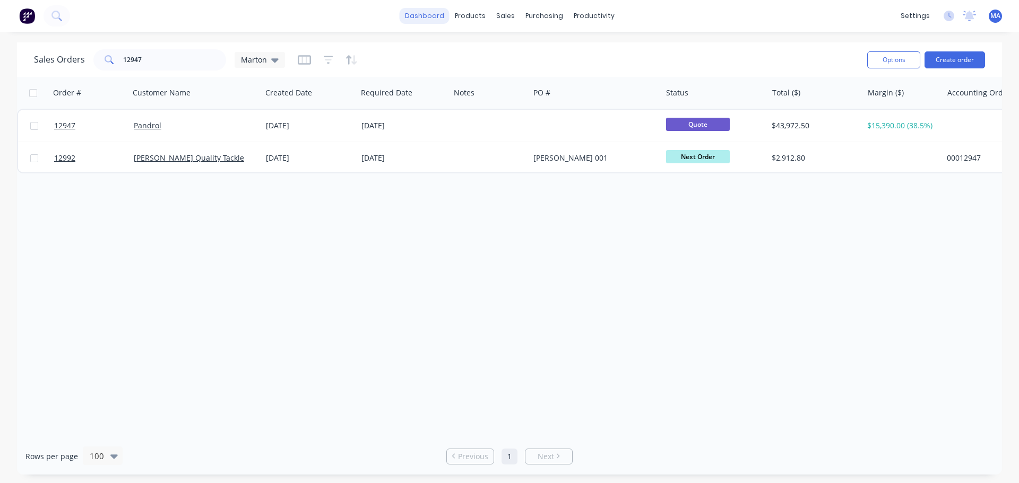
click at [427, 13] on link "dashboard" at bounding box center [425, 16] width 50 height 16
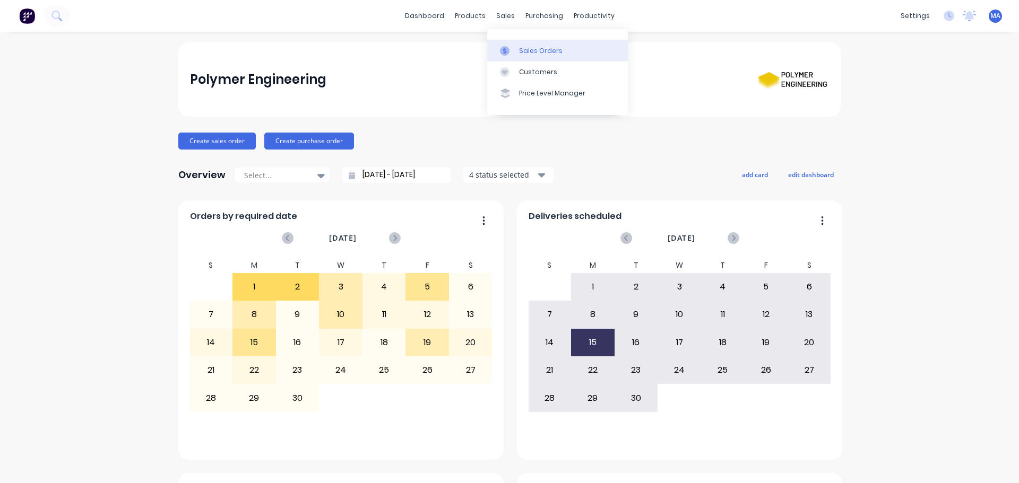
click at [516, 47] on link "Sales Orders" at bounding box center [557, 50] width 141 height 21
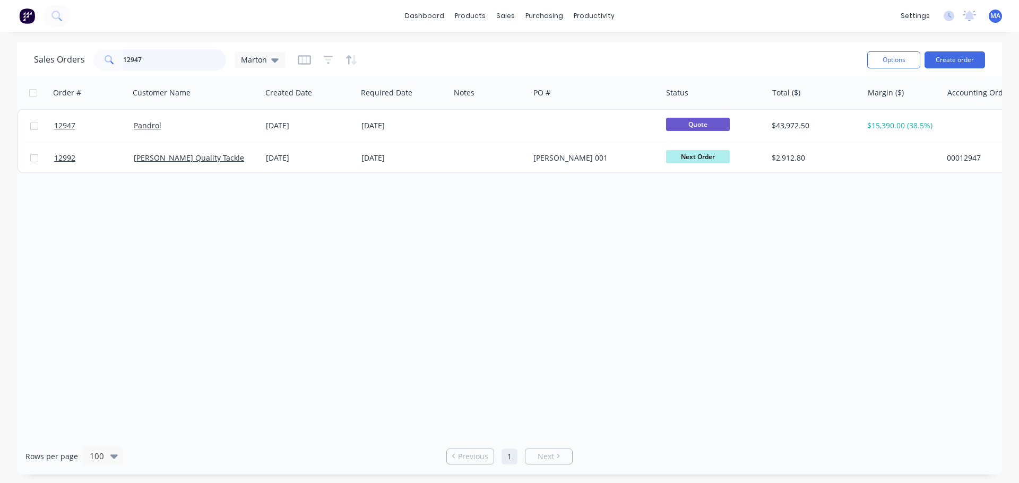
drag, startPoint x: 175, startPoint y: 69, endPoint x: 168, endPoint y: 67, distance: 6.6
click at [172, 69] on input "12947" at bounding box center [174, 59] width 103 height 21
click at [168, 68] on input "12947" at bounding box center [174, 59] width 103 height 21
click at [169, 68] on input "12947" at bounding box center [174, 59] width 103 height 21
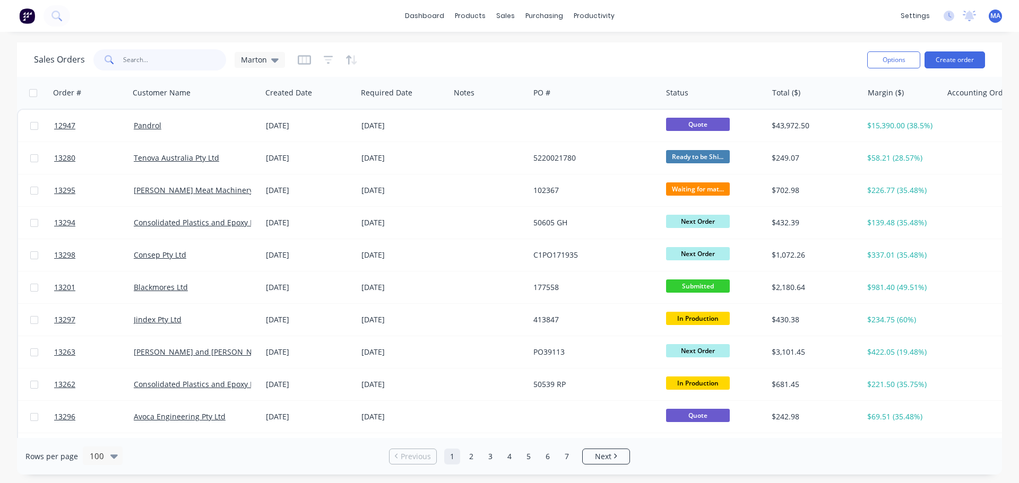
click at [185, 67] on input "text" at bounding box center [174, 59] width 103 height 21
click at [183, 63] on input "text" at bounding box center [174, 59] width 103 height 21
click at [184, 58] on input "text" at bounding box center [174, 59] width 103 height 21
click at [174, 68] on input "text" at bounding box center [174, 59] width 103 height 21
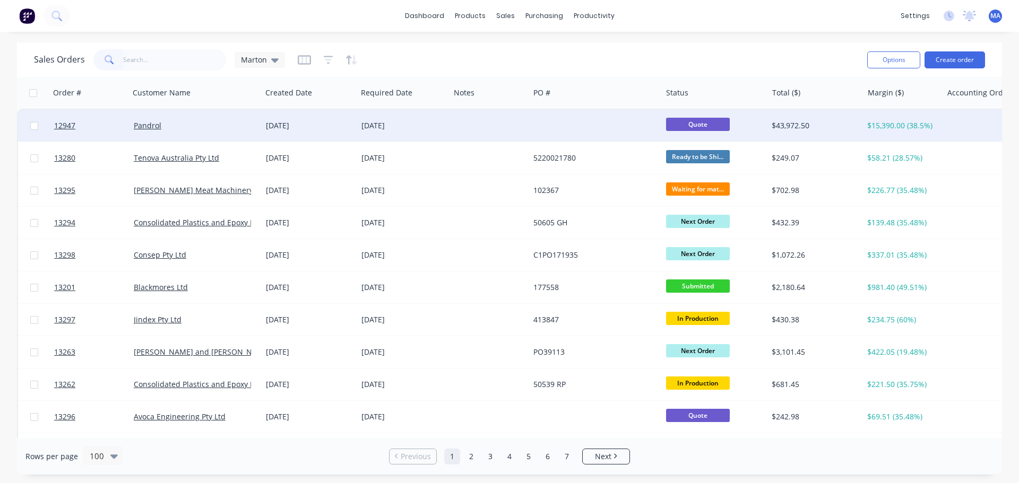
click at [204, 113] on div "Pandrol" at bounding box center [195, 126] width 132 height 32
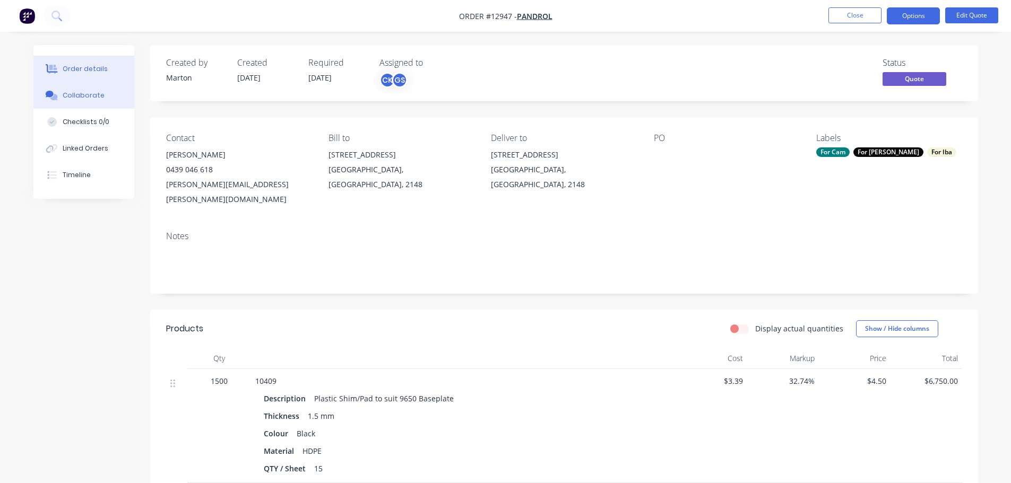
click at [81, 91] on div "Collaborate" at bounding box center [84, 96] width 42 height 10
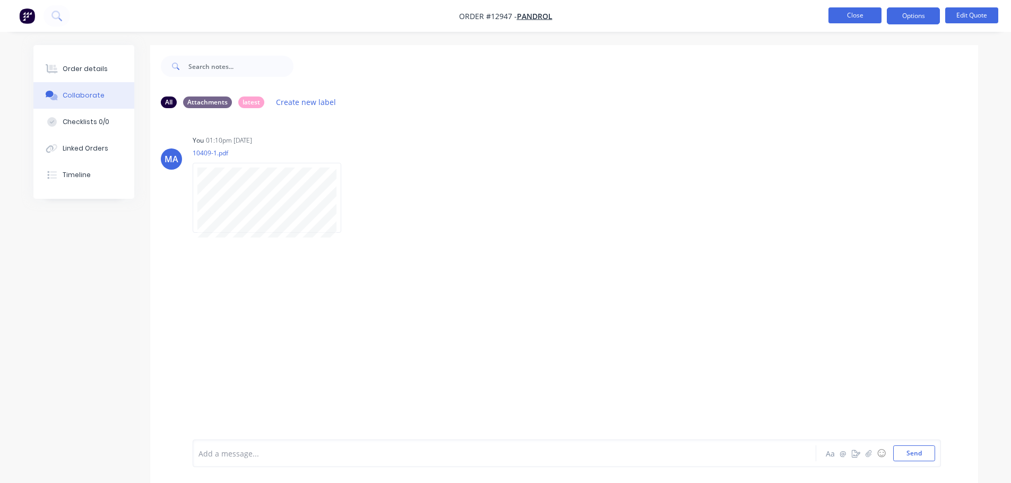
click at [846, 18] on button "Close" at bounding box center [854, 15] width 53 height 16
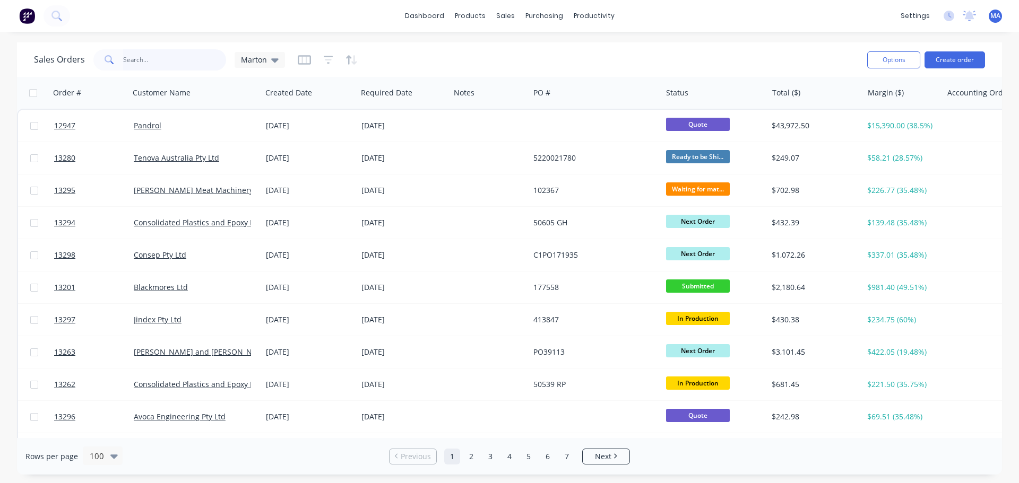
click at [178, 58] on input "text" at bounding box center [174, 59] width 103 height 21
type input "24044"
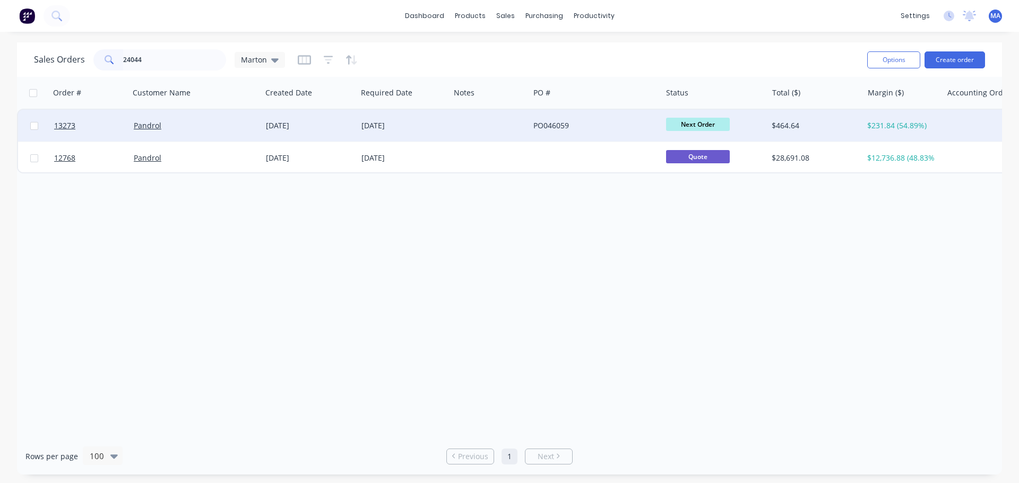
click at [226, 125] on div "Pandrol" at bounding box center [193, 125] width 118 height 11
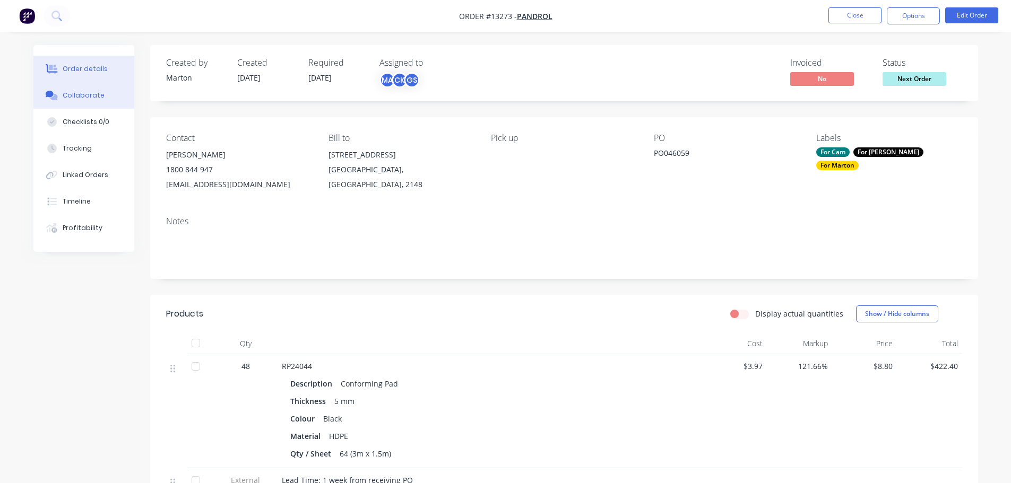
click at [97, 102] on button "Collaborate" at bounding box center [83, 95] width 101 height 27
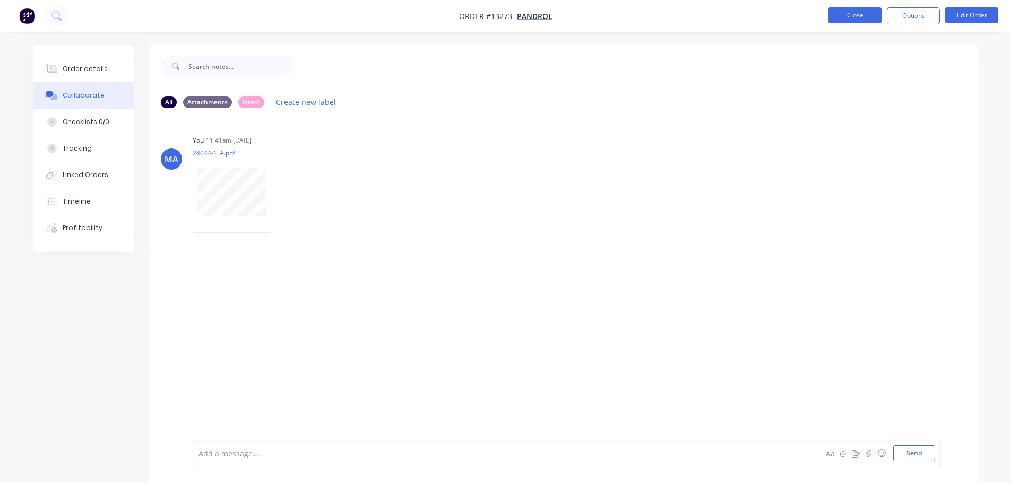
click at [844, 15] on button "Close" at bounding box center [854, 15] width 53 height 16
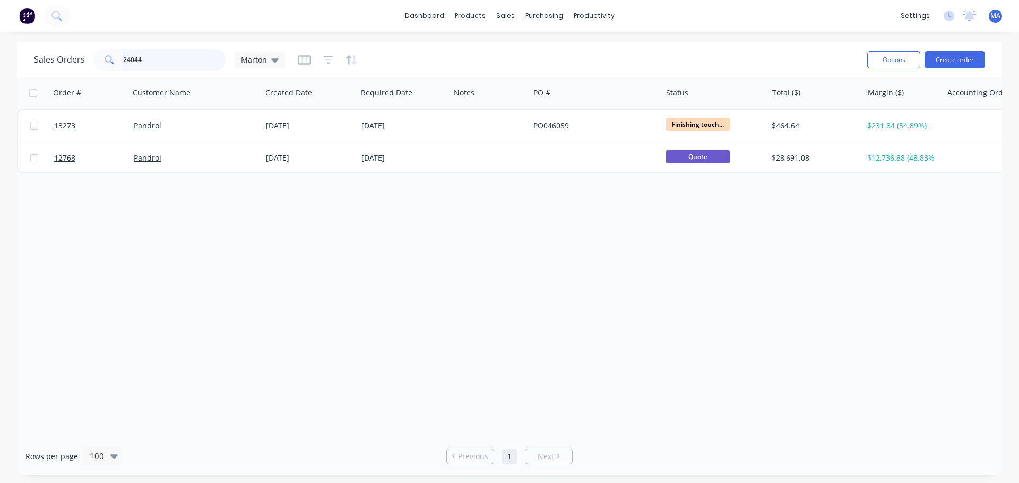
click at [187, 57] on input "24044" at bounding box center [174, 59] width 103 height 21
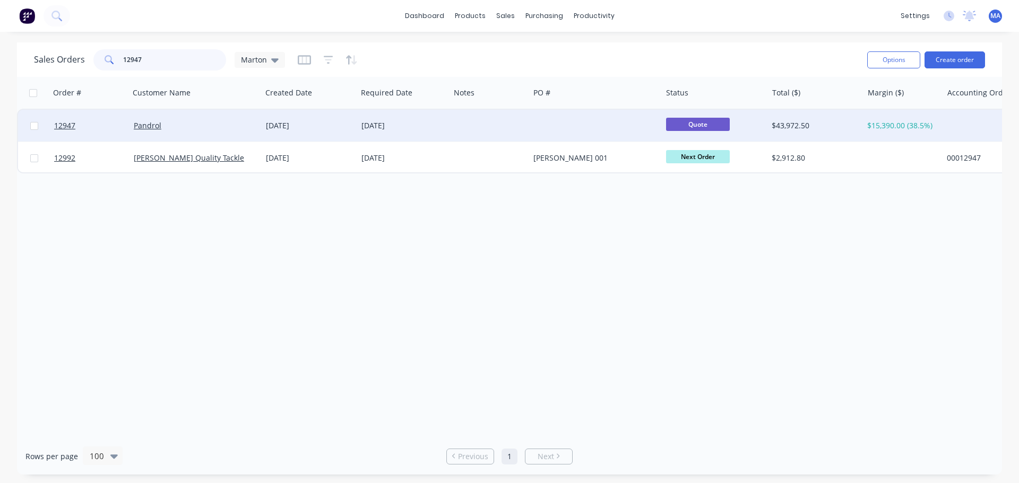
type input "12947"
click at [198, 117] on div "Pandrol" at bounding box center [195, 126] width 132 height 32
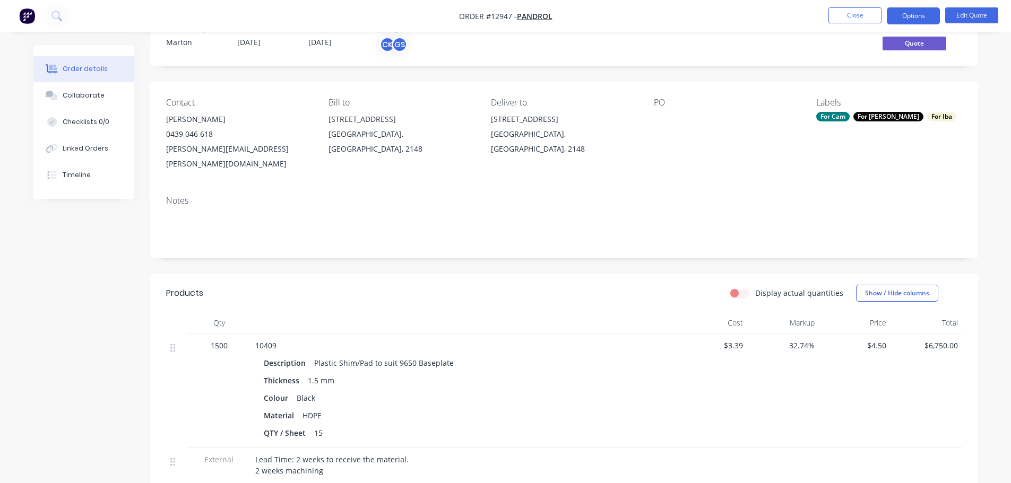
scroll to position [265, 0]
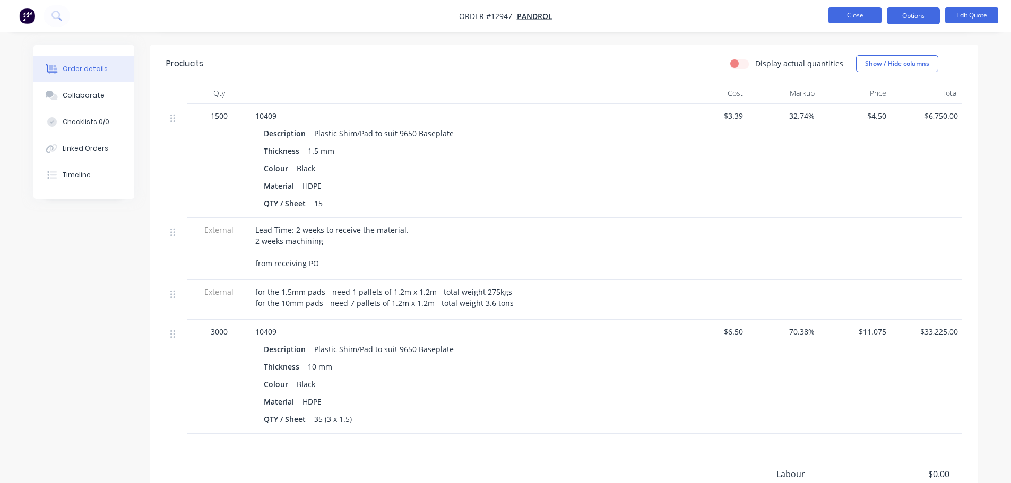
click at [856, 12] on button "Close" at bounding box center [854, 15] width 53 height 16
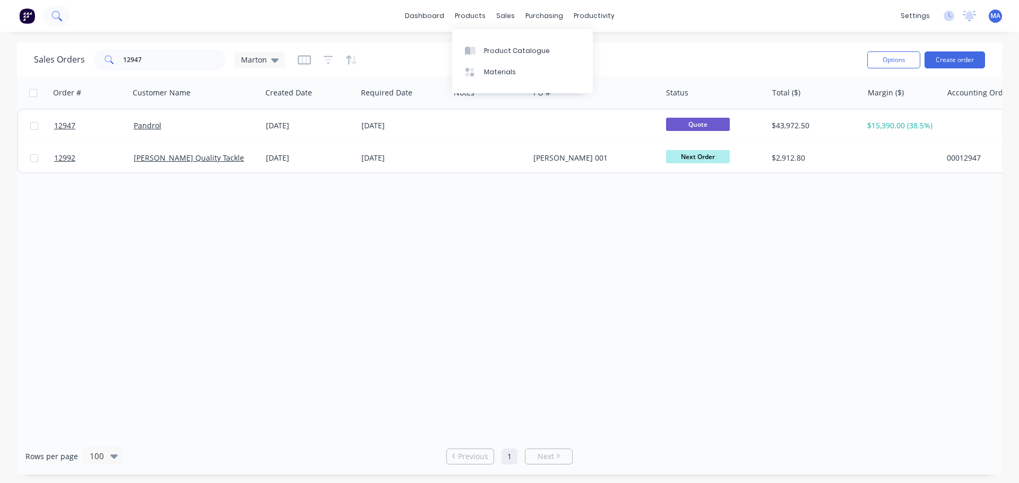
click at [53, 17] on icon at bounding box center [55, 15] width 8 height 8
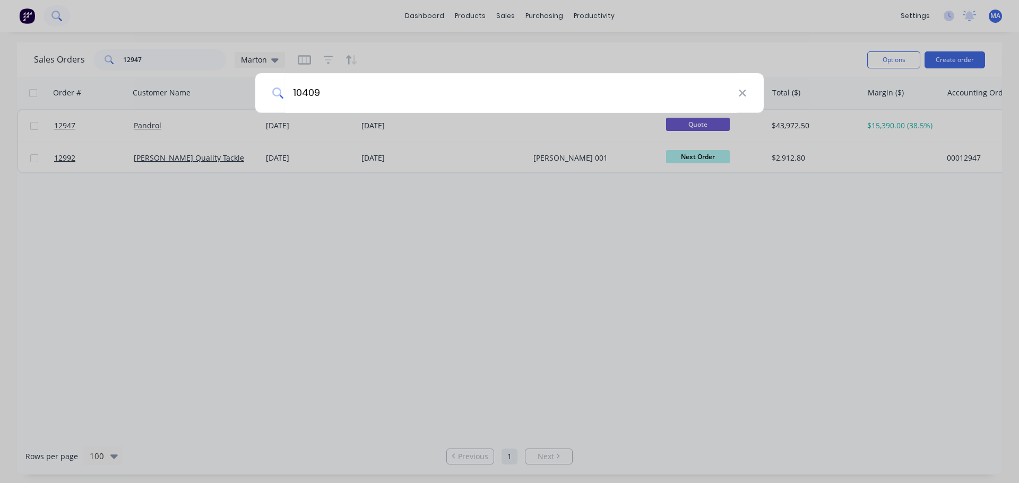
type input "10409"
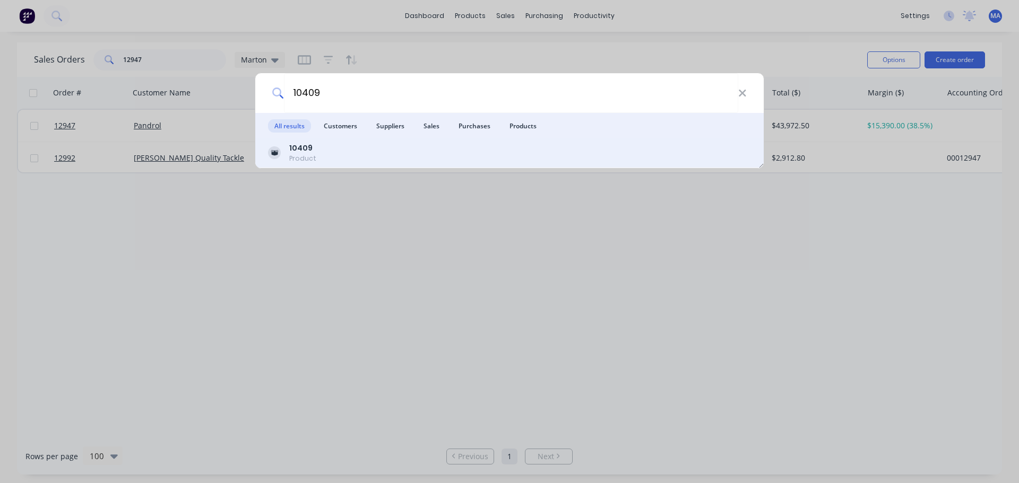
click at [333, 167] on div "10409 Product" at bounding box center [509, 154] width 508 height 30
click at [347, 154] on div "10409 Product" at bounding box center [509, 153] width 483 height 21
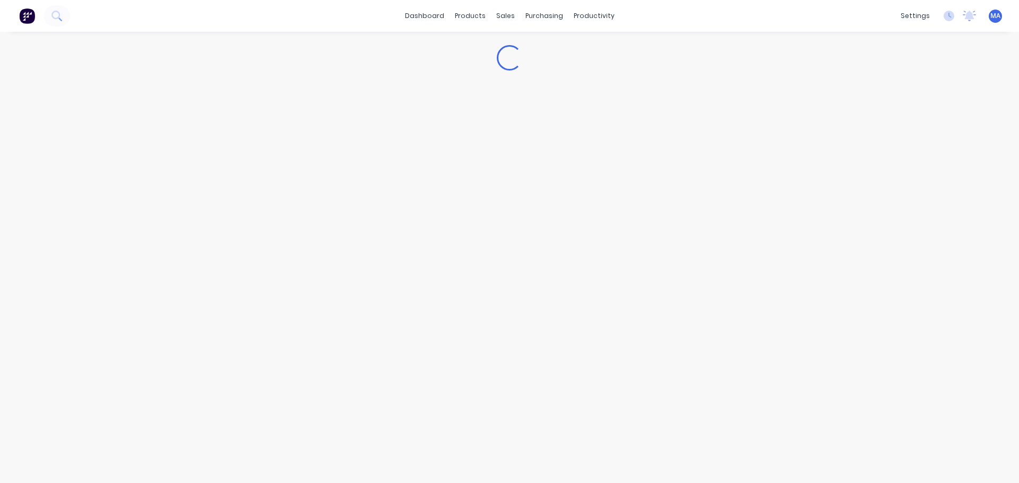
type textarea "x"
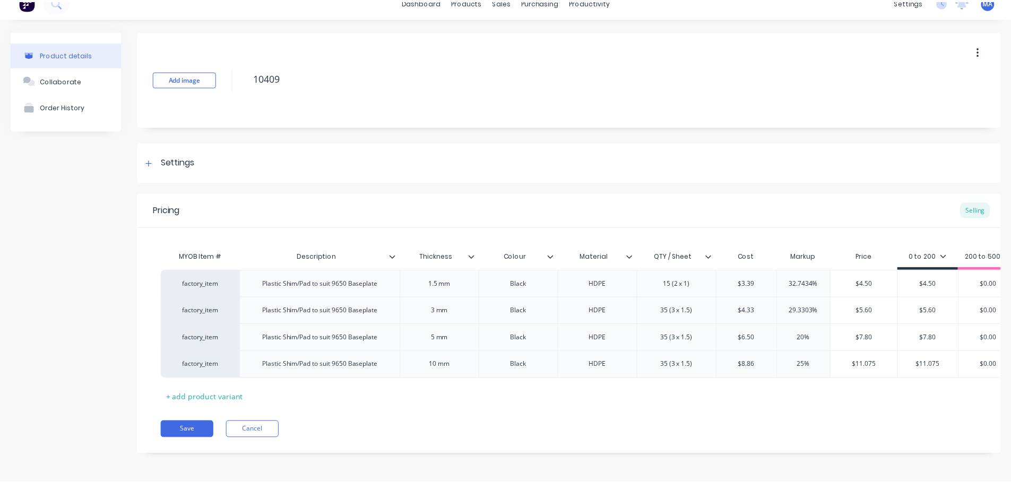
scroll to position [22, 0]
click at [253, 430] on button "Cancel" at bounding box center [254, 429] width 53 height 17
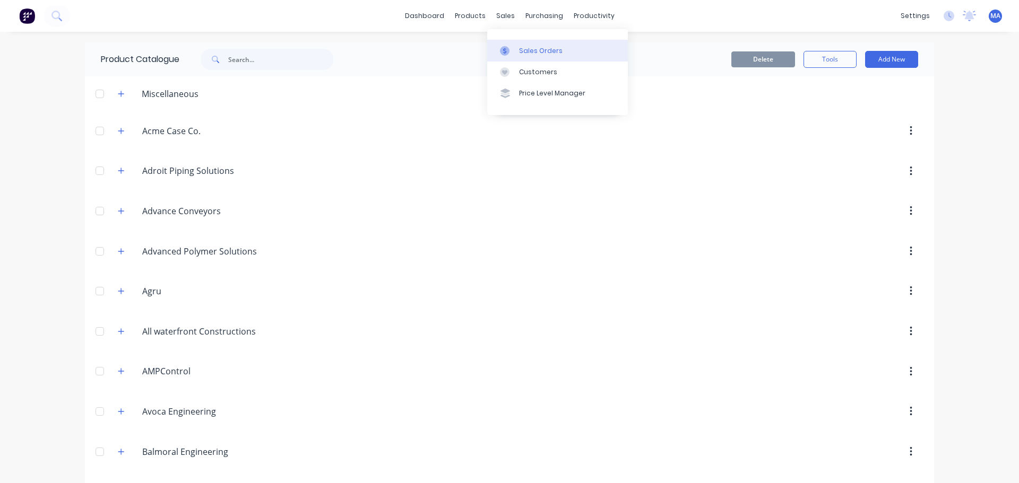
click at [521, 57] on link "Sales Orders" at bounding box center [557, 50] width 141 height 21
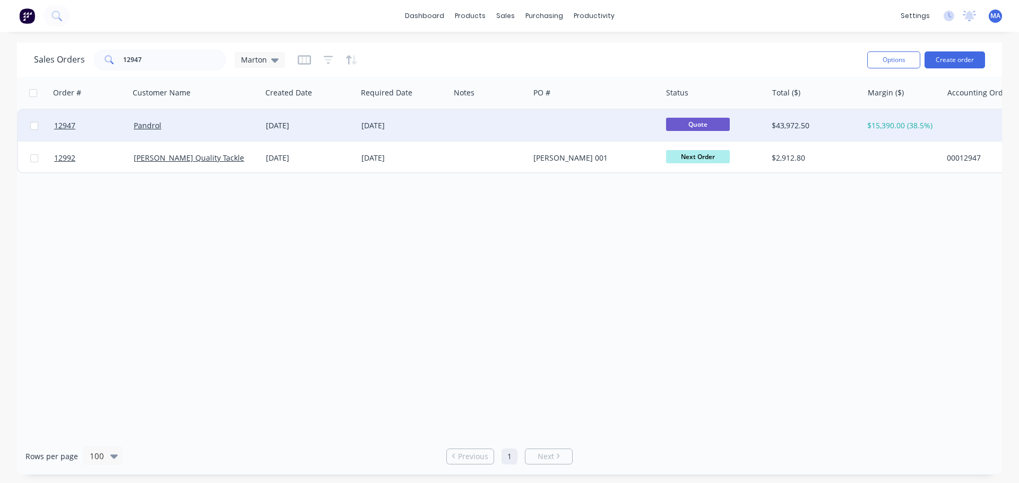
click at [201, 134] on div "Pandrol" at bounding box center [195, 126] width 132 height 32
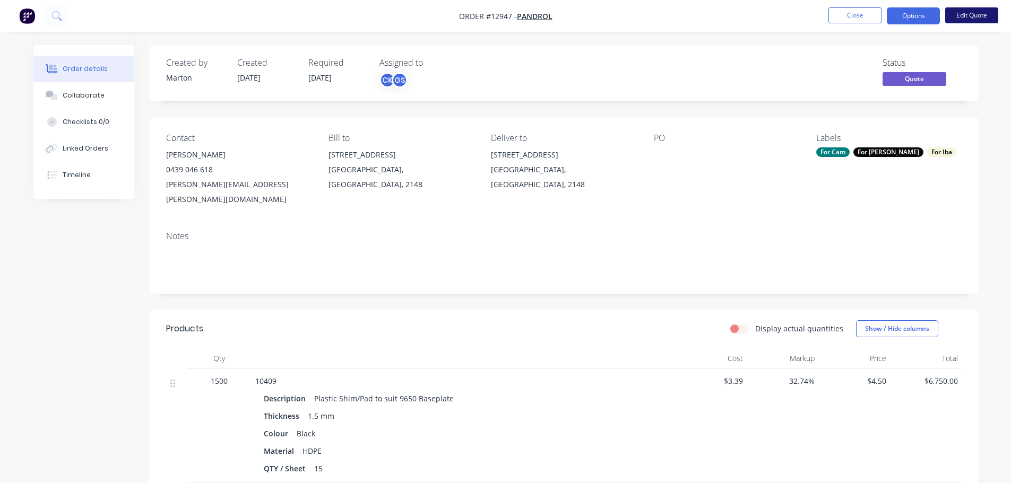
click at [983, 19] on button "Edit Quote" at bounding box center [971, 15] width 53 height 16
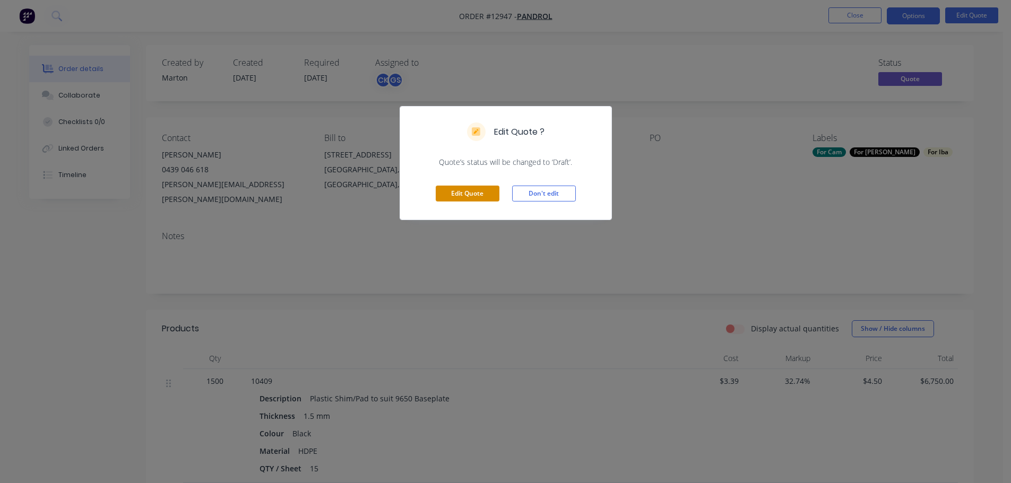
click at [450, 189] on button "Edit Quote" at bounding box center [468, 194] width 64 height 16
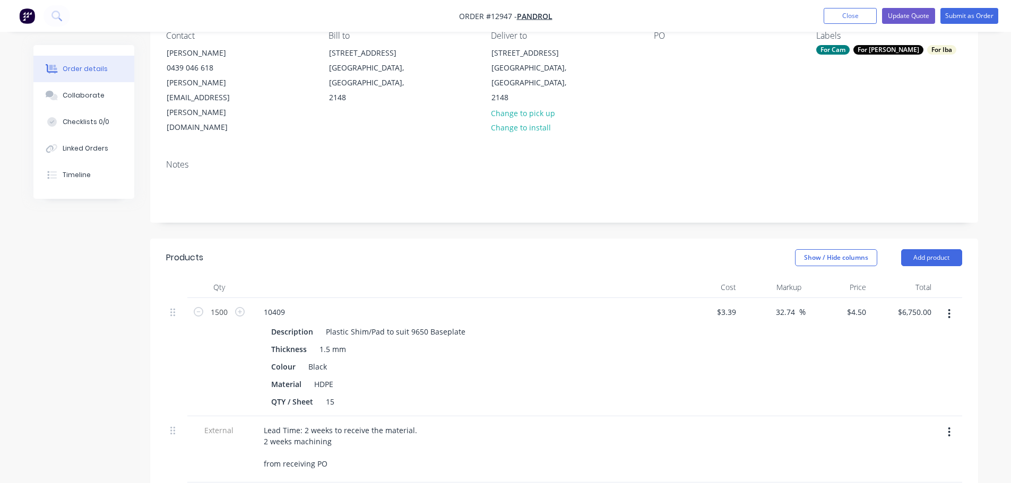
scroll to position [106, 0]
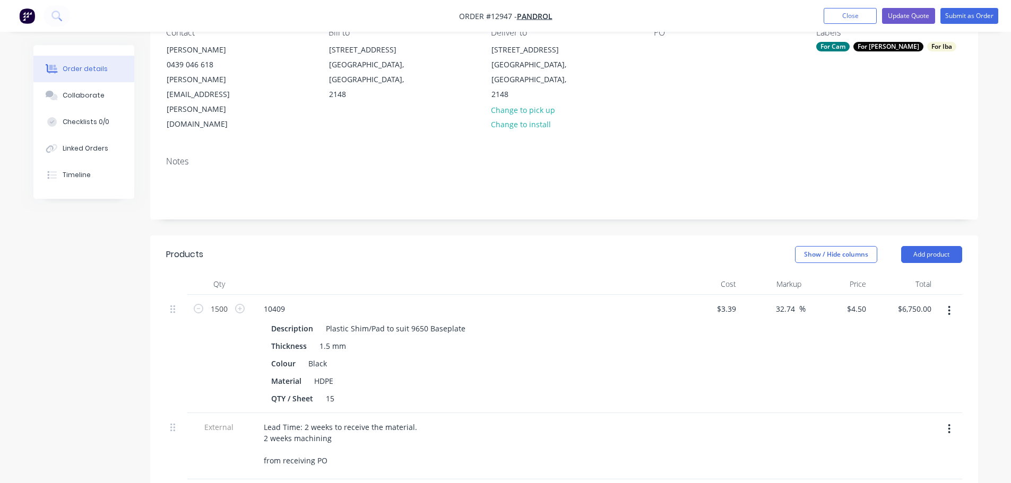
click at [953, 301] on button "button" at bounding box center [949, 310] width 25 height 19
click at [922, 331] on div "Edit" at bounding box center [912, 338] width 82 height 15
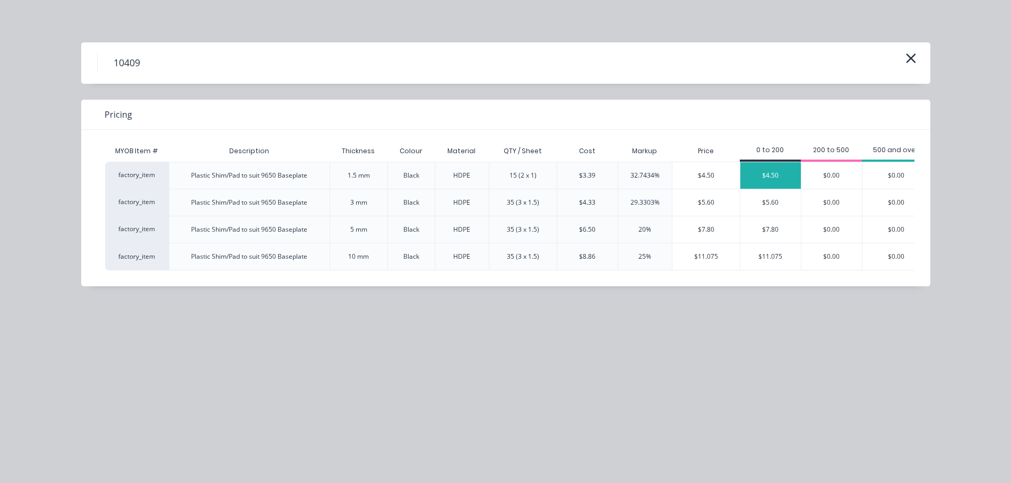
click at [786, 180] on div "$4.50" at bounding box center [770, 175] width 60 height 27
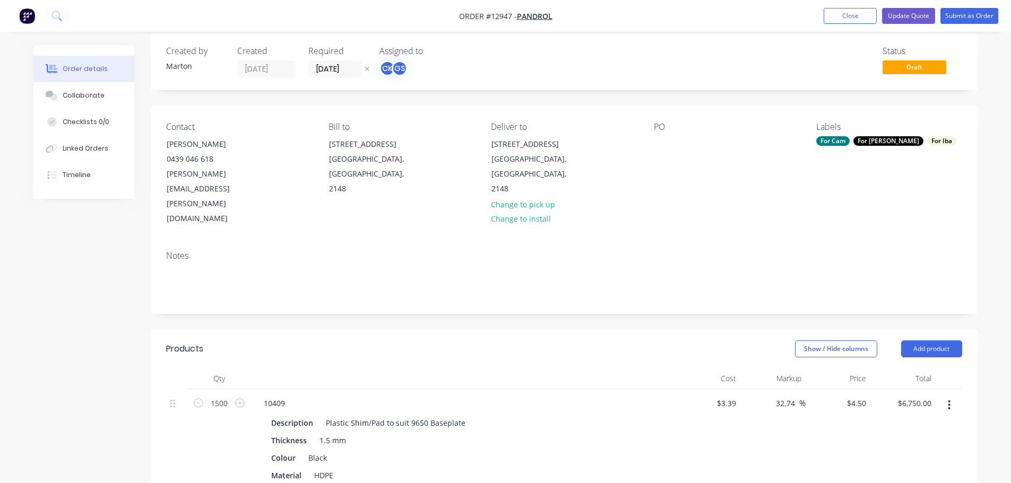
scroll to position [7, 0]
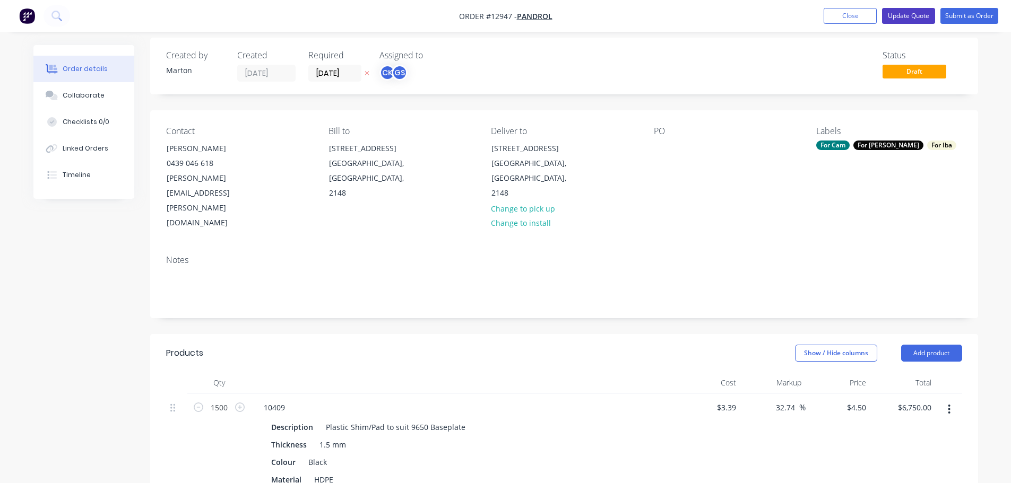
click at [923, 16] on button "Update Quote" at bounding box center [908, 16] width 53 height 16
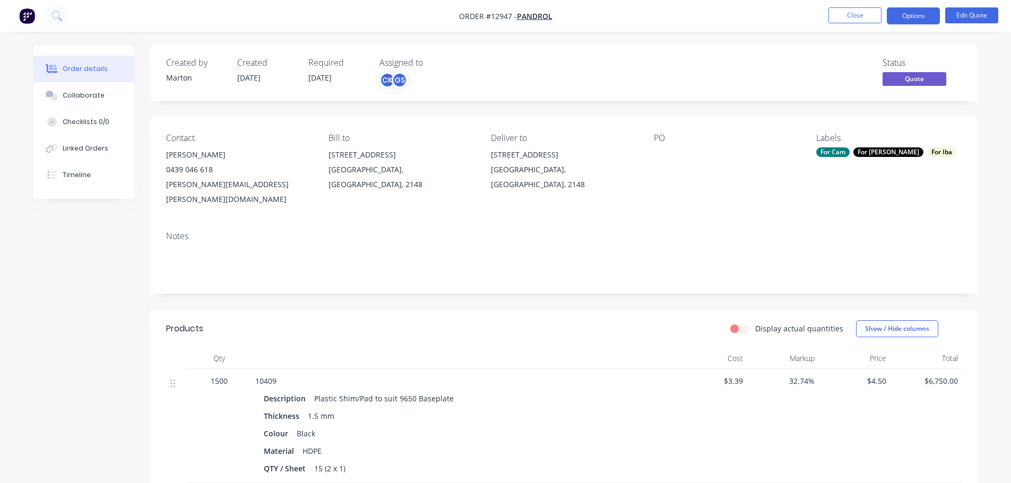
click at [410, 116] on div "Created by [PERSON_NAME] Created [DATE] Required [DATE] Assigned to CK GS Statu…" at bounding box center [564, 458] width 828 height 827
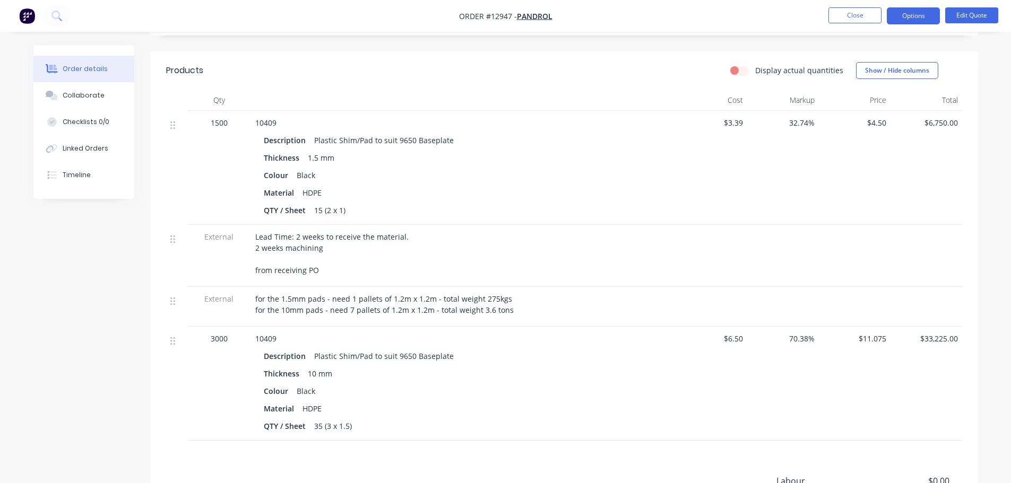
scroll to position [265, 0]
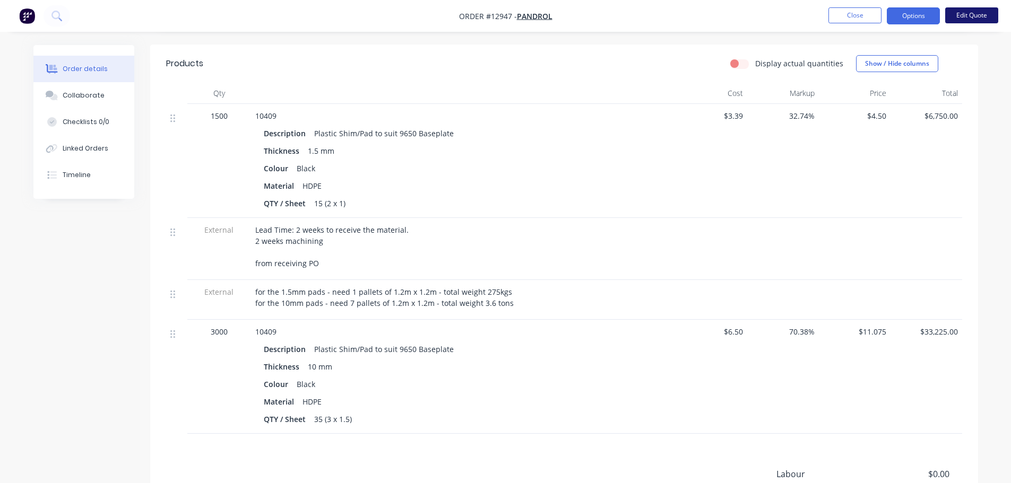
click at [958, 15] on button "Edit Quote" at bounding box center [971, 15] width 53 height 16
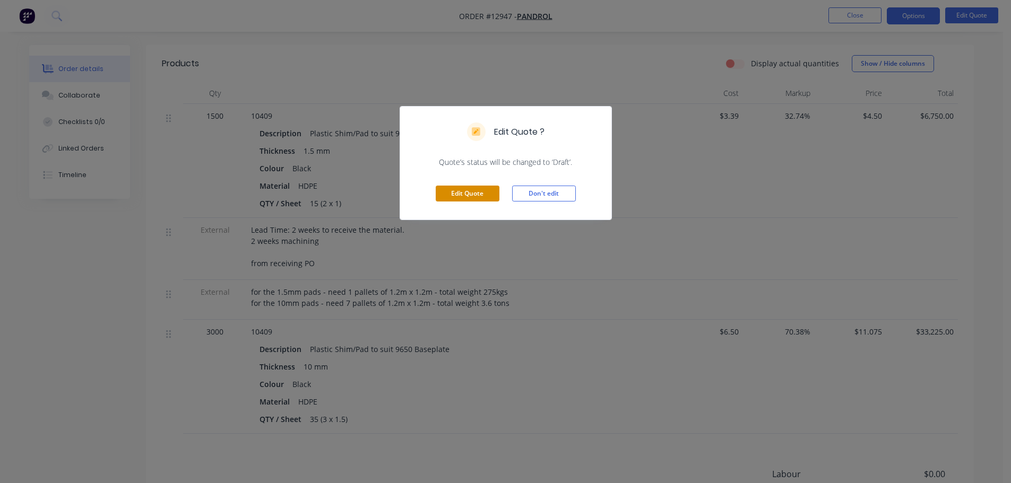
click at [464, 191] on button "Edit Quote" at bounding box center [468, 194] width 64 height 16
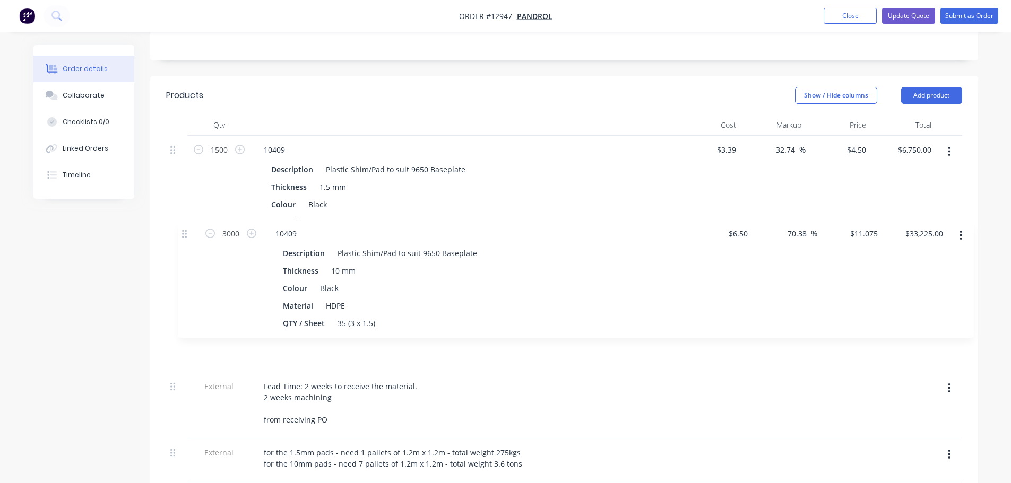
scroll to position [266, 0]
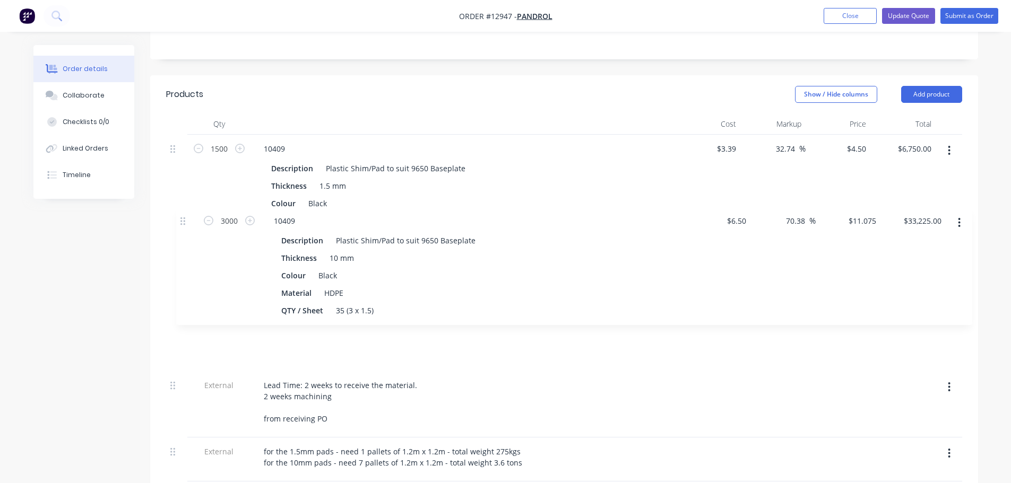
drag, startPoint x: 172, startPoint y: 337, endPoint x: 183, endPoint y: 219, distance: 118.8
click at [183, 219] on div "1500 10409 Description Plastic Shim/Pad to suit 9650 Baseplate Thickness 1.5 mm…" at bounding box center [564, 308] width 796 height 347
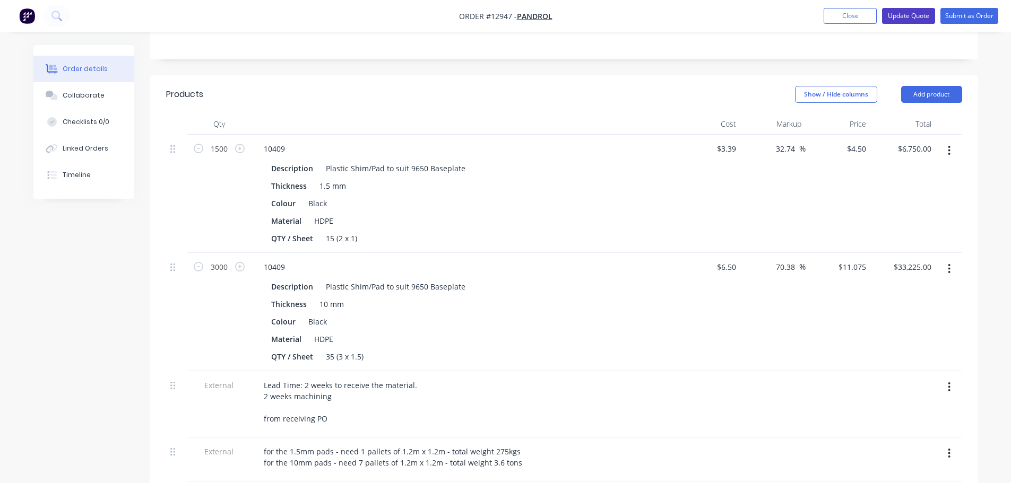
click at [922, 11] on button "Update Quote" at bounding box center [908, 16] width 53 height 16
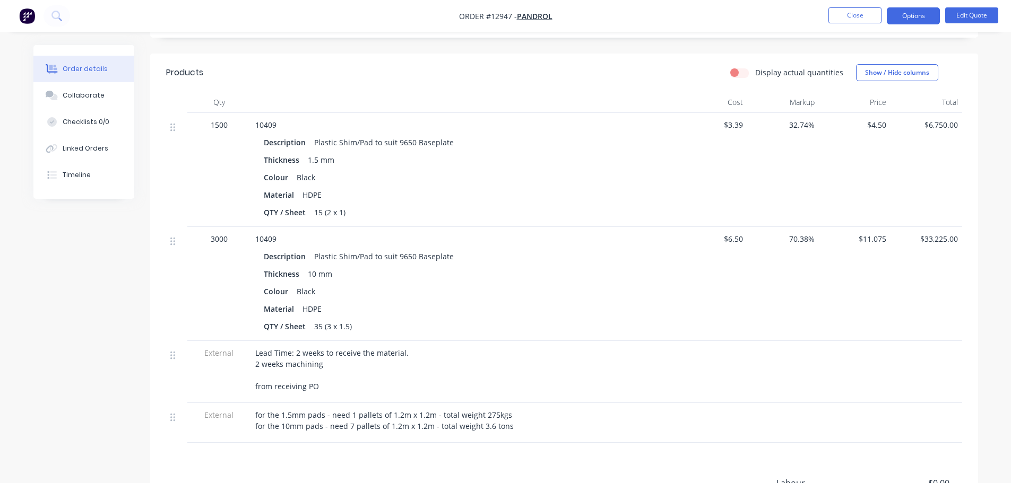
scroll to position [265, 0]
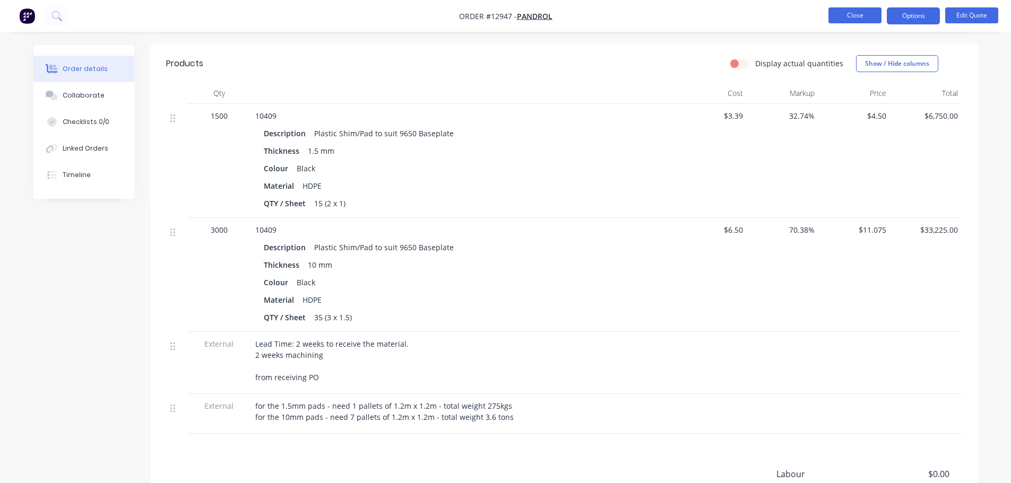
click at [850, 17] on button "Close" at bounding box center [854, 15] width 53 height 16
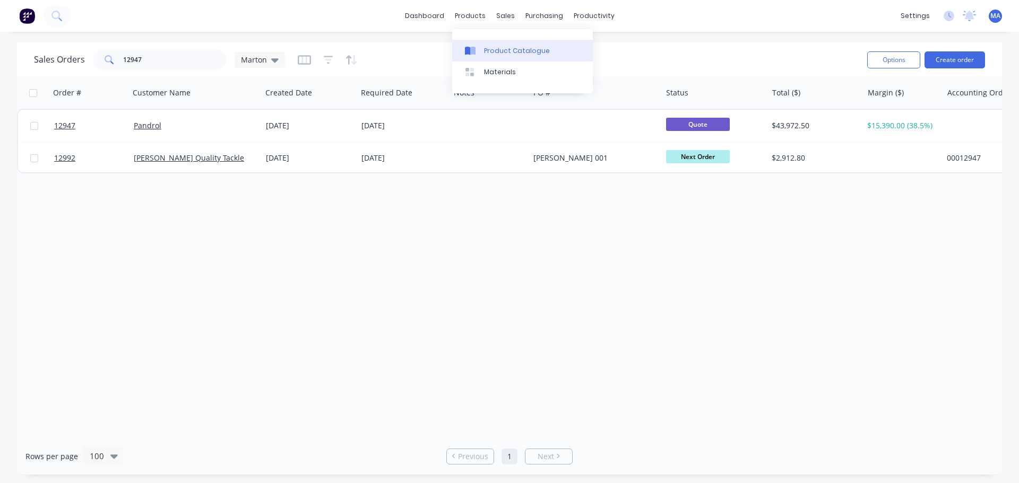
click at [488, 42] on link "Product Catalogue" at bounding box center [522, 50] width 141 height 21
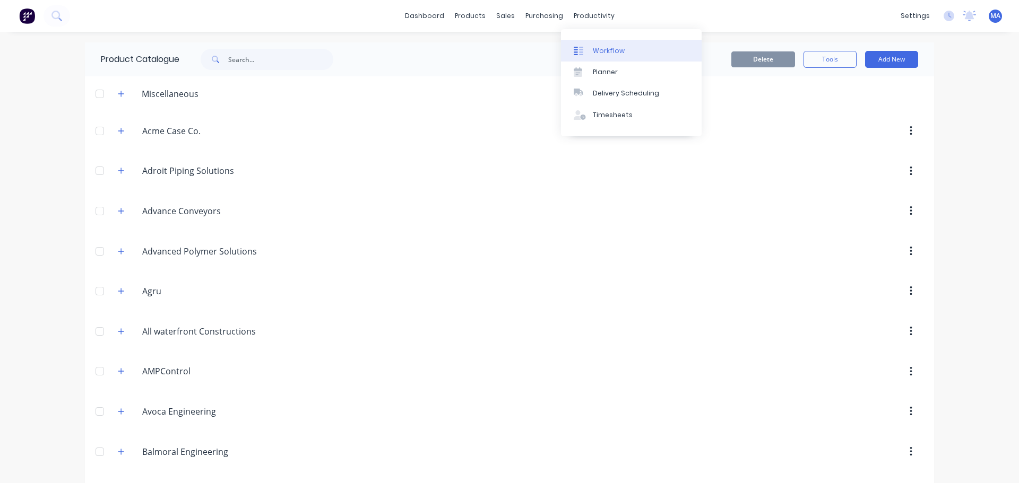
click at [596, 44] on link "Workflow" at bounding box center [631, 50] width 141 height 21
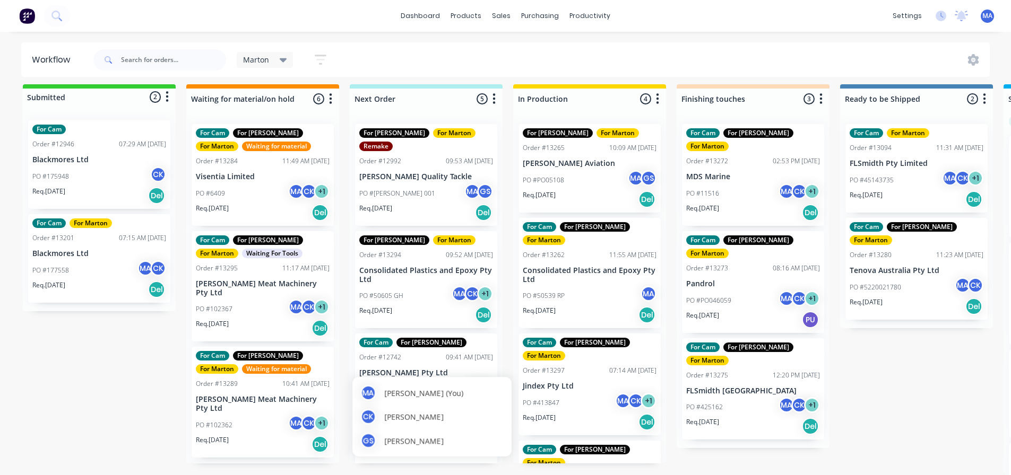
scroll to position [14, 0]
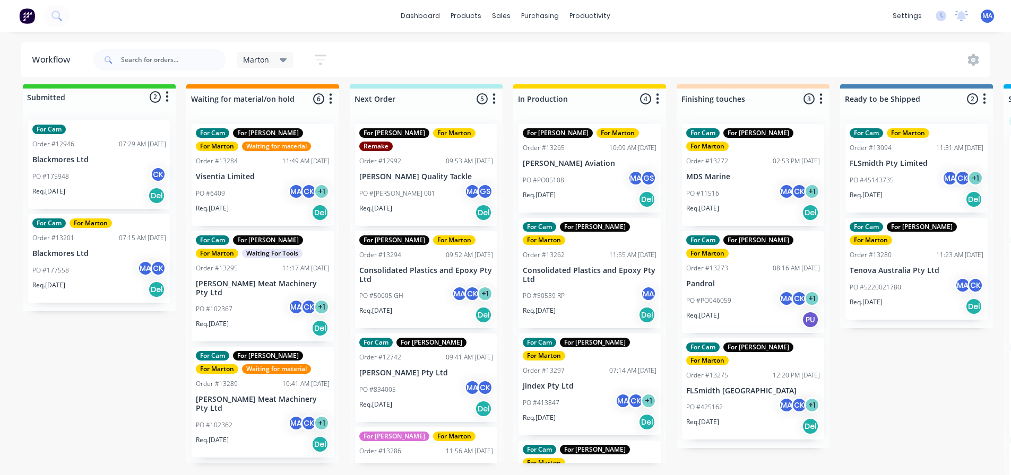
drag, startPoint x: 759, startPoint y: 448, endPoint x: 663, endPoint y: 429, distance: 97.5
click at [755, 457] on div "Submitted 2 Status colour #32CD32 hex #32CD32 Save Cancel Summaries Total order…" at bounding box center [723, 279] width 1462 height 391
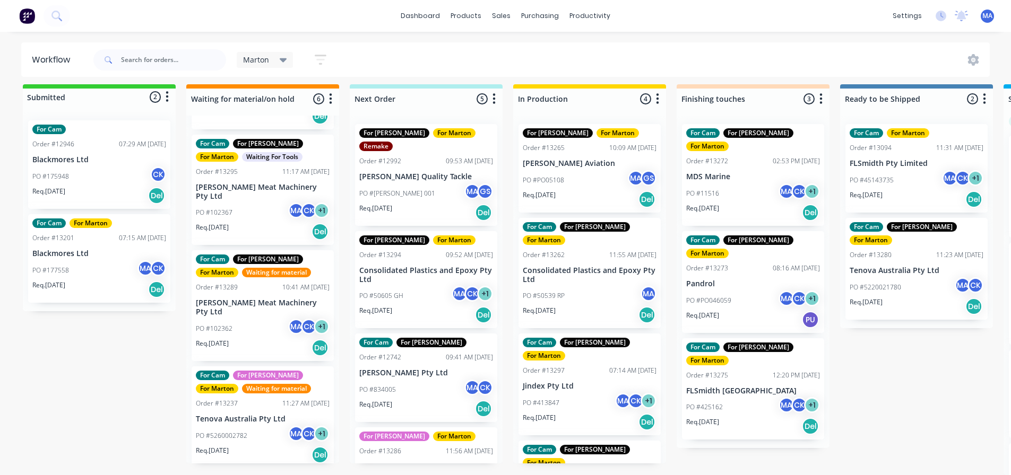
scroll to position [0, 0]
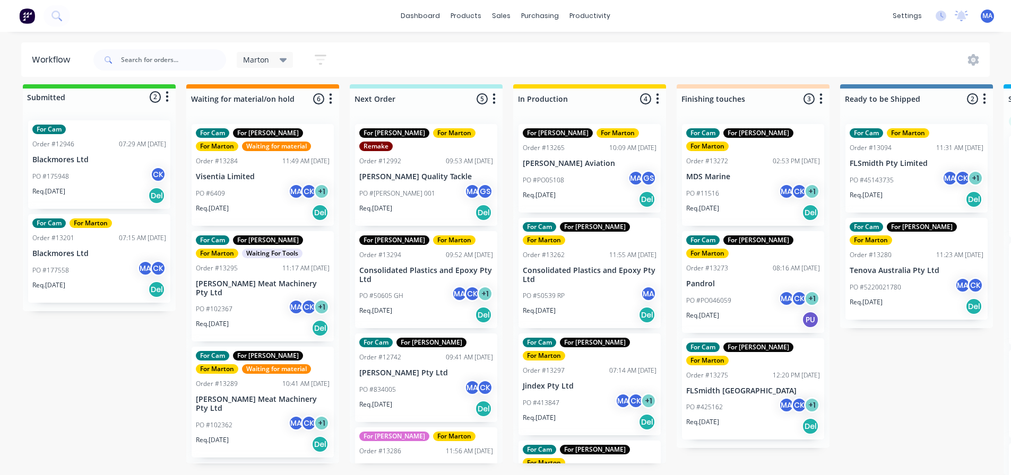
click at [252, 280] on p "[PERSON_NAME] Meat Machinery Pty Ltd" at bounding box center [263, 289] width 134 height 18
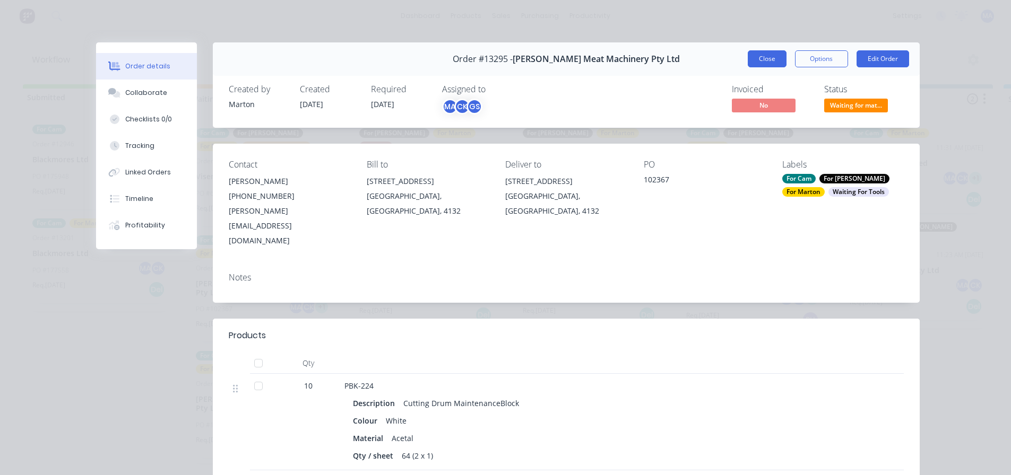
click at [758, 61] on button "Close" at bounding box center [767, 58] width 39 height 17
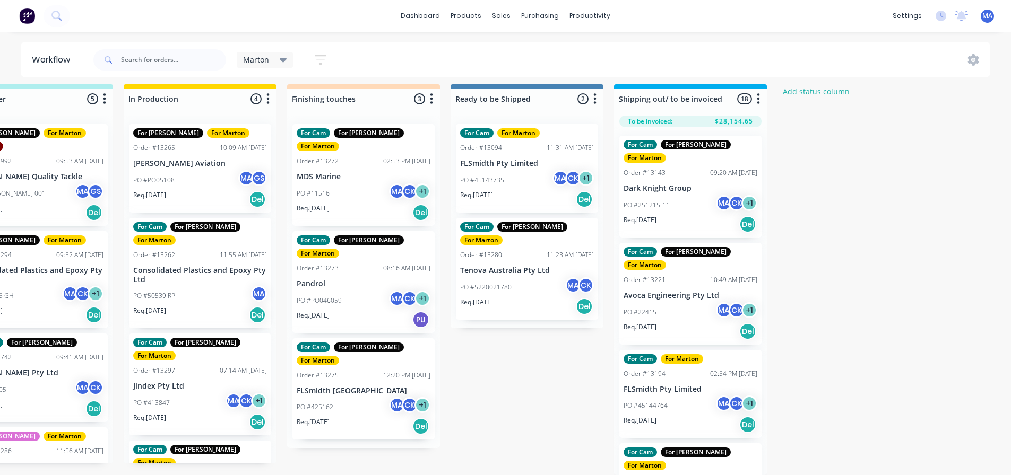
scroll to position [14, 451]
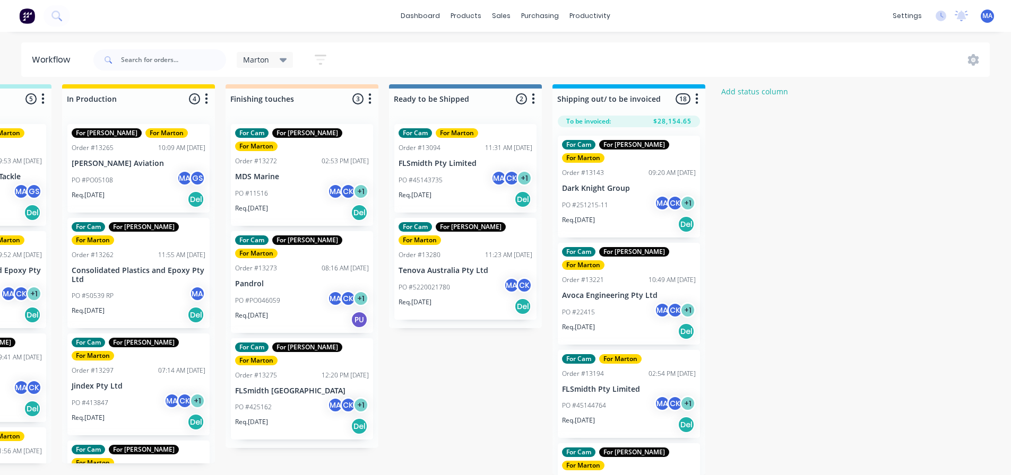
click at [616, 195] on div "PO #251215-11 MA CK + 1" at bounding box center [629, 205] width 134 height 20
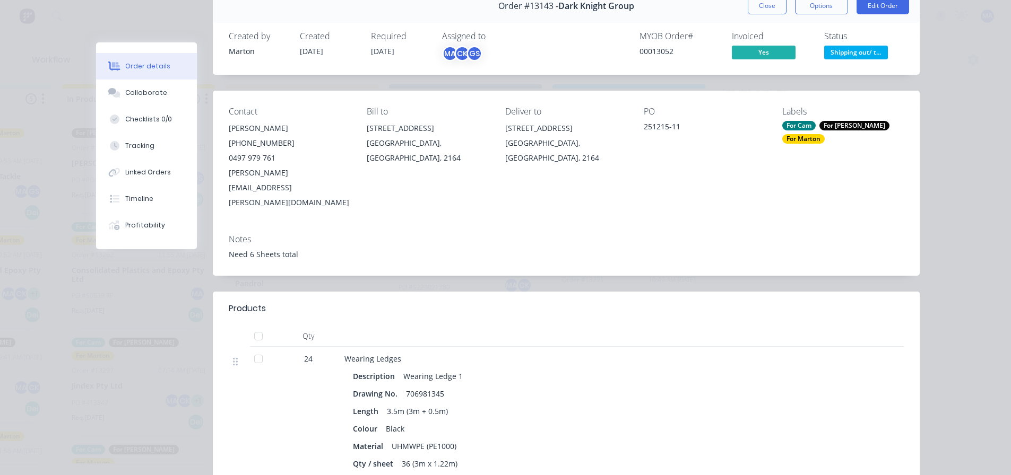
scroll to position [0, 0]
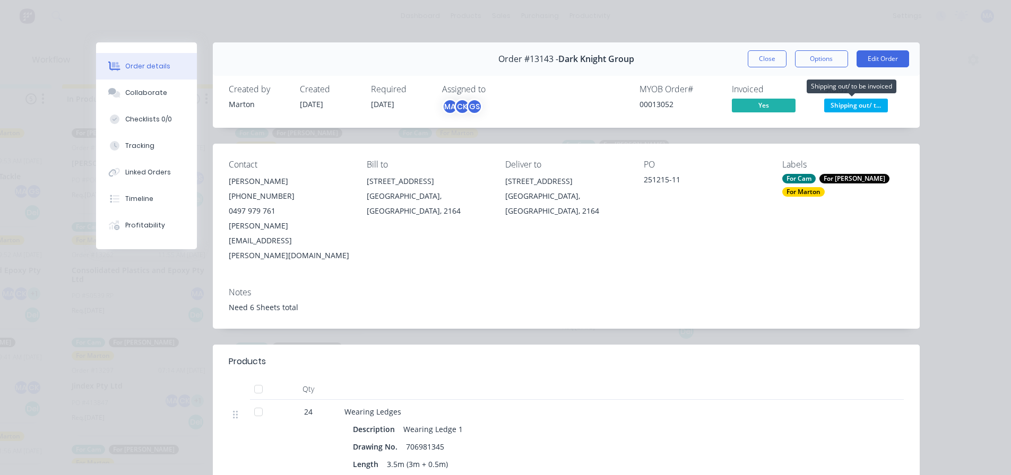
click at [847, 103] on span "Shipping out/ t..." at bounding box center [856, 105] width 64 height 13
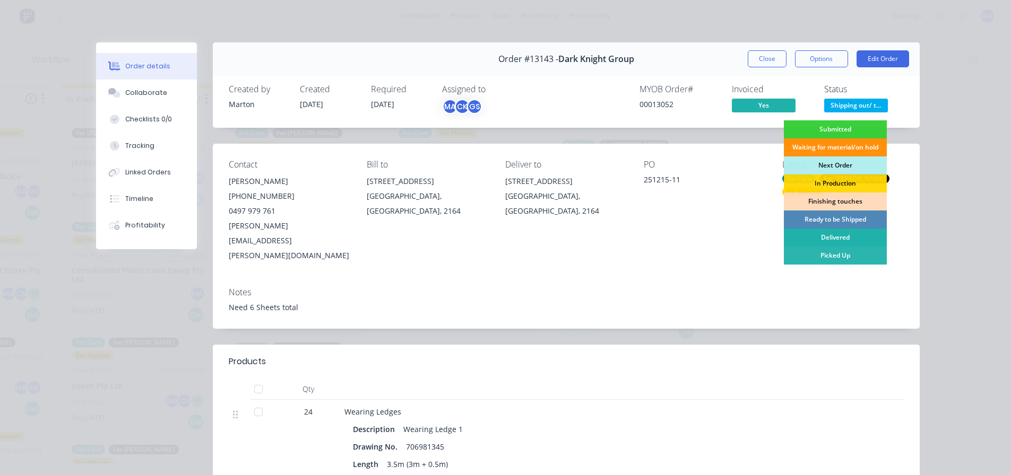
click at [832, 238] on div "Delivered" at bounding box center [835, 238] width 103 height 18
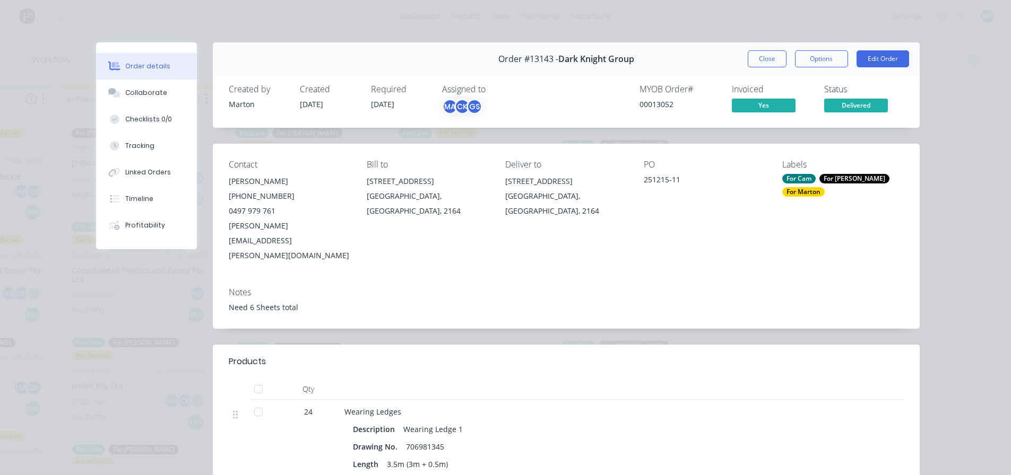
click at [849, 108] on span "Delivered" at bounding box center [856, 105] width 64 height 13
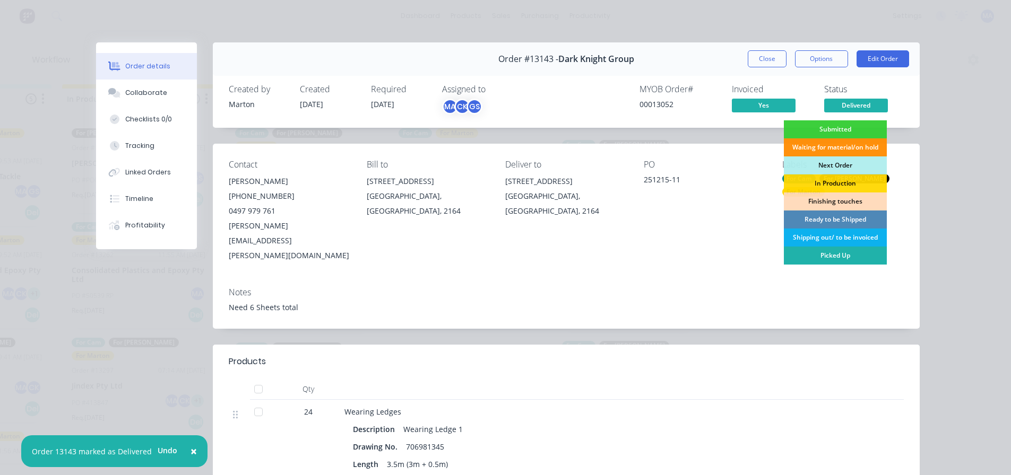
click at [823, 257] on div "Picked Up" at bounding box center [835, 256] width 103 height 18
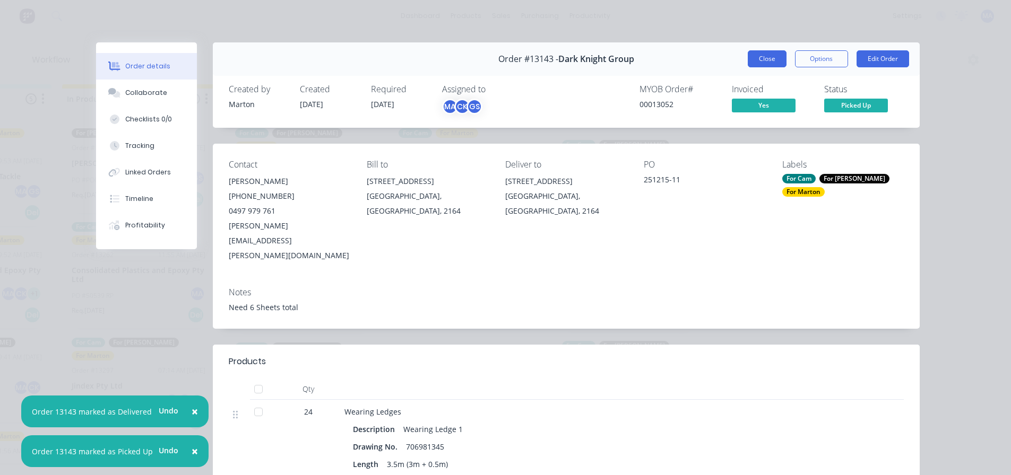
click at [769, 58] on button "Close" at bounding box center [767, 58] width 39 height 17
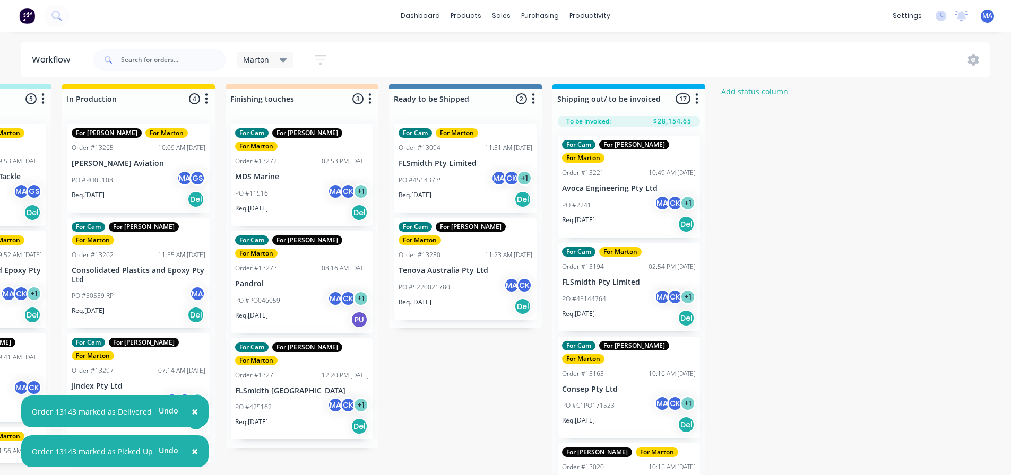
click at [623, 195] on div "PO #22415 MA CK + 1" at bounding box center [629, 205] width 134 height 20
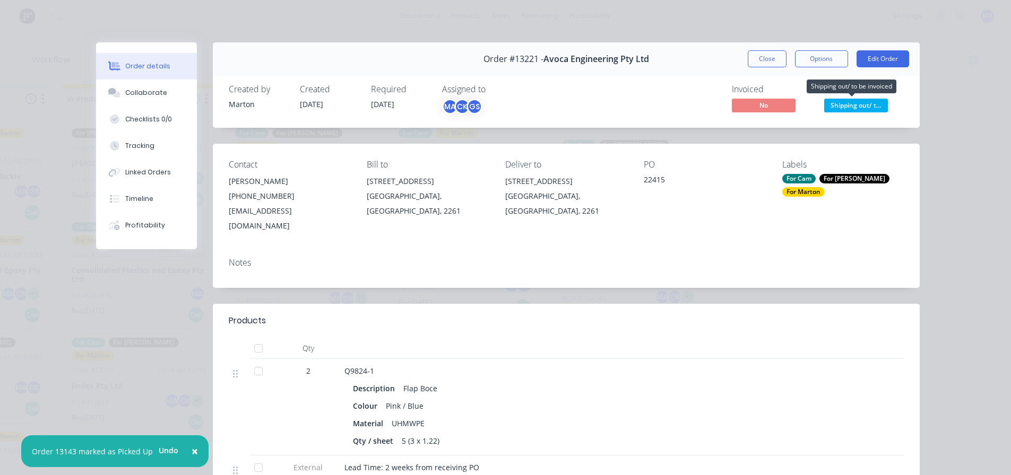
click at [850, 100] on span "Shipping out/ t..." at bounding box center [856, 105] width 64 height 13
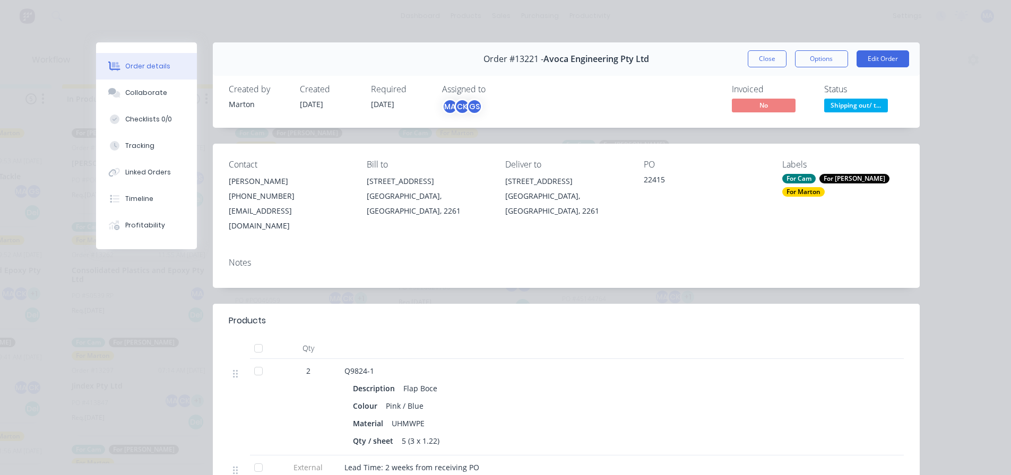
click at [734, 172] on div "PO 22415" at bounding box center [705, 197] width 122 height 74
click at [816, 176] on div "For Cam For [PERSON_NAME] For [PERSON_NAME]" at bounding box center [843, 185] width 122 height 23
drag, startPoint x: 761, startPoint y: 171, endPoint x: 777, endPoint y: 159, distance: 20.1
click at [761, 170] on div "PO 22415" at bounding box center [705, 197] width 122 height 74
click at [849, 103] on span "Shipping out/ t..." at bounding box center [856, 105] width 64 height 13
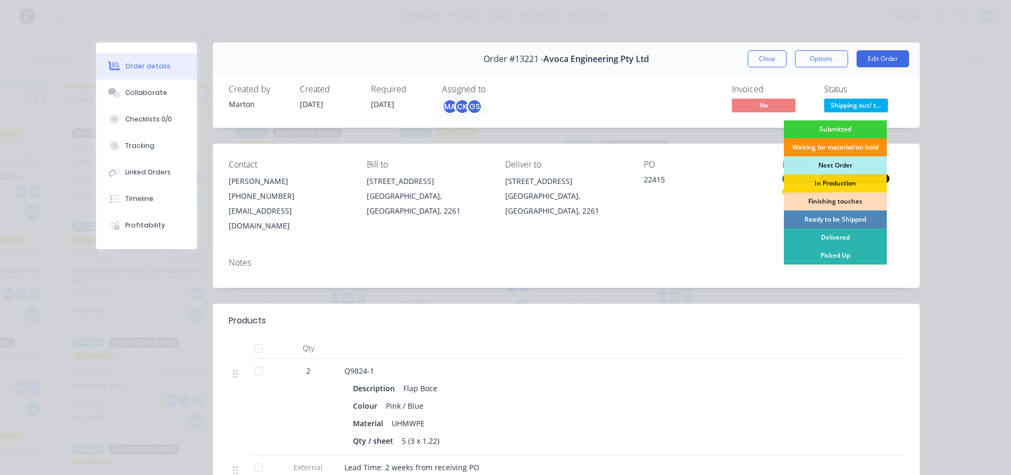
click at [735, 185] on div "22415" at bounding box center [705, 181] width 122 height 15
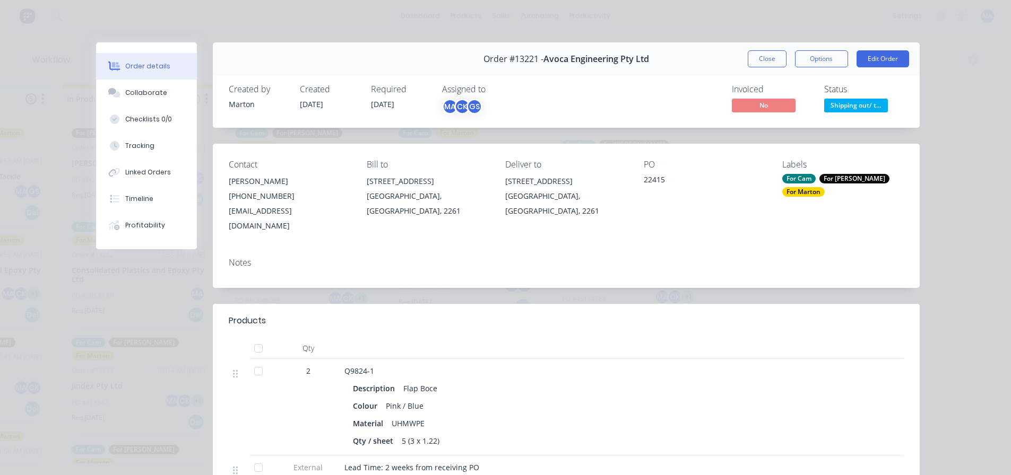
click at [799, 187] on div "Labels For Cam For [PERSON_NAME] For [PERSON_NAME]" at bounding box center [843, 197] width 122 height 74
click at [798, 180] on div "For Cam" at bounding box center [798, 179] width 33 height 10
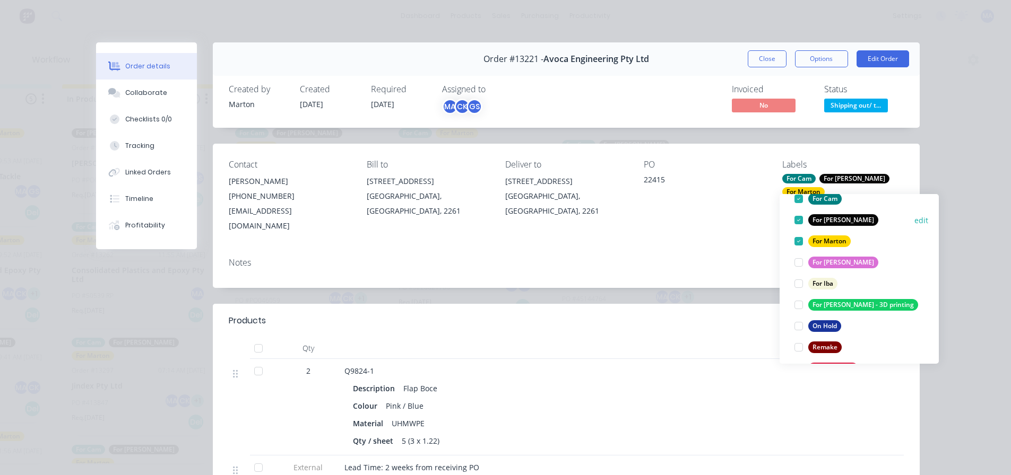
scroll to position [106, 0]
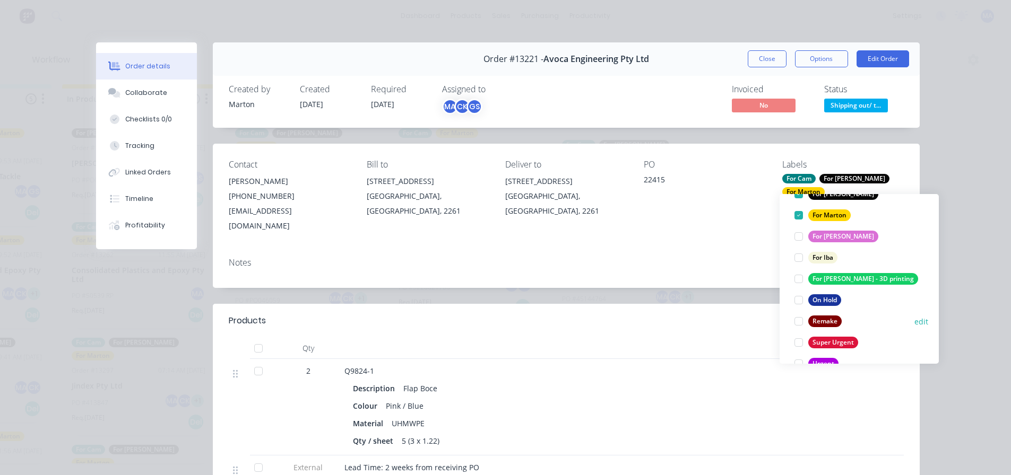
click at [804, 313] on div at bounding box center [798, 321] width 21 height 21
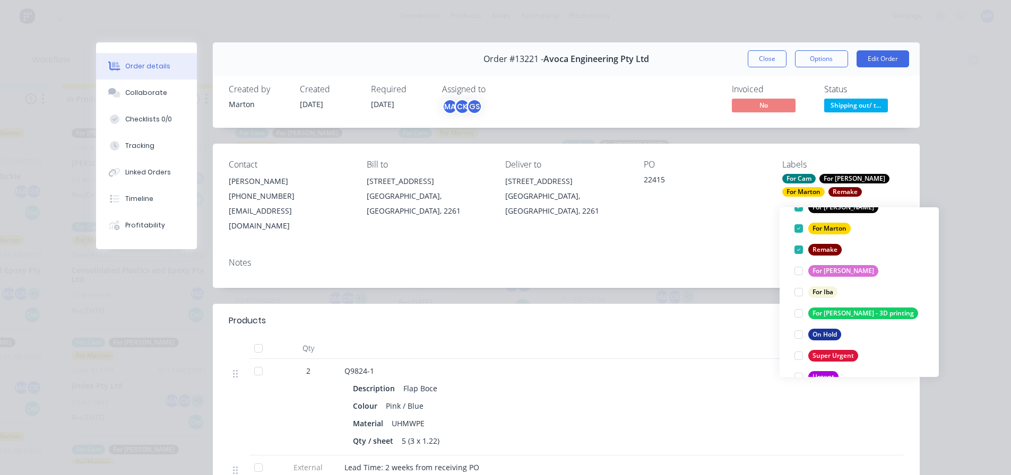
click at [745, 233] on div "Contact [PERSON_NAME] [PHONE_NUMBER] [EMAIL_ADDRESS][DOMAIN_NAME] Bill to [STRE…" at bounding box center [566, 197] width 707 height 106
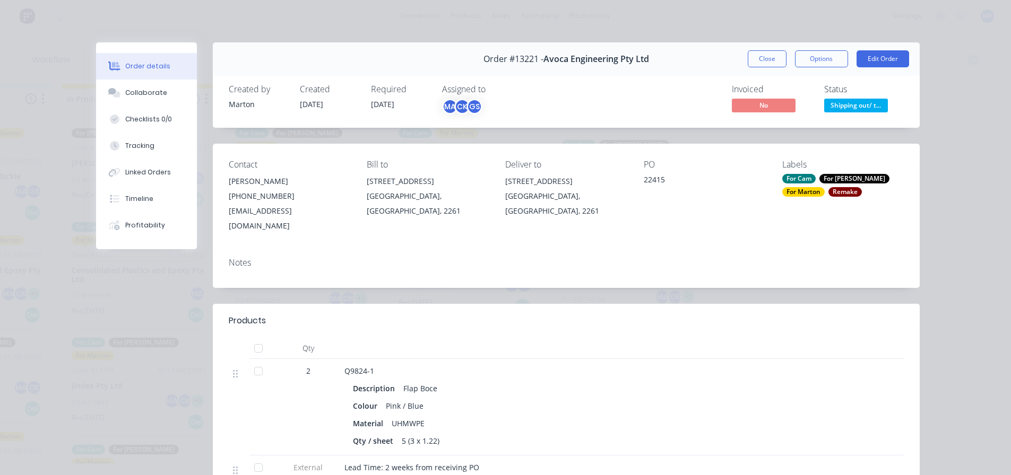
click at [830, 103] on span "Shipping out/ t..." at bounding box center [856, 105] width 64 height 13
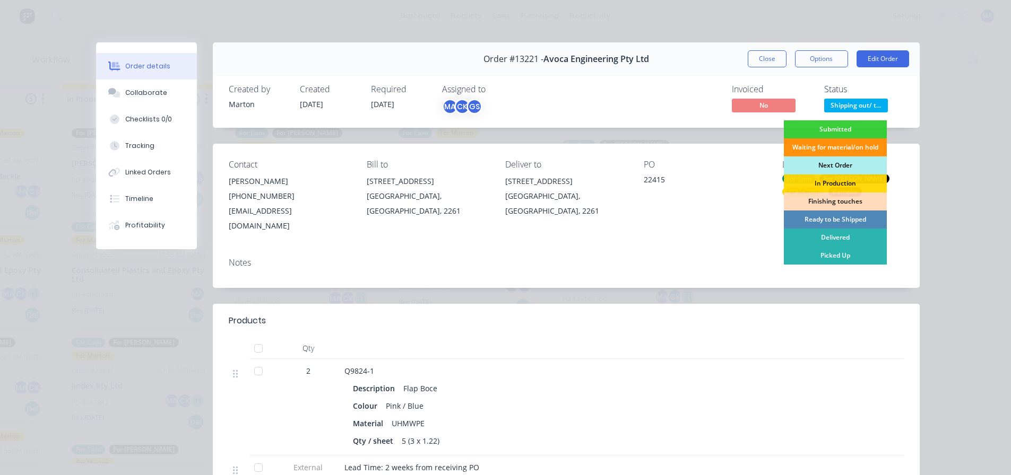
click at [837, 161] on div "Next Order" at bounding box center [835, 166] width 103 height 18
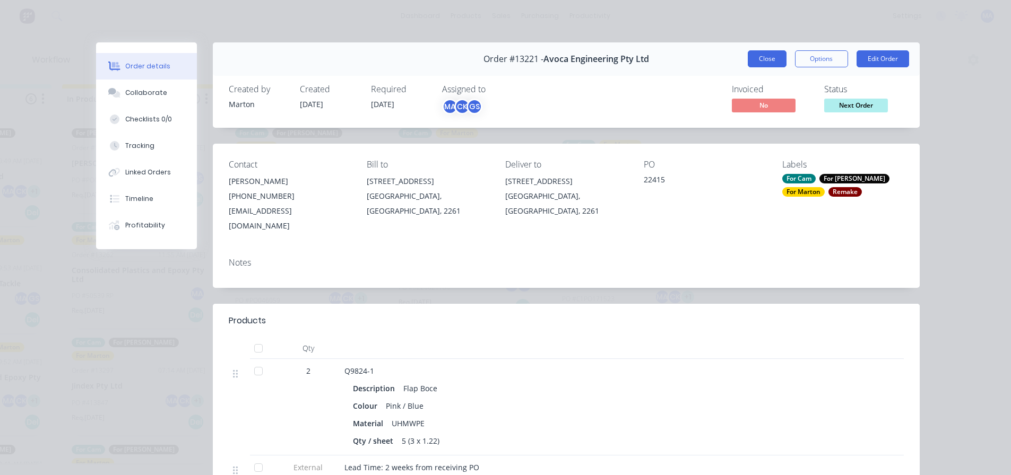
click at [764, 57] on button "Close" at bounding box center [767, 58] width 39 height 17
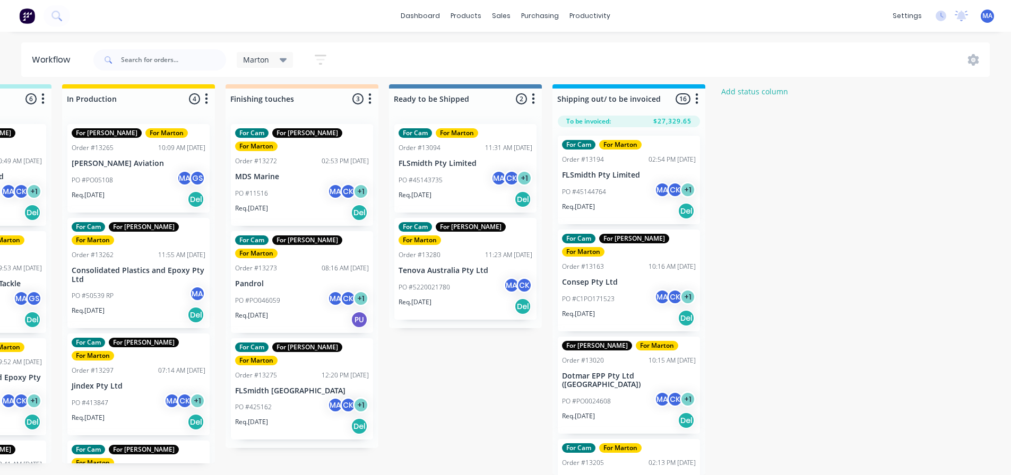
click at [616, 185] on div "PO #45144764 MA CK + 1" at bounding box center [629, 192] width 134 height 20
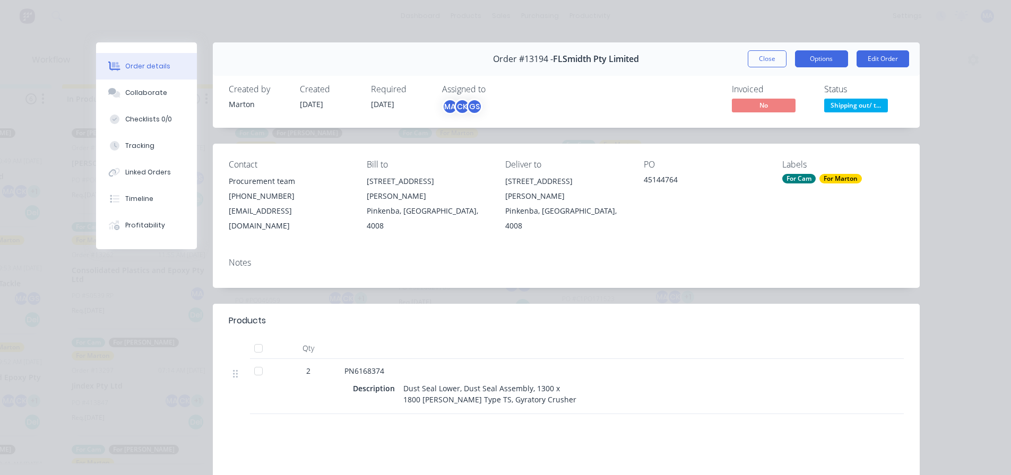
click at [815, 58] on button "Options" at bounding box center [821, 58] width 53 height 17
click at [701, 101] on div "Invoiced No Status Shipping out/ t..." at bounding box center [726, 99] width 356 height 31
click at [755, 61] on button "Close" at bounding box center [767, 58] width 39 height 17
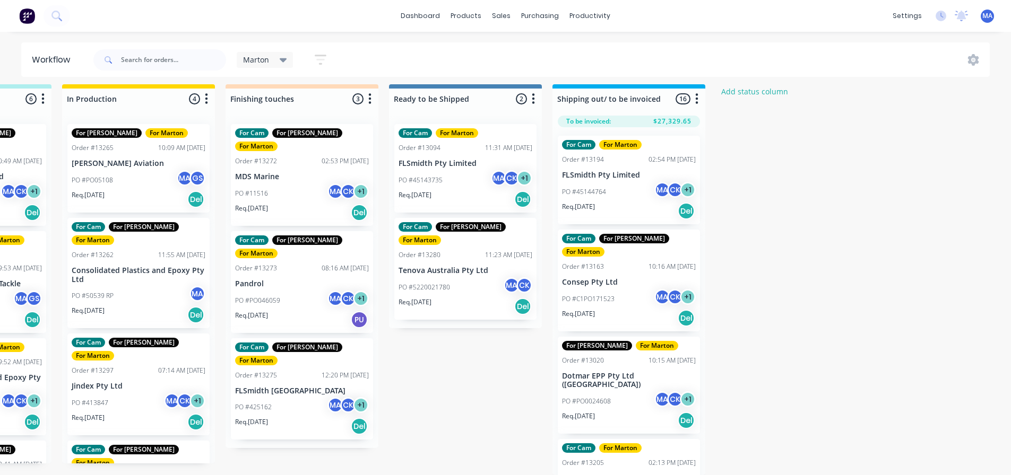
click at [614, 295] on p "PO #C1PO171523" at bounding box center [588, 300] width 53 height 10
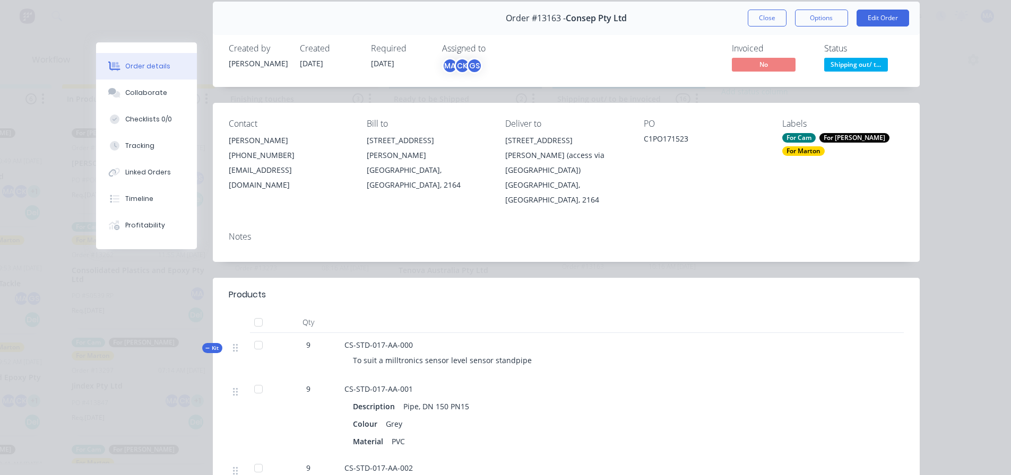
scroll to position [0, 0]
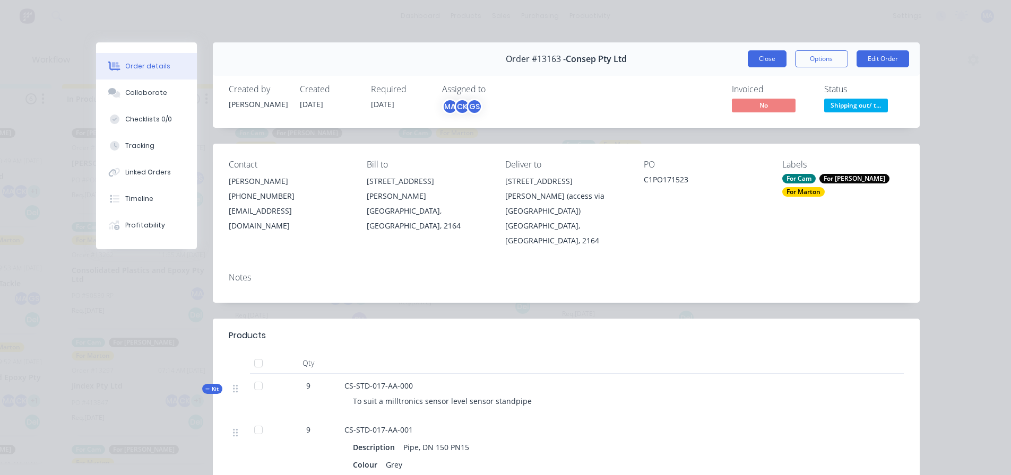
click at [767, 57] on button "Close" at bounding box center [767, 58] width 39 height 17
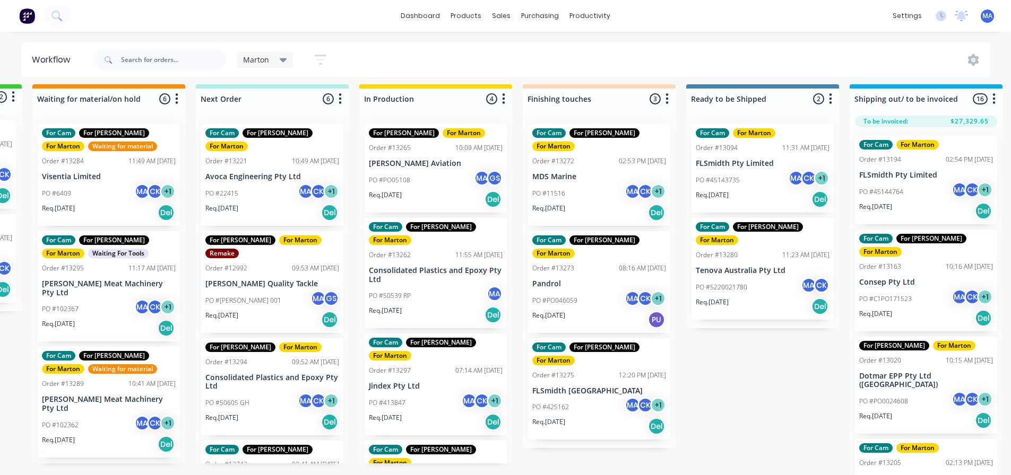
scroll to position [14, 148]
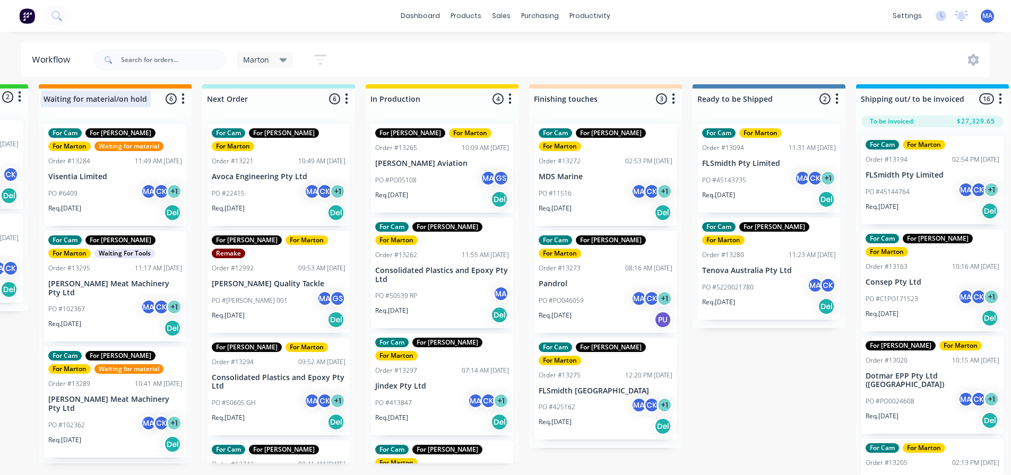
click at [133, 89] on div at bounding box center [115, 99] width 153 height 21
drag, startPoint x: 137, startPoint y: 90, endPoint x: 77, endPoint y: 90, distance: 60.5
click at [77, 93] on input "Waiting for material/on hold" at bounding box center [96, 98] width 105 height 11
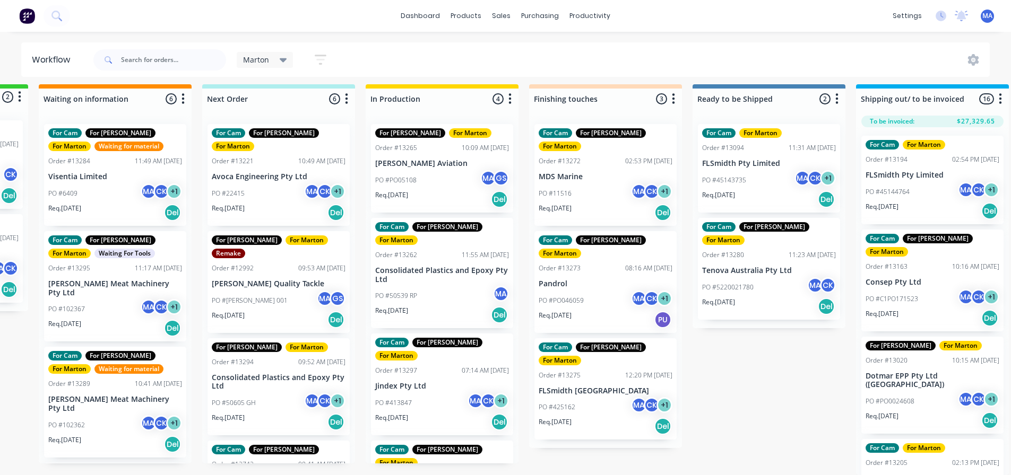
type input "Waiting on information"
click at [169, 116] on div "For Cam For [PERSON_NAME] For [PERSON_NAME] Waiting for material Order #13284 1…" at bounding box center [115, 290] width 153 height 348
